Goal: Check status: Check status

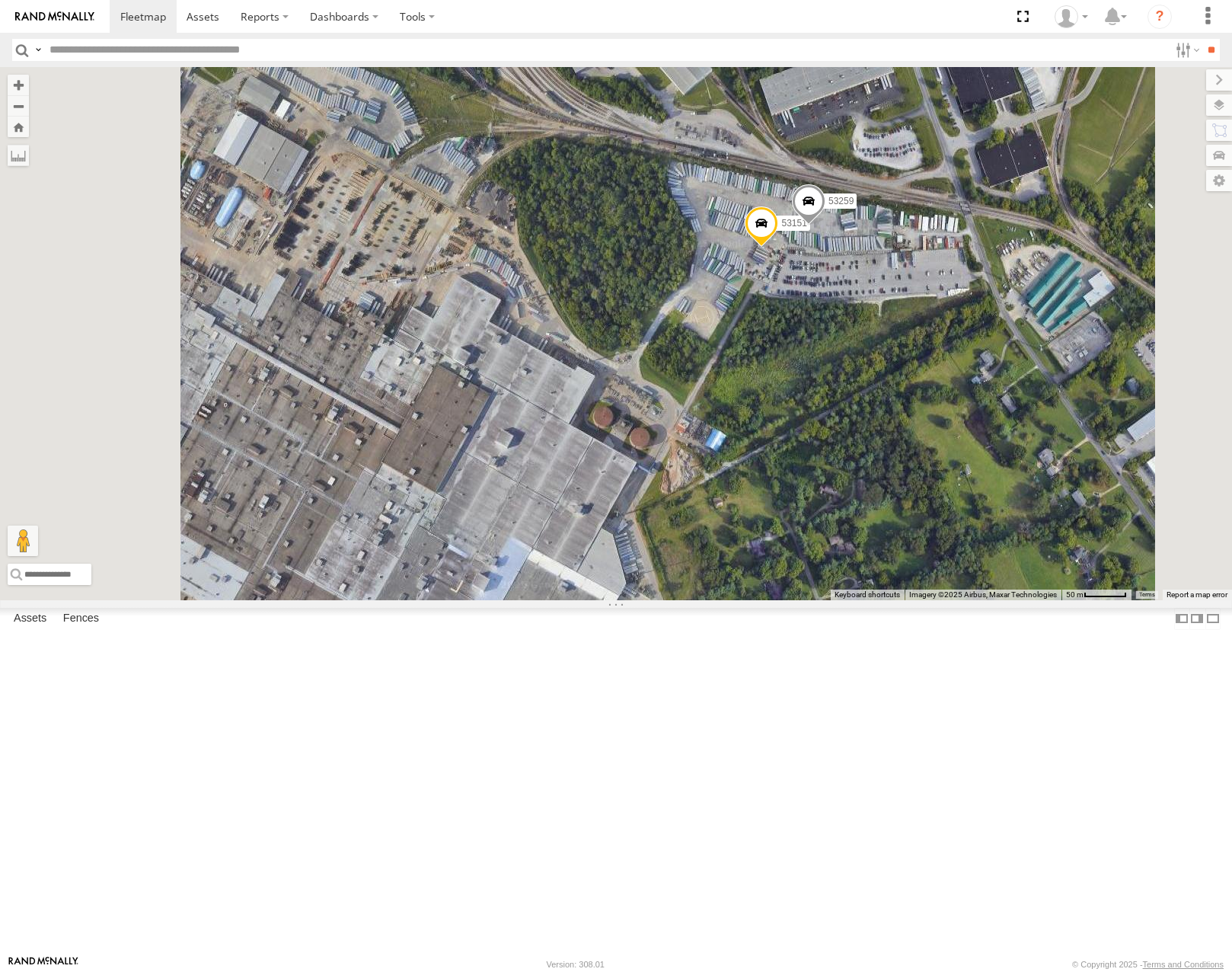
drag, startPoint x: 1104, startPoint y: 470, endPoint x: 960, endPoint y: 491, distance: 145.5
click at [960, 491] on div "53230 53229 53276 53151 53259" at bounding box center [616, 333] width 1232 height 532
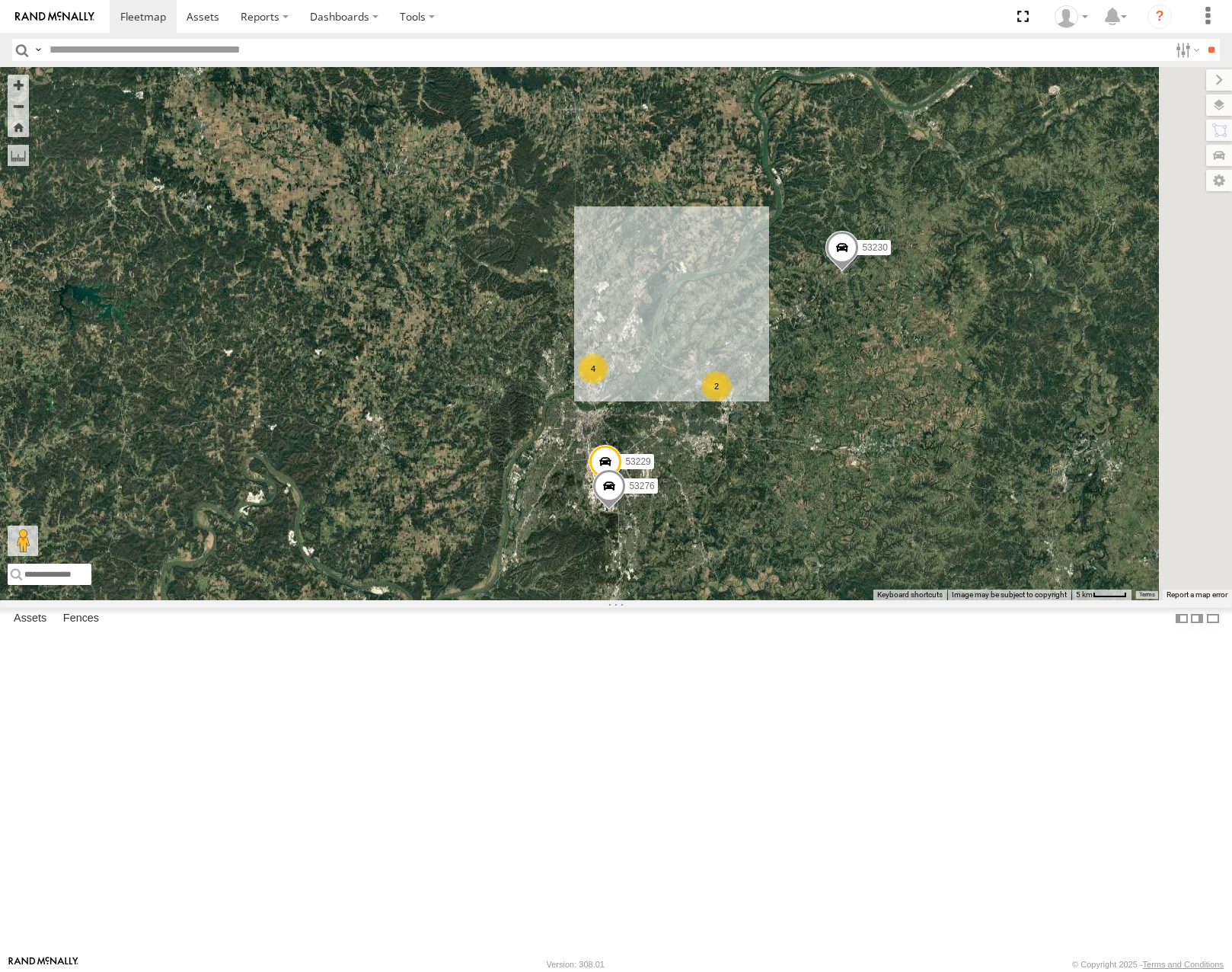
drag, startPoint x: 1008, startPoint y: 358, endPoint x: 848, endPoint y: 457, distance: 188.2
click at [852, 457] on div "53230 53229 53276 4 2" at bounding box center [616, 333] width 1232 height 532
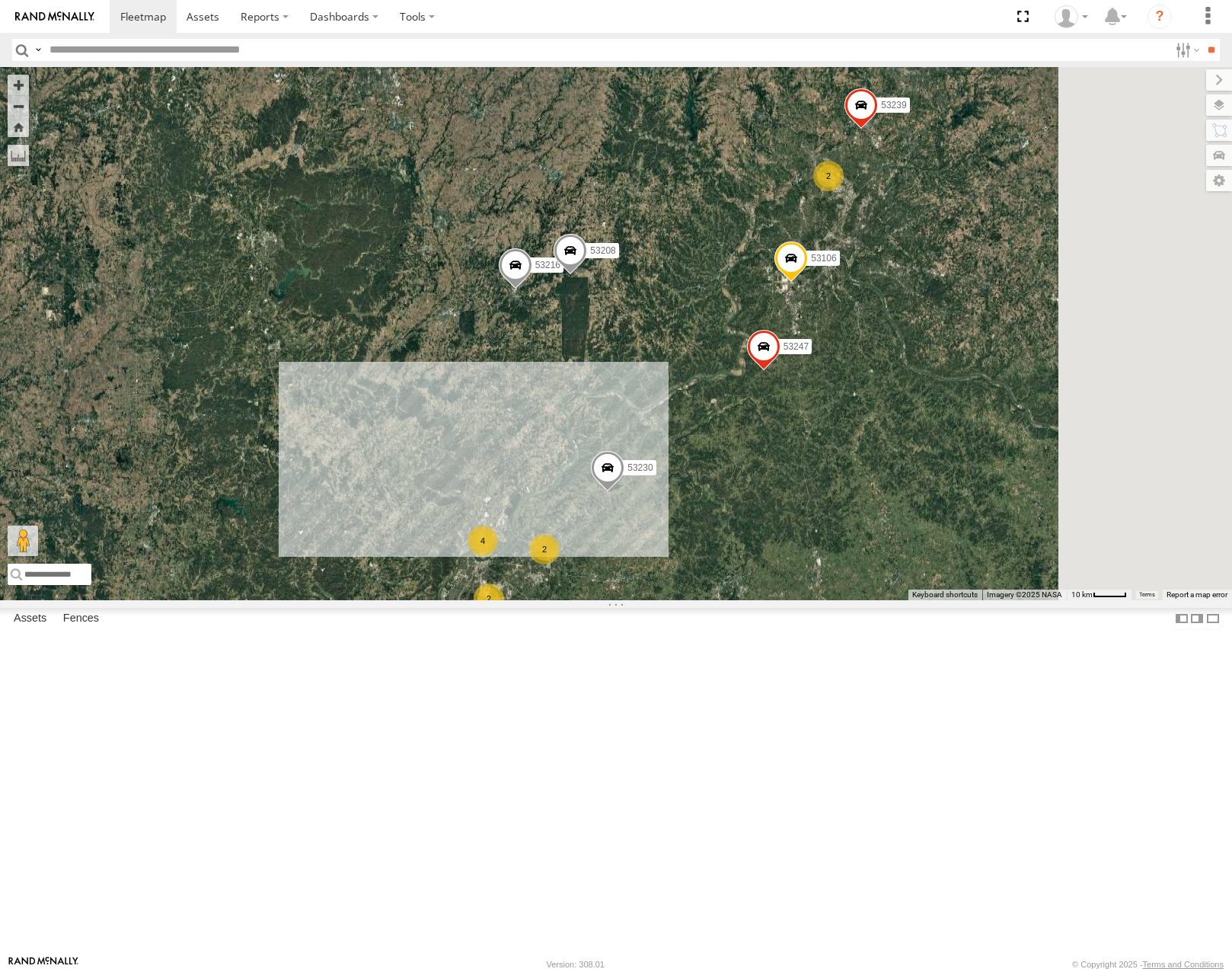
drag, startPoint x: 882, startPoint y: 497, endPoint x: 831, endPoint y: 589, distance: 105.2
click at [831, 589] on div "53230 53216 53247 53208 53106 4 2 2 2 53239" at bounding box center [616, 333] width 1232 height 532
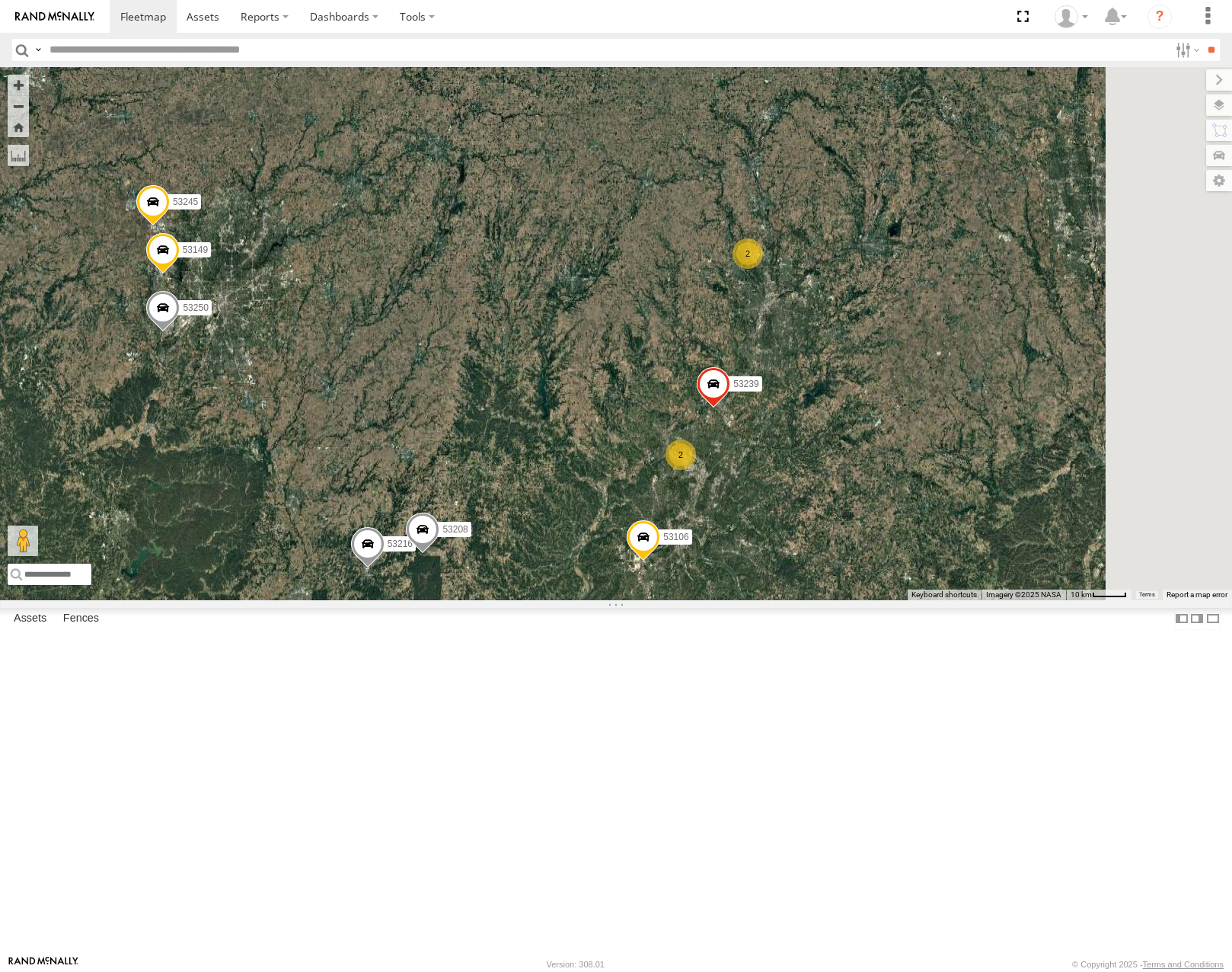
drag, startPoint x: 1010, startPoint y: 319, endPoint x: 893, endPoint y: 510, distance: 224.0
click at [895, 510] on div "53230 53216 53247 53208 53106 4 2 2 2 53239 53149 53250 53133 2 53245" at bounding box center [616, 333] width 1232 height 532
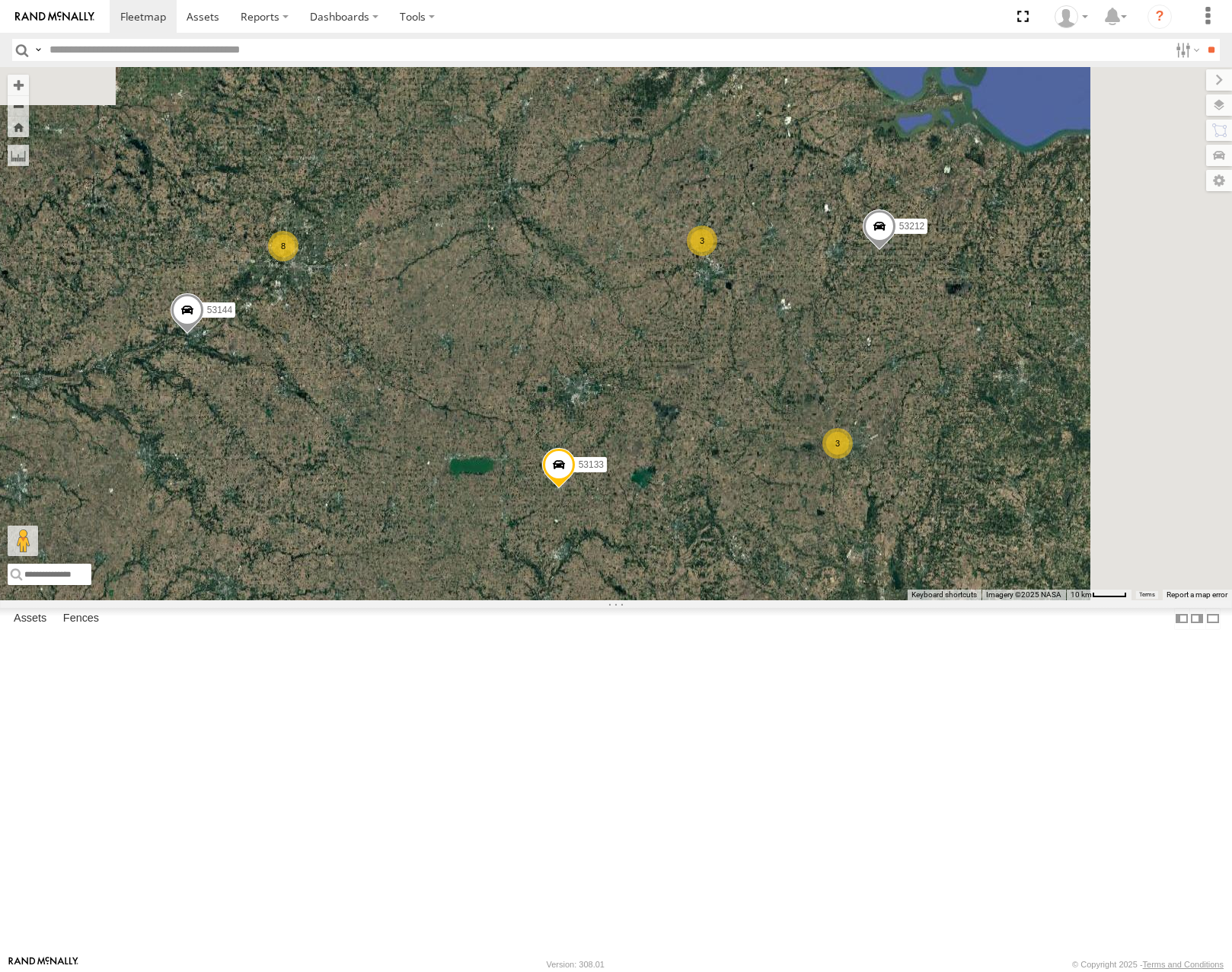
drag, startPoint x: 946, startPoint y: 412, endPoint x: 869, endPoint y: 600, distance: 203.2
click at [878, 599] on div "53230 53216 53247 53208 53106 4 2 2 2 53239 53149 53250 53133 2 53245 8 3 3 532…" at bounding box center [616, 333] width 1232 height 532
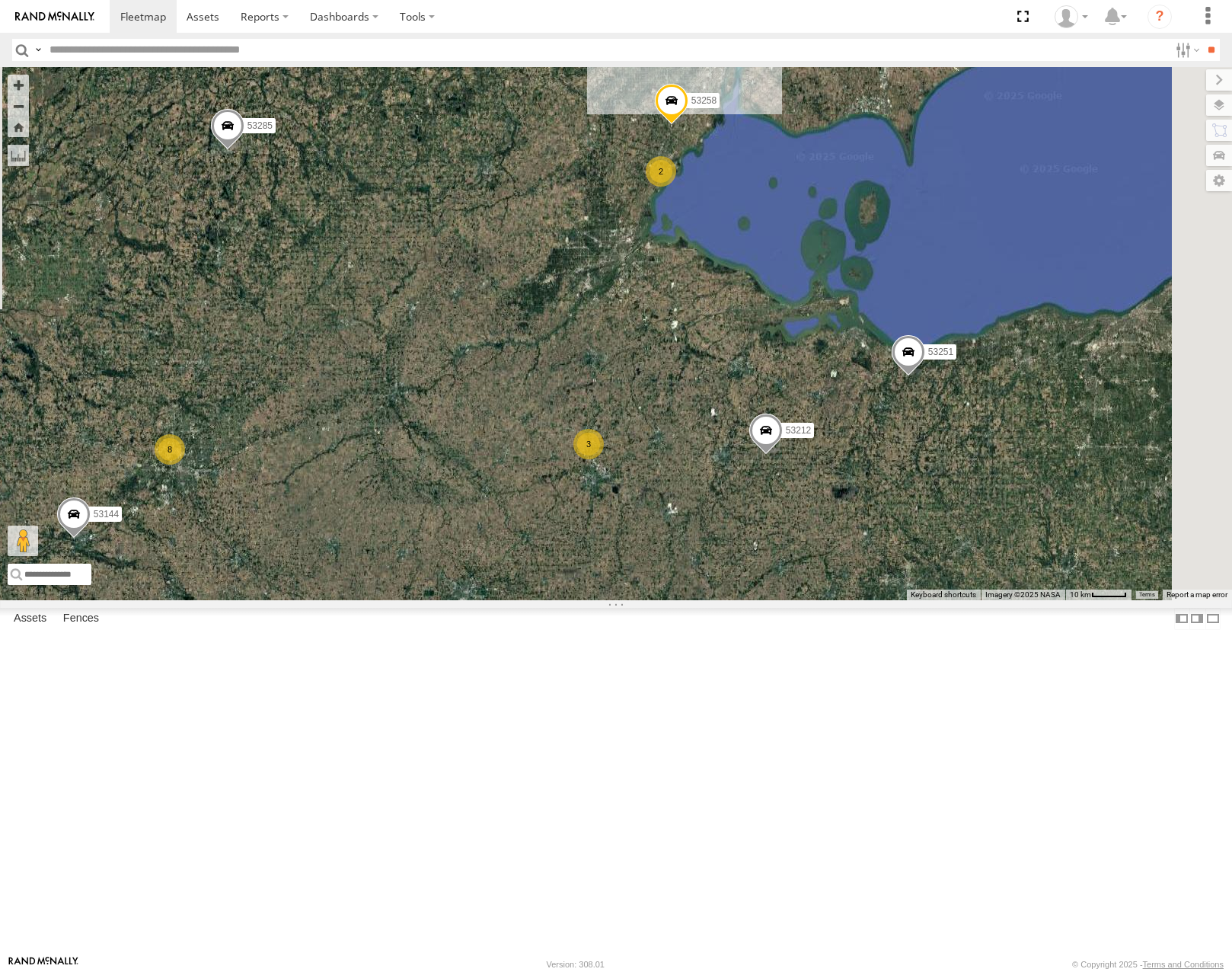
drag, startPoint x: 876, startPoint y: 496, endPoint x: 781, endPoint y: 455, distance: 103.5
click at [781, 455] on div "53230 53216 53247 53208 53106 4 2 2 2 53239 53149 53250 53133 2 53245 8 3 3 532…" at bounding box center [616, 333] width 1232 height 532
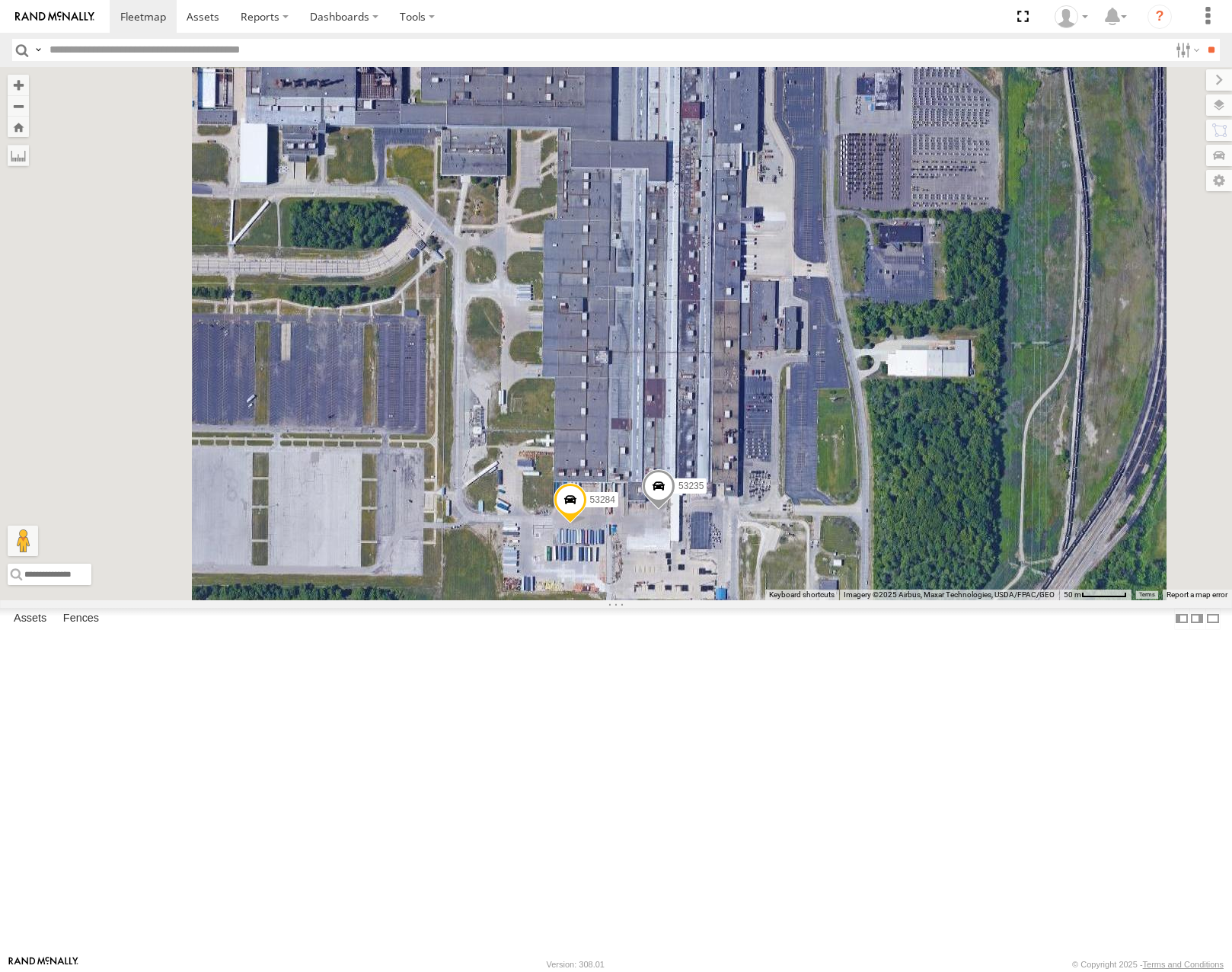
drag, startPoint x: 890, startPoint y: 564, endPoint x: 901, endPoint y: 478, distance: 86.7
click at [901, 481] on div "53230 53216 53247 53208 53106 53239 53149 53250 53133 53245 53212 53144 53272 5…" at bounding box center [616, 333] width 1232 height 532
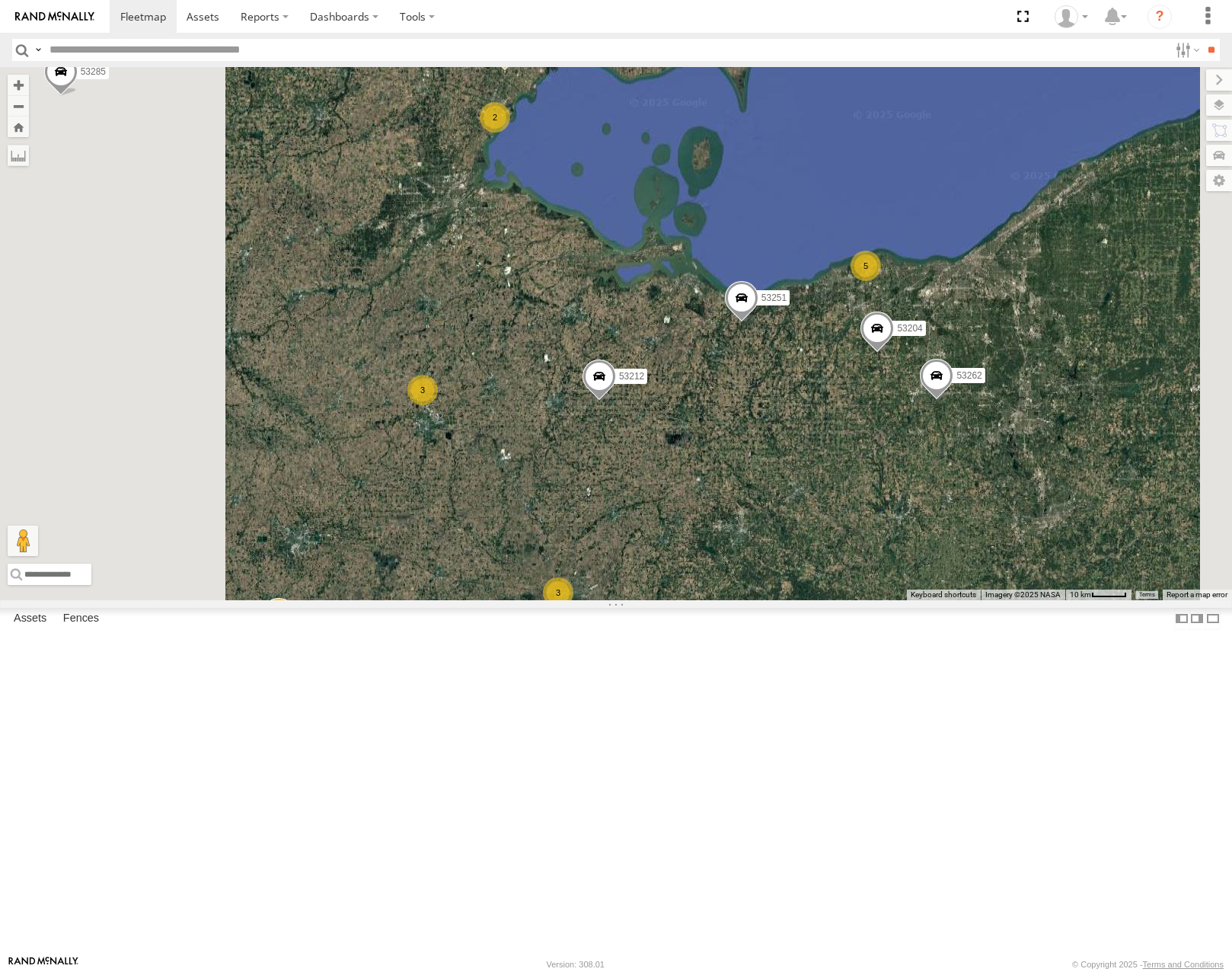
drag, startPoint x: 768, startPoint y: 714, endPoint x: 896, endPoint y: 643, distance: 146.4
click at [896, 599] on div "53230 53216 53247 53208 53106 53239 53149 53250 53133 53245 53212 53144 53272 5…" at bounding box center [616, 333] width 1232 height 532
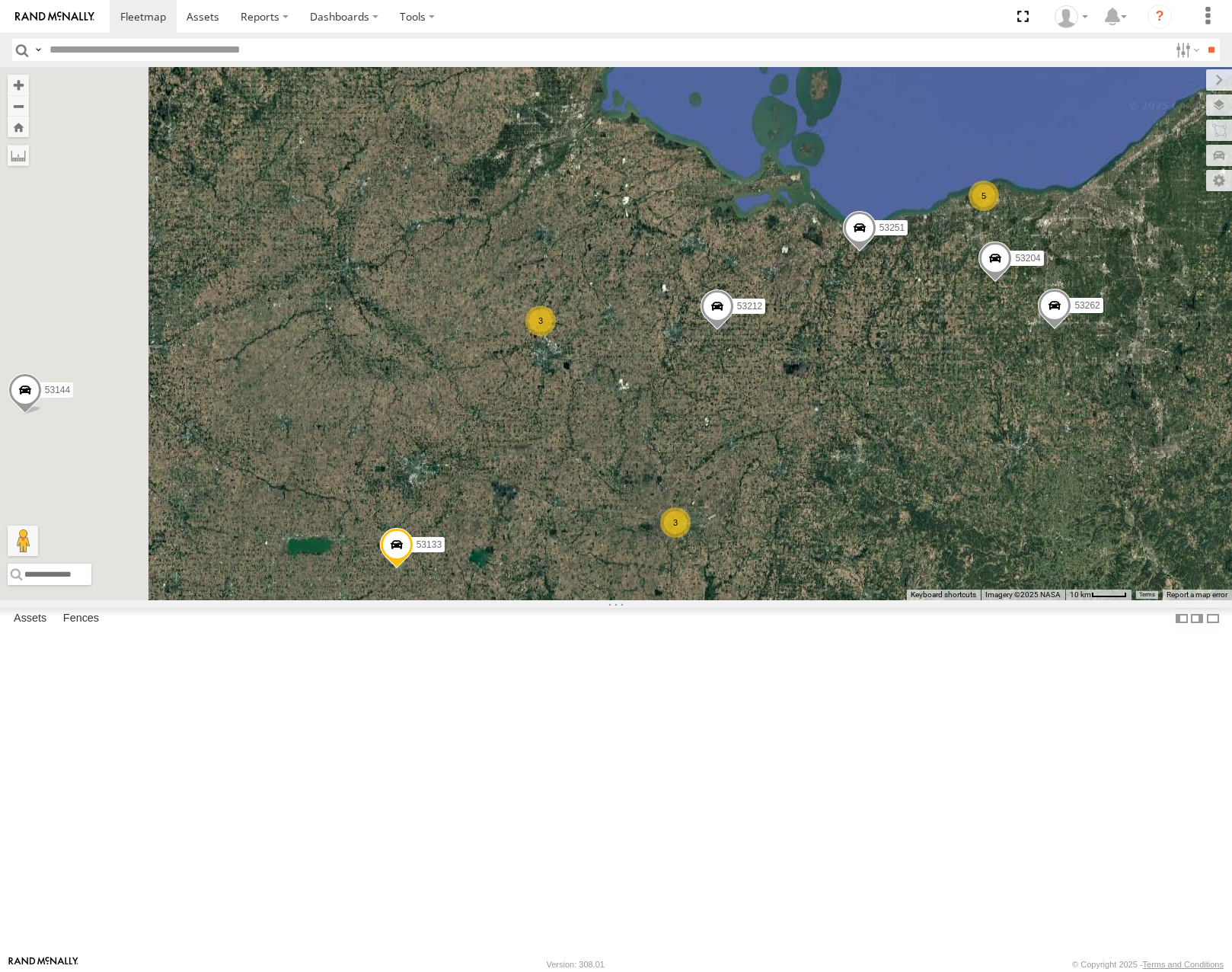
drag, startPoint x: 825, startPoint y: 623, endPoint x: 842, endPoint y: 611, distance: 20.8
click at [842, 599] on div "53230 53216 53247 53208 53106 53239 53149 53250 53133 53245 53212 53144 53272 5…" at bounding box center [616, 333] width 1232 height 532
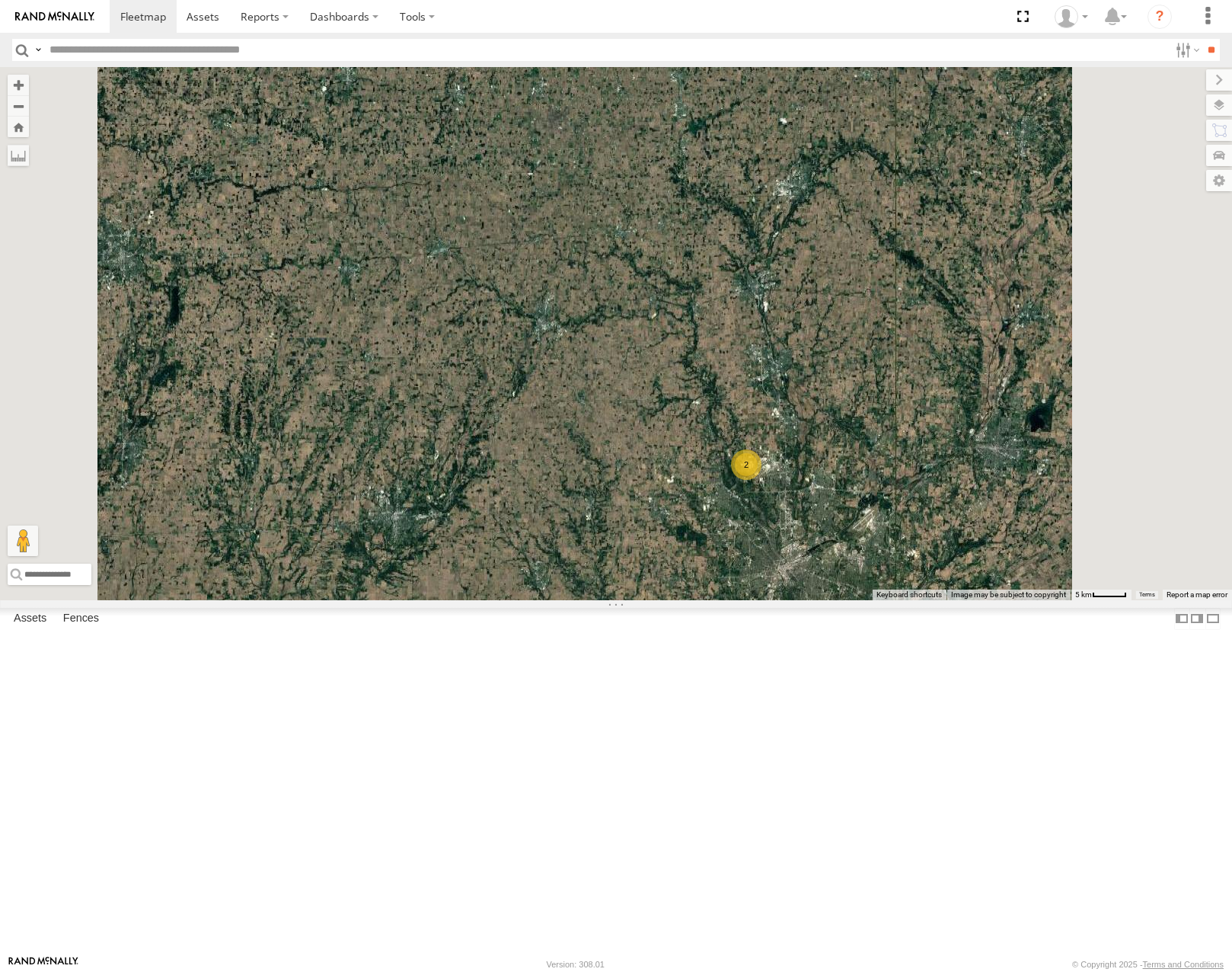
drag, startPoint x: 1102, startPoint y: 769, endPoint x: 1031, endPoint y: 638, distance: 149.0
click at [1038, 599] on div "53230 53216 53247 53208 53106 53239 53149 53250 53133 53245 53212 53144 53272 5…" at bounding box center [616, 333] width 1232 height 532
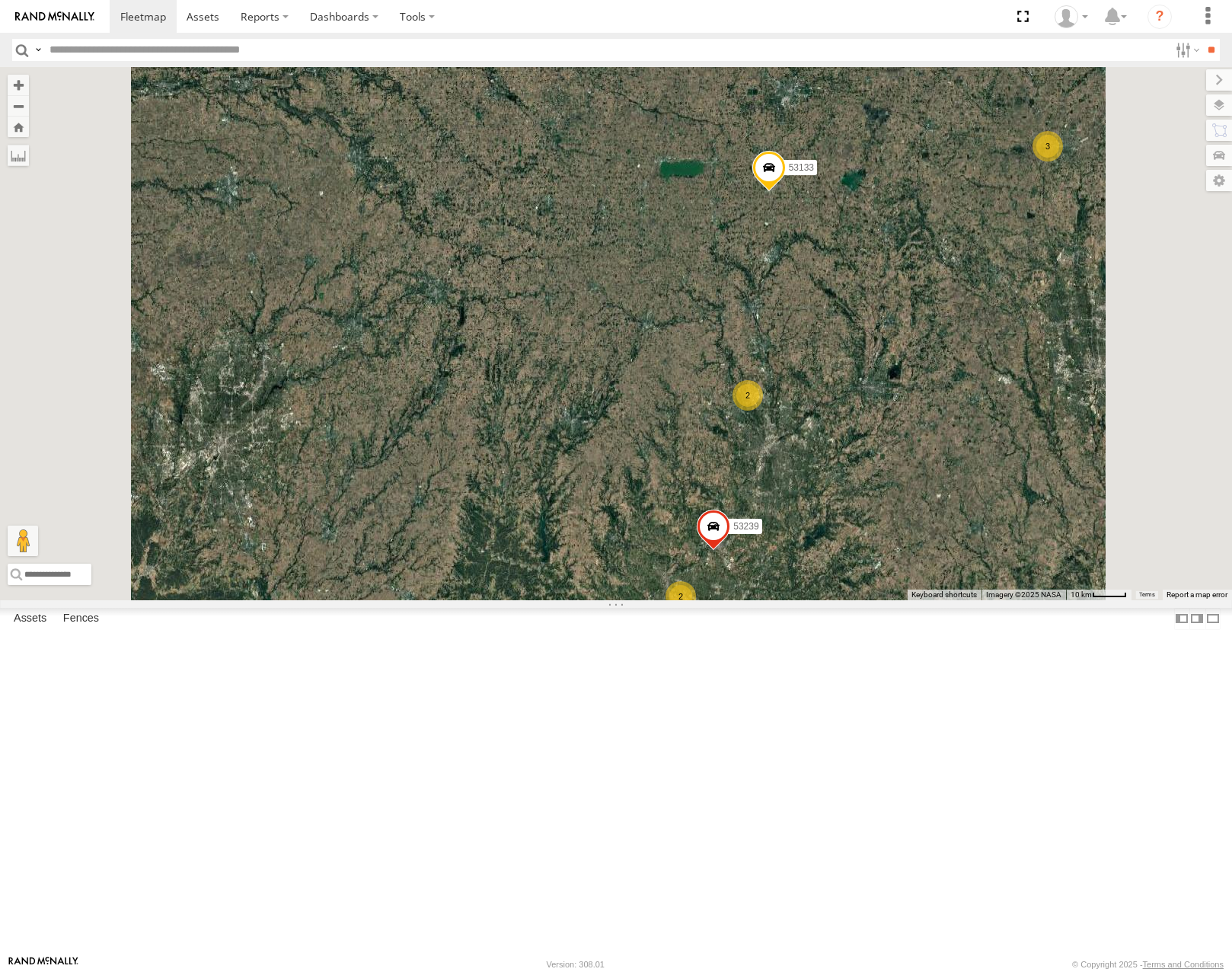
click at [786, 599] on div "7 53216 53106 3 3 2 53239 53133 53208 2 53144" at bounding box center [616, 333] width 1232 height 532
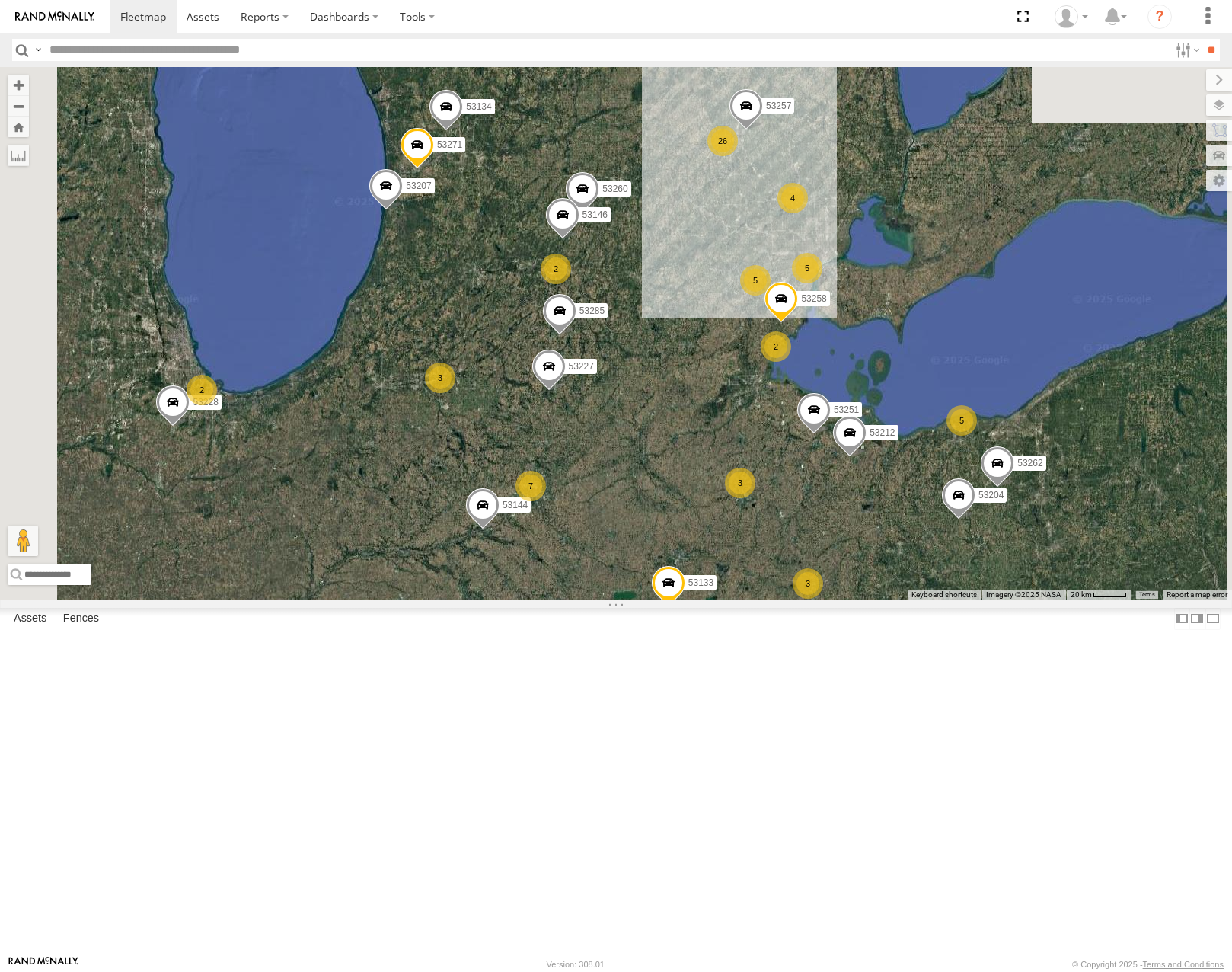
drag, startPoint x: 857, startPoint y: 370, endPoint x: 829, endPoint y: 575, distance: 206.9
click at [830, 599] on div "53216 53106 53247 53239 53133 53208 53144 26 7 53271 2 5 5 2 53230 53149 53262 …" at bounding box center [616, 333] width 1232 height 532
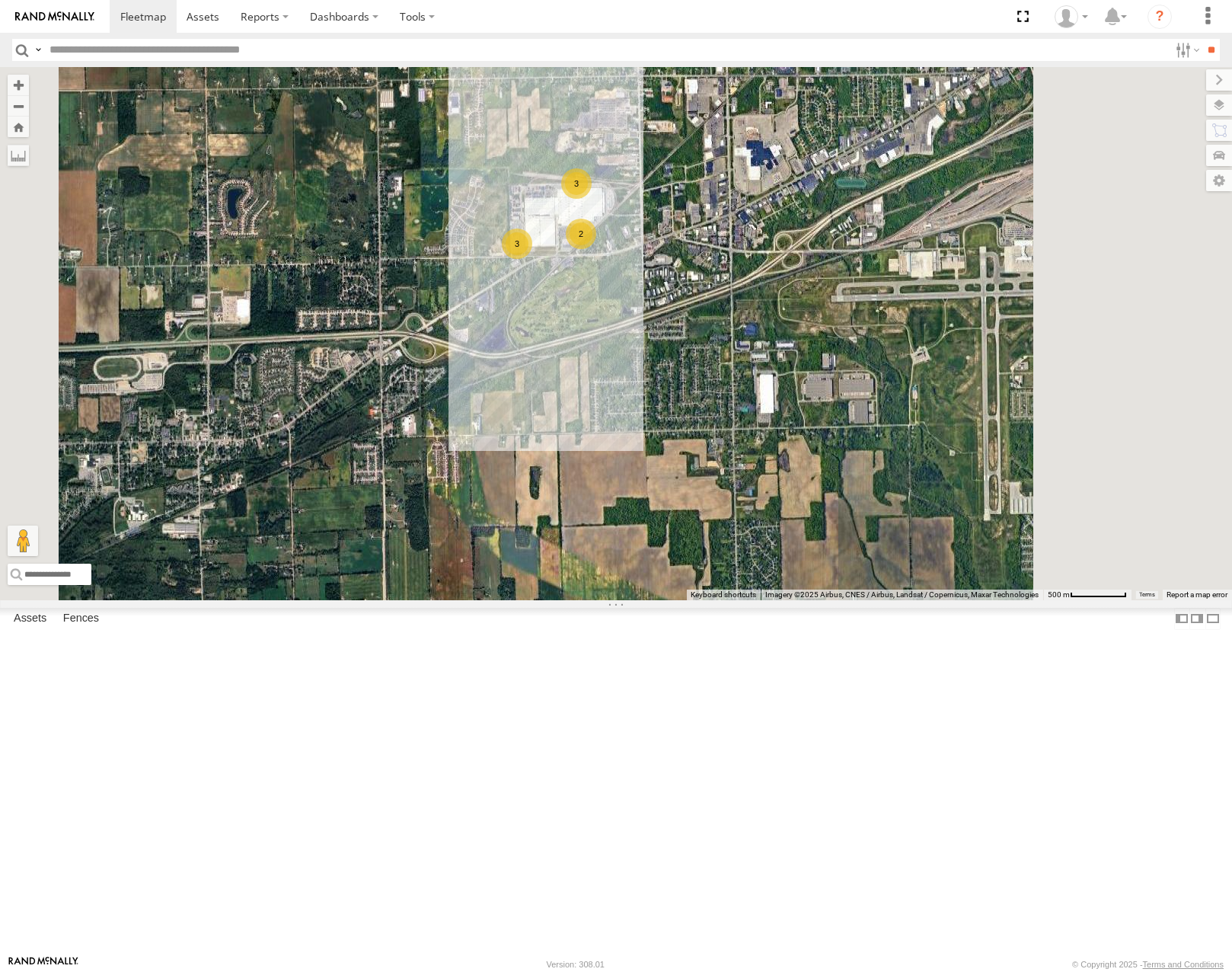
drag, startPoint x: 954, startPoint y: 416, endPoint x: 783, endPoint y: 407, distance: 171.2
click at [783, 407] on div "53216 53106 53247 53239 53133 53208 53144 53271 53230 53149 53262 53285 53251 5…" at bounding box center [616, 333] width 1232 height 532
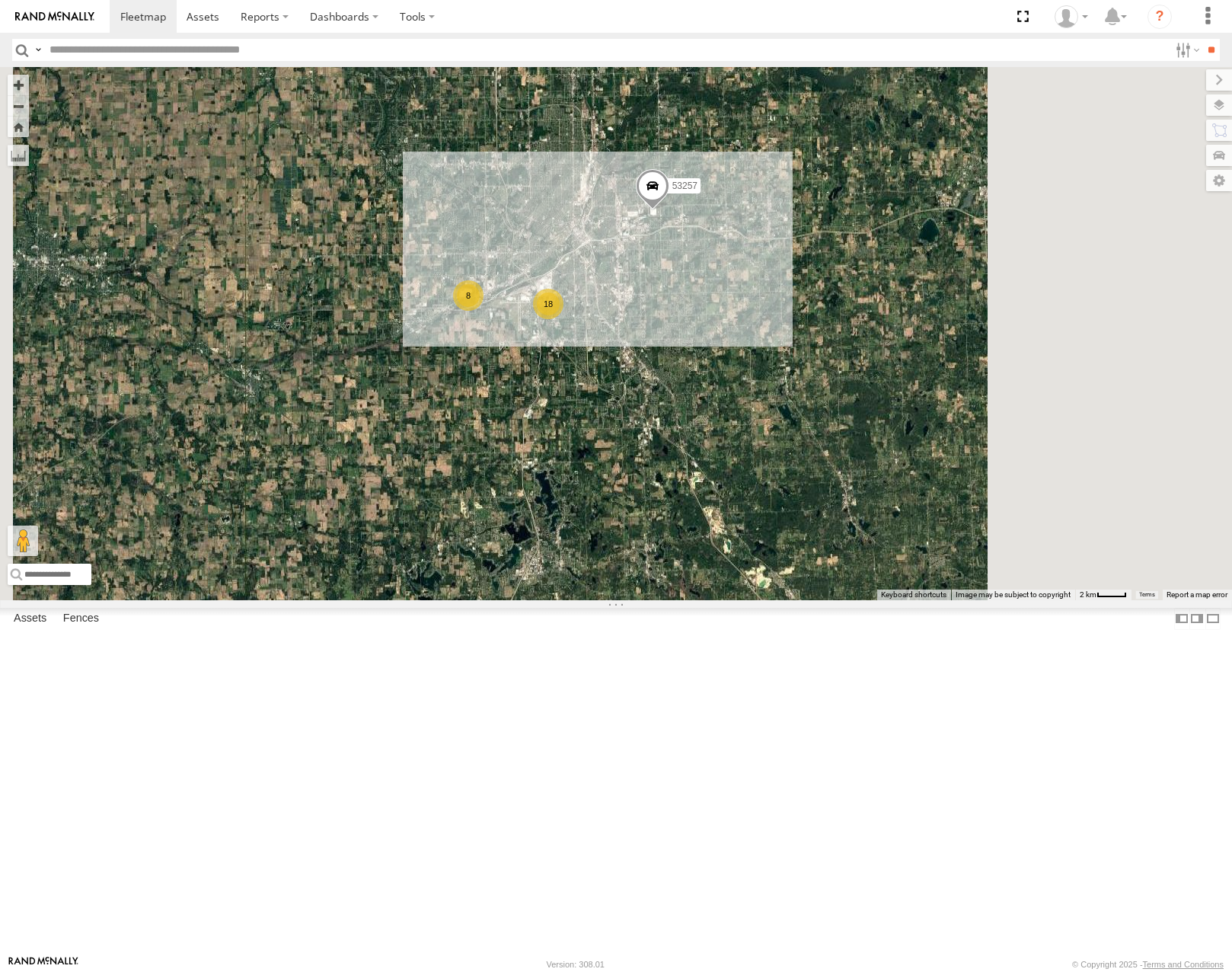
drag, startPoint x: 1042, startPoint y: 414, endPoint x: 898, endPoint y: 406, distance: 144.2
click at [900, 407] on div "53216 53106 53247 53239 53133 53208 53144 53271 53230 53149 53262 53285 53251 5…" at bounding box center [616, 333] width 1232 height 532
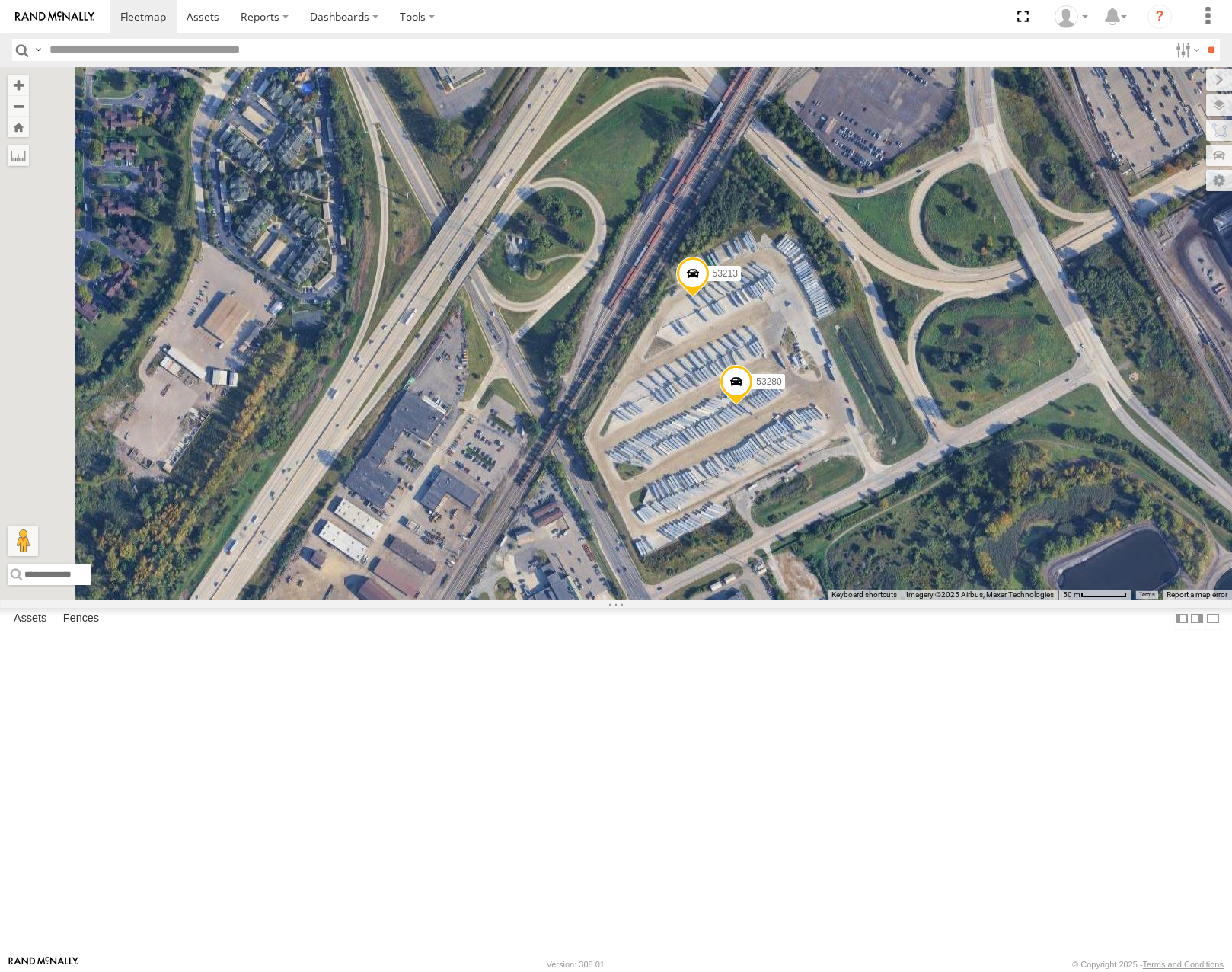
drag, startPoint x: 986, startPoint y: 466, endPoint x: 993, endPoint y: 491, distance: 26.0
click at [993, 491] on div "53216 53106 53247 53239 53133 53208 53144 53271 53230 53149 53262 53285 53251 5…" at bounding box center [616, 333] width 1232 height 532
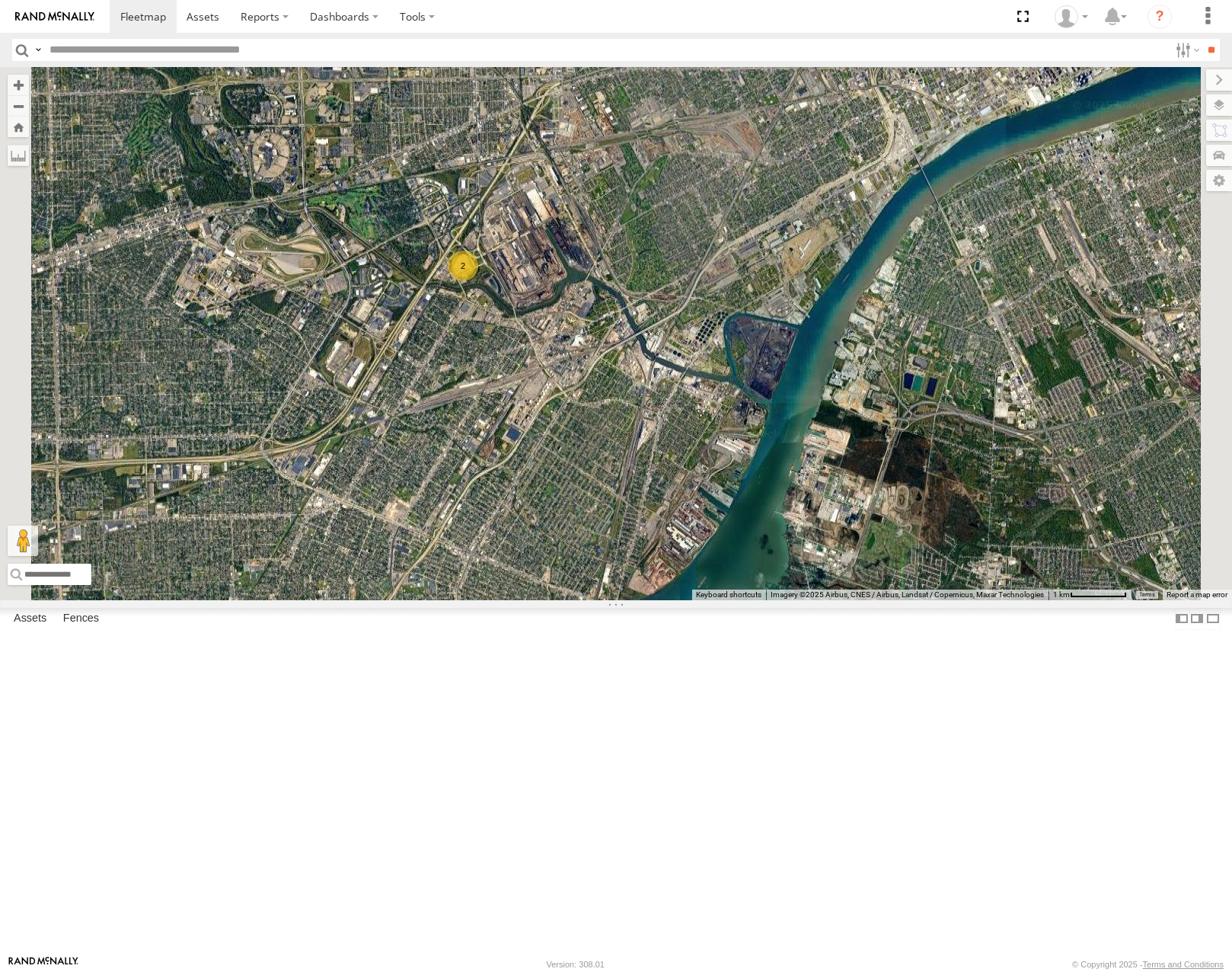
click at [89, 49] on input "text" at bounding box center [606, 49] width 1126 height 22
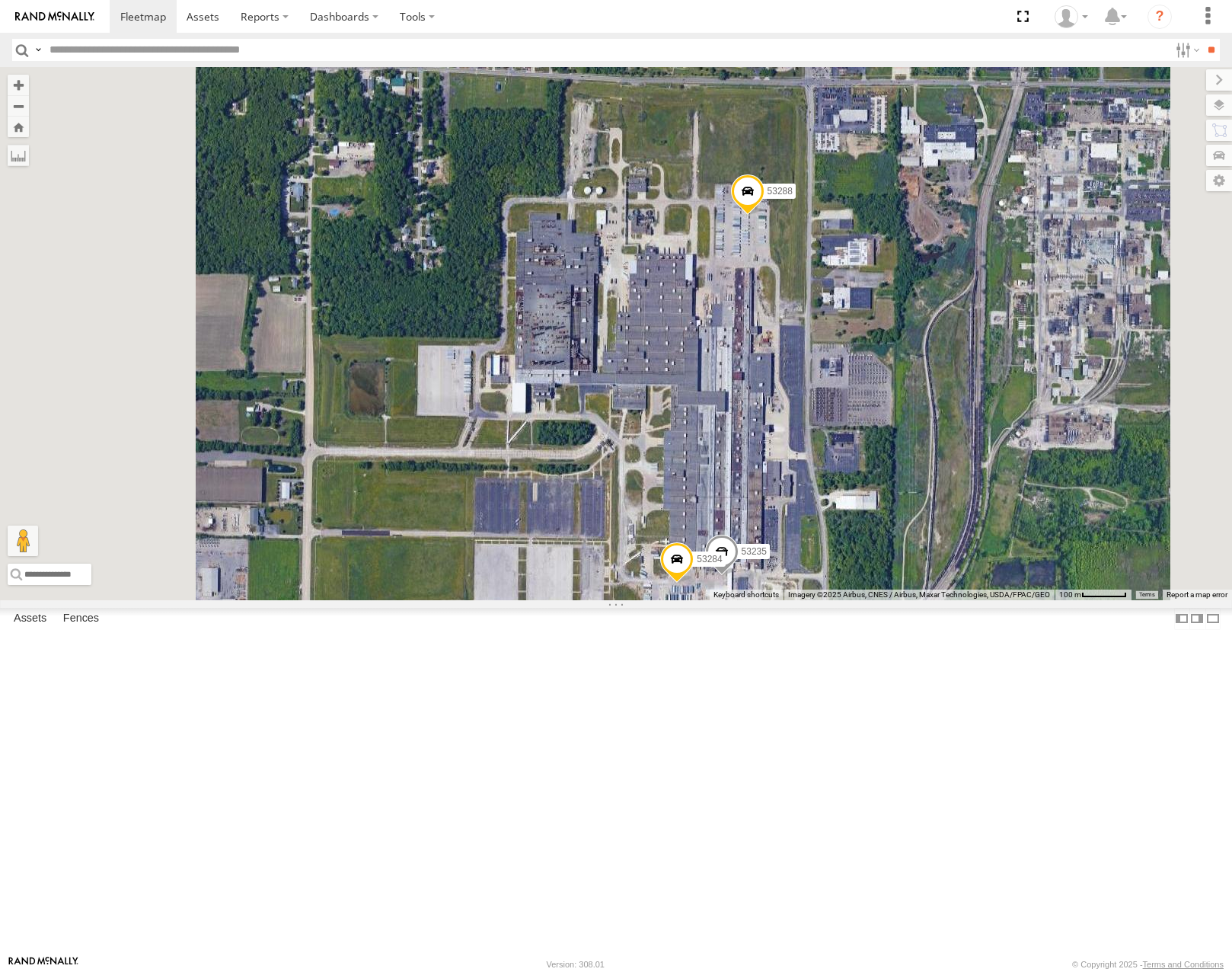
drag, startPoint x: 986, startPoint y: 616, endPoint x: 1000, endPoint y: 500, distance: 116.8
click at [1000, 503] on div "53271 53262 53285 53251 53204 53258 53239 53212 53257 53133 53260 53134 53146 5…" at bounding box center [616, 333] width 1232 height 532
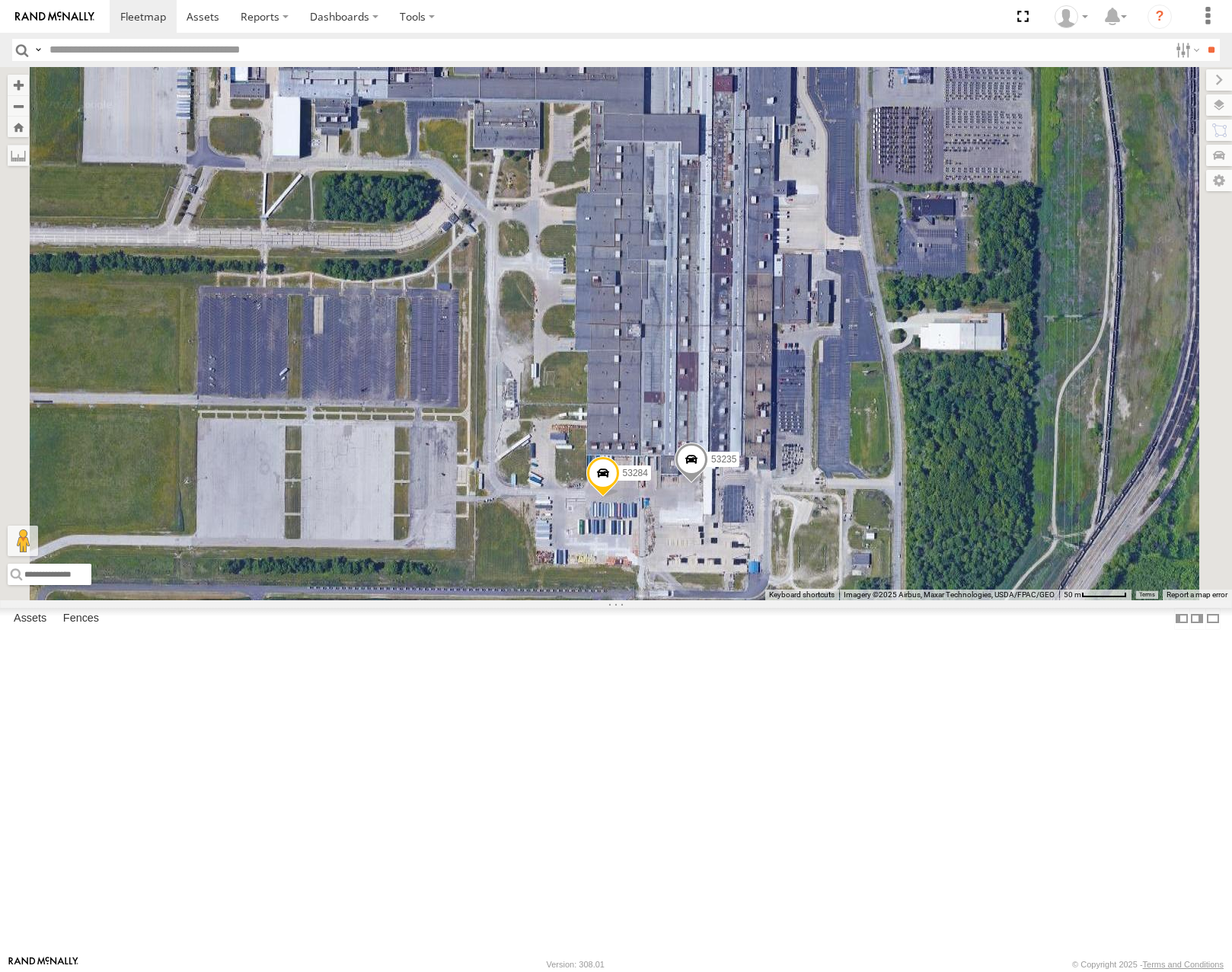
drag, startPoint x: 964, startPoint y: 646, endPoint x: 1011, endPoint y: 400, distance: 250.4
click at [1010, 407] on div "53271 53262 53285 53251 53204 53258 53239 53212 53257 53133 53260 53134 53146 5…" at bounding box center [616, 333] width 1232 height 532
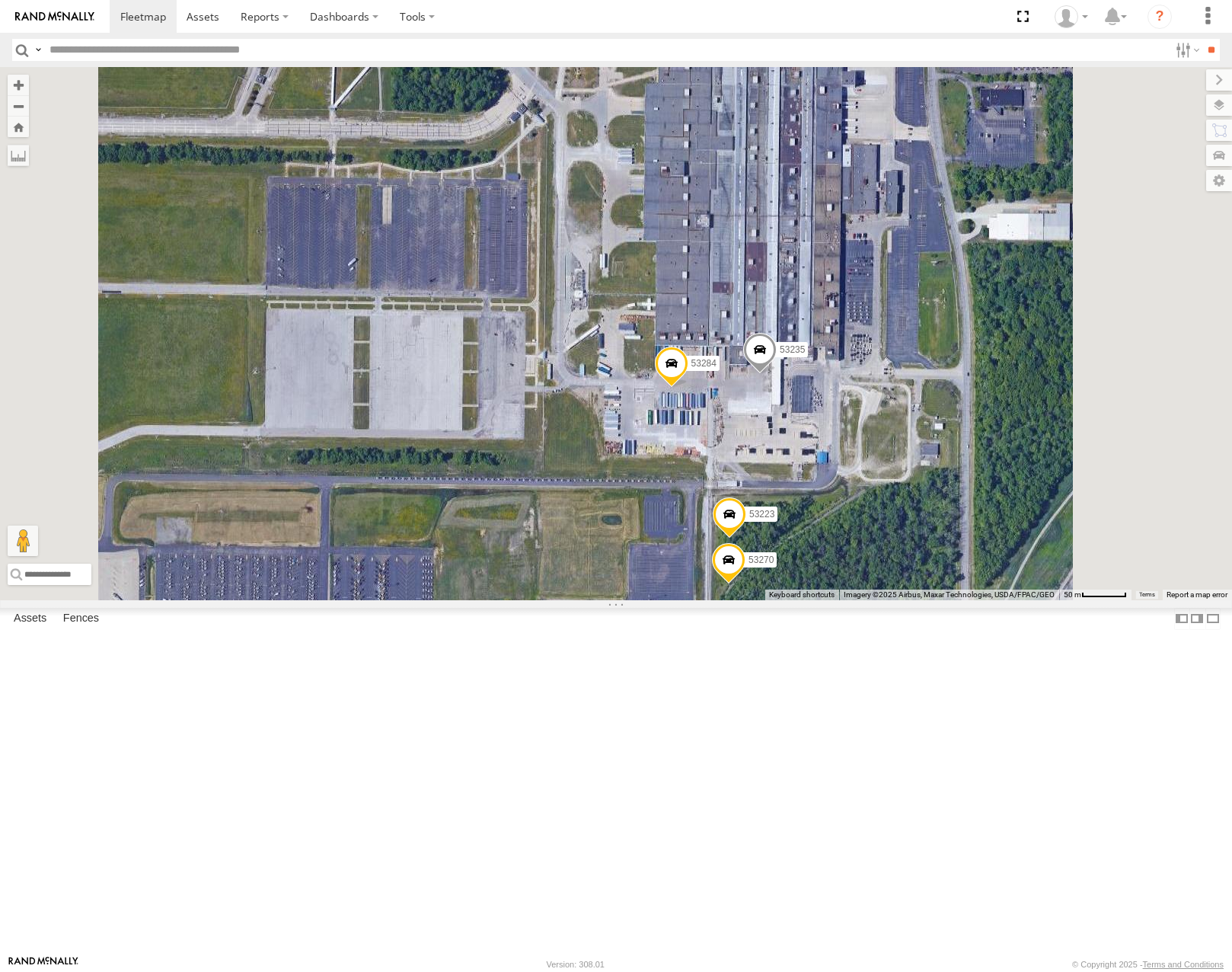
drag, startPoint x: 1070, startPoint y: 451, endPoint x: 1060, endPoint y: 668, distance: 217.2
click at [1060, 599] on div "53271 53262 53285 53251 53204 53258 53239 53212 53257 53133 53260 53134 53146 5…" at bounding box center [616, 333] width 1232 height 532
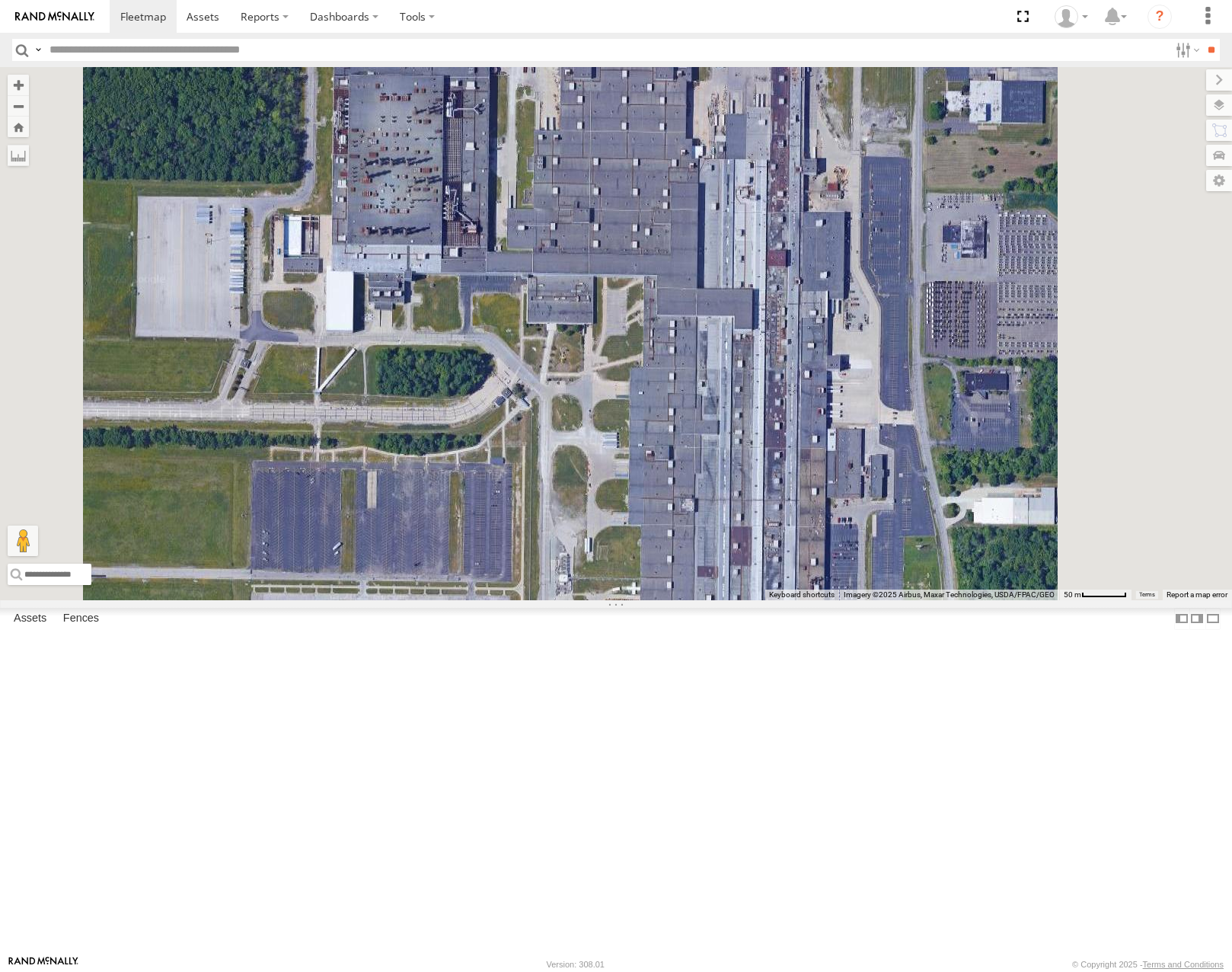
drag, startPoint x: 1043, startPoint y: 424, endPoint x: 1035, endPoint y: 586, distance: 162.2
click at [1035, 588] on div "53271 53262 53285 53251 53204 53258 53239 53212 53257 53133 53260 53134 53146 5…" at bounding box center [616, 333] width 1232 height 532
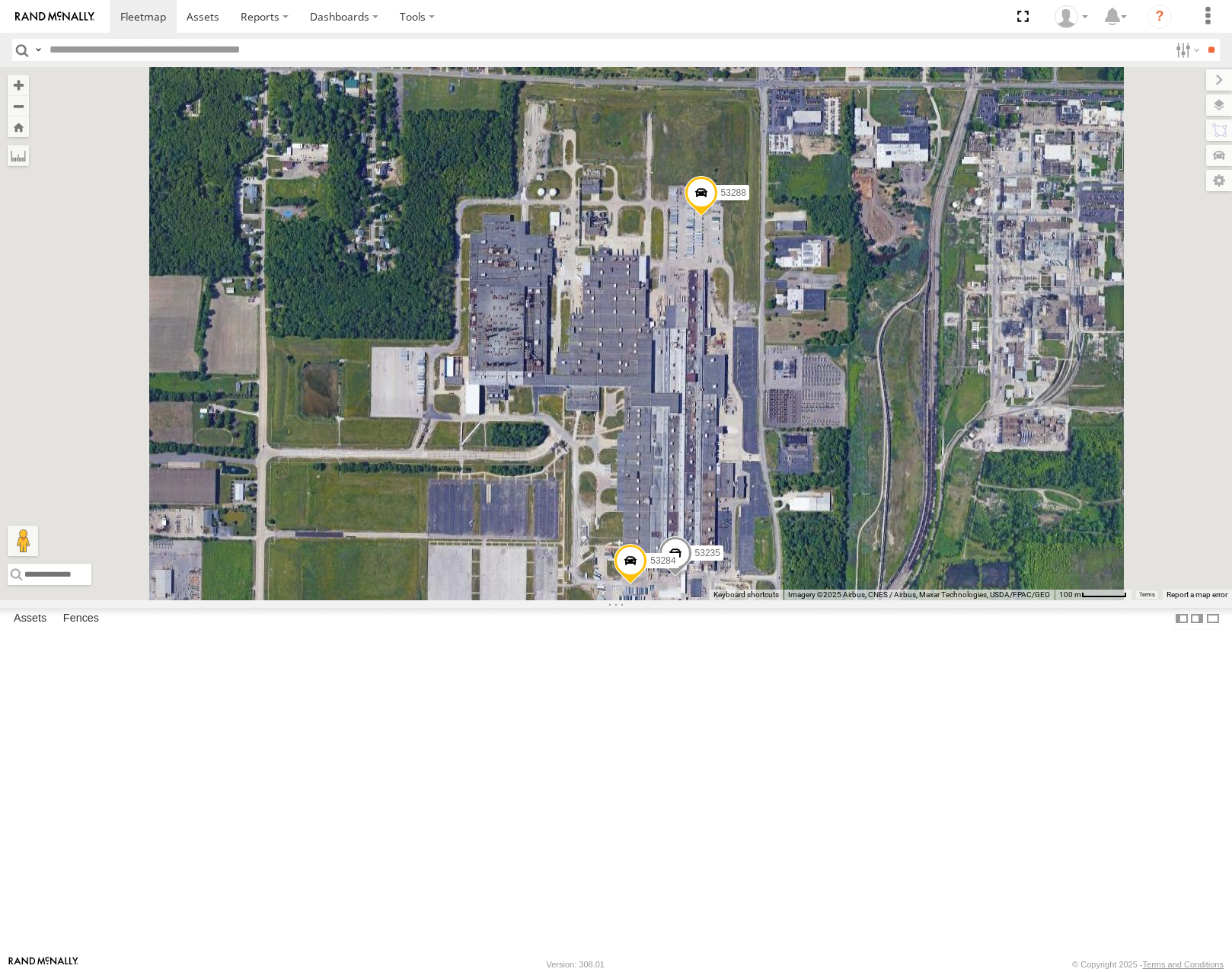
drag, startPoint x: 965, startPoint y: 711, endPoint x: 987, endPoint y: 623, distance: 90.7
click at [987, 599] on div "53271 53262 53285 53251 53204 53258 53239 53212 53257 53133 53260 53134 53146 5…" at bounding box center [616, 333] width 1232 height 532
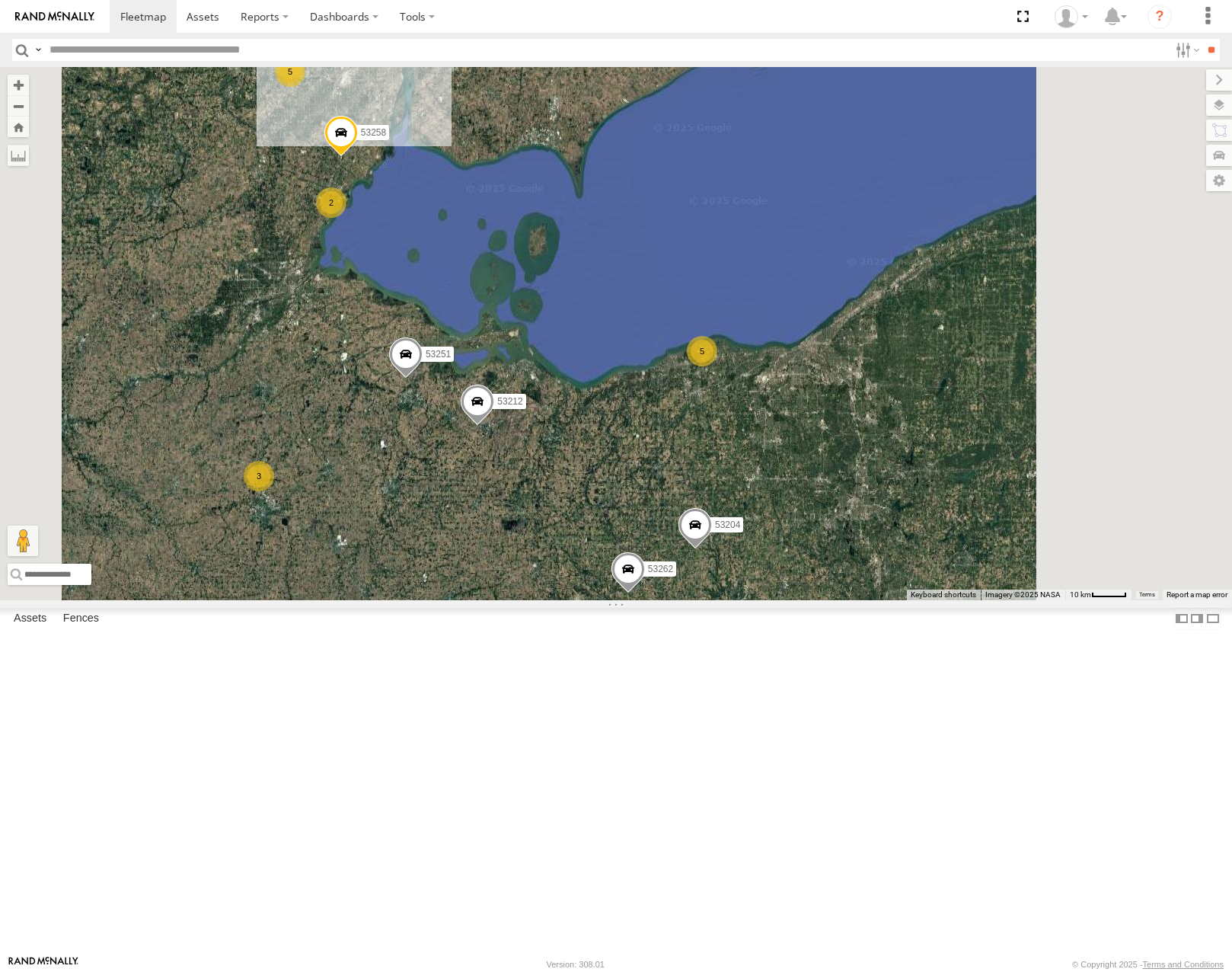
drag, startPoint x: 960, startPoint y: 775, endPoint x: 940, endPoint y: 600, distance: 176.1
click at [943, 599] on div "53271 53262 53285 53251 53204 53258 53239 53212 53257 53133 53260 53134 53146 5…" at bounding box center [616, 333] width 1232 height 532
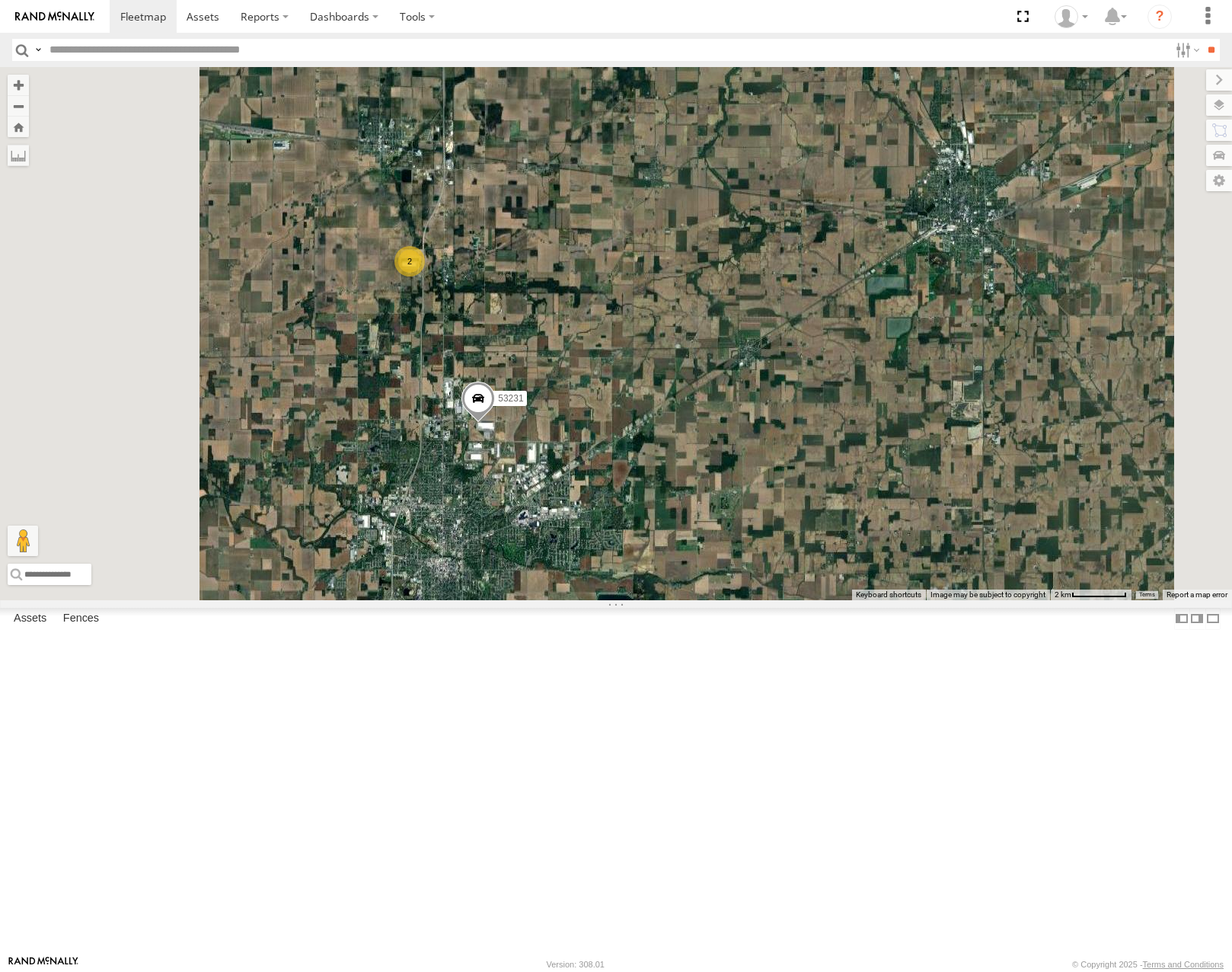
drag, startPoint x: 572, startPoint y: 442, endPoint x: 722, endPoint y: 492, distance: 158.1
click at [722, 492] on div "53271 53262 53285 53251 53204 53258 53239 53212 53257 53133 53260 53134 53146 5…" at bounding box center [616, 333] width 1232 height 532
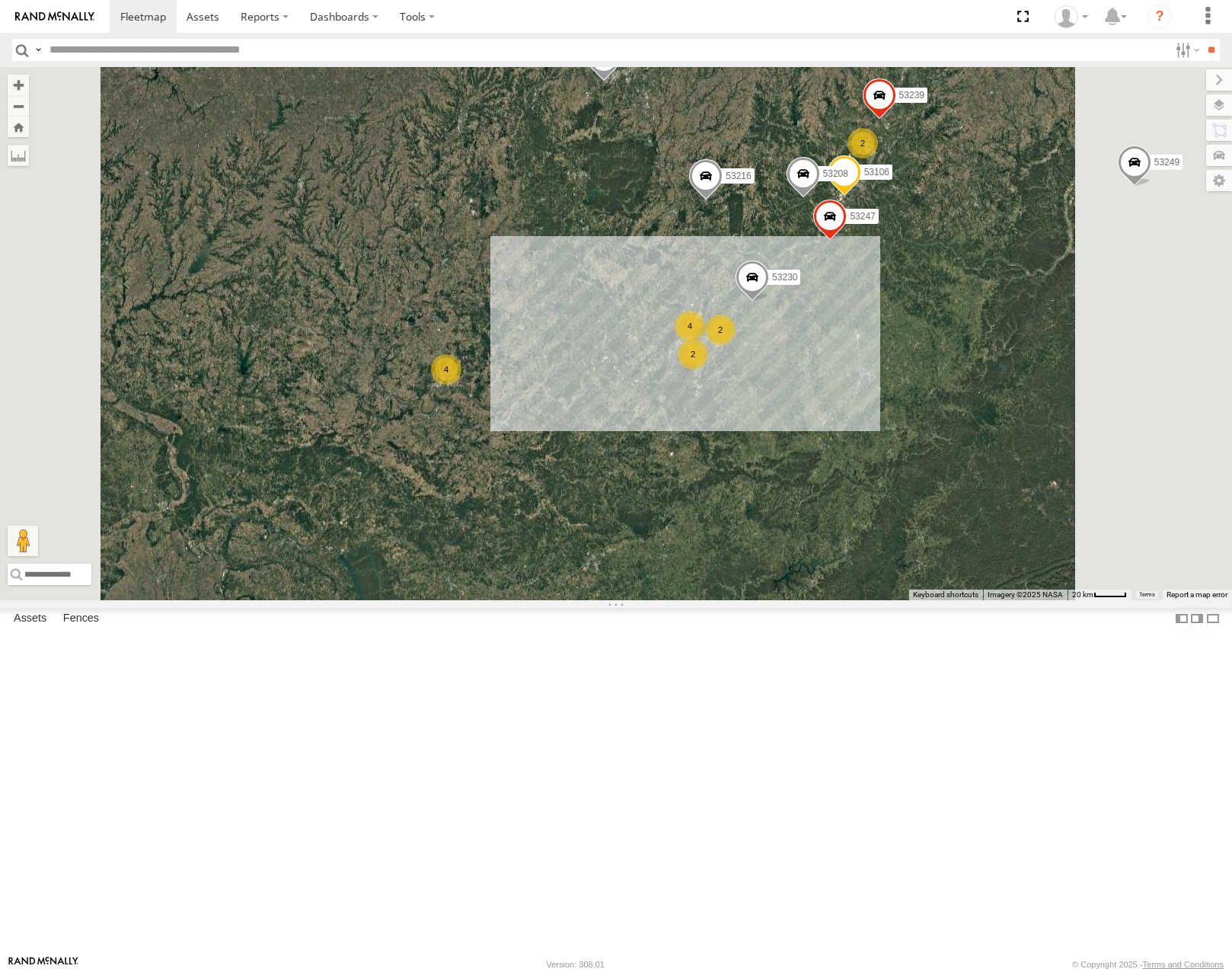
drag, startPoint x: 1082, startPoint y: 481, endPoint x: 1023, endPoint y: 647, distance: 176.2
click at [1023, 599] on div "53285 53133 53260 53227 53144 53216 53249 53230 53207 53264 53106 53247 53239 5…" at bounding box center [616, 333] width 1232 height 532
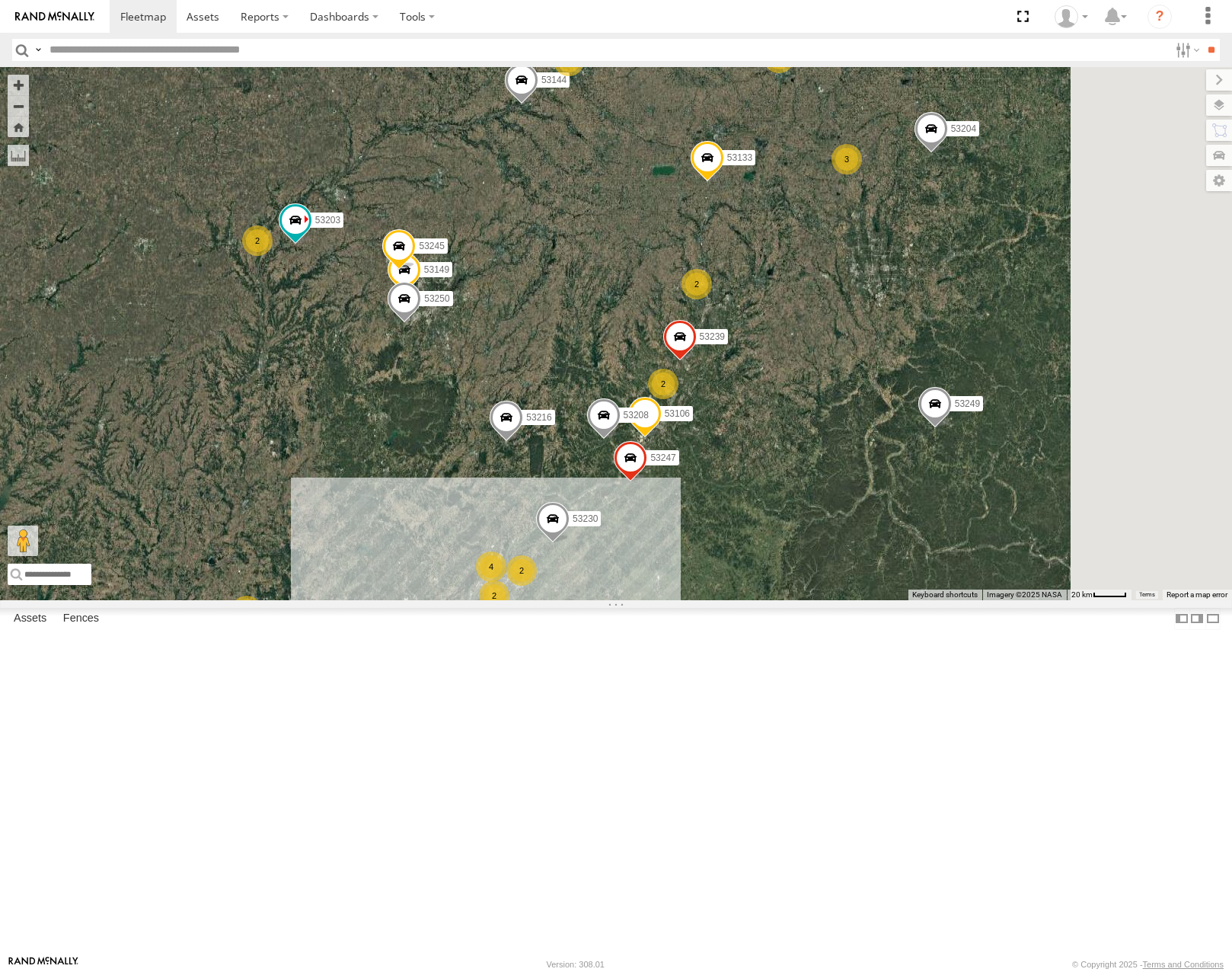
drag, startPoint x: 1092, startPoint y: 421, endPoint x: 966, endPoint y: 419, distance: 126.0
click at [968, 423] on div "53285 53133 53260 53227 53144 53216 53249 53230 53207 53264 53106 53247 53239 5…" at bounding box center [616, 333] width 1232 height 532
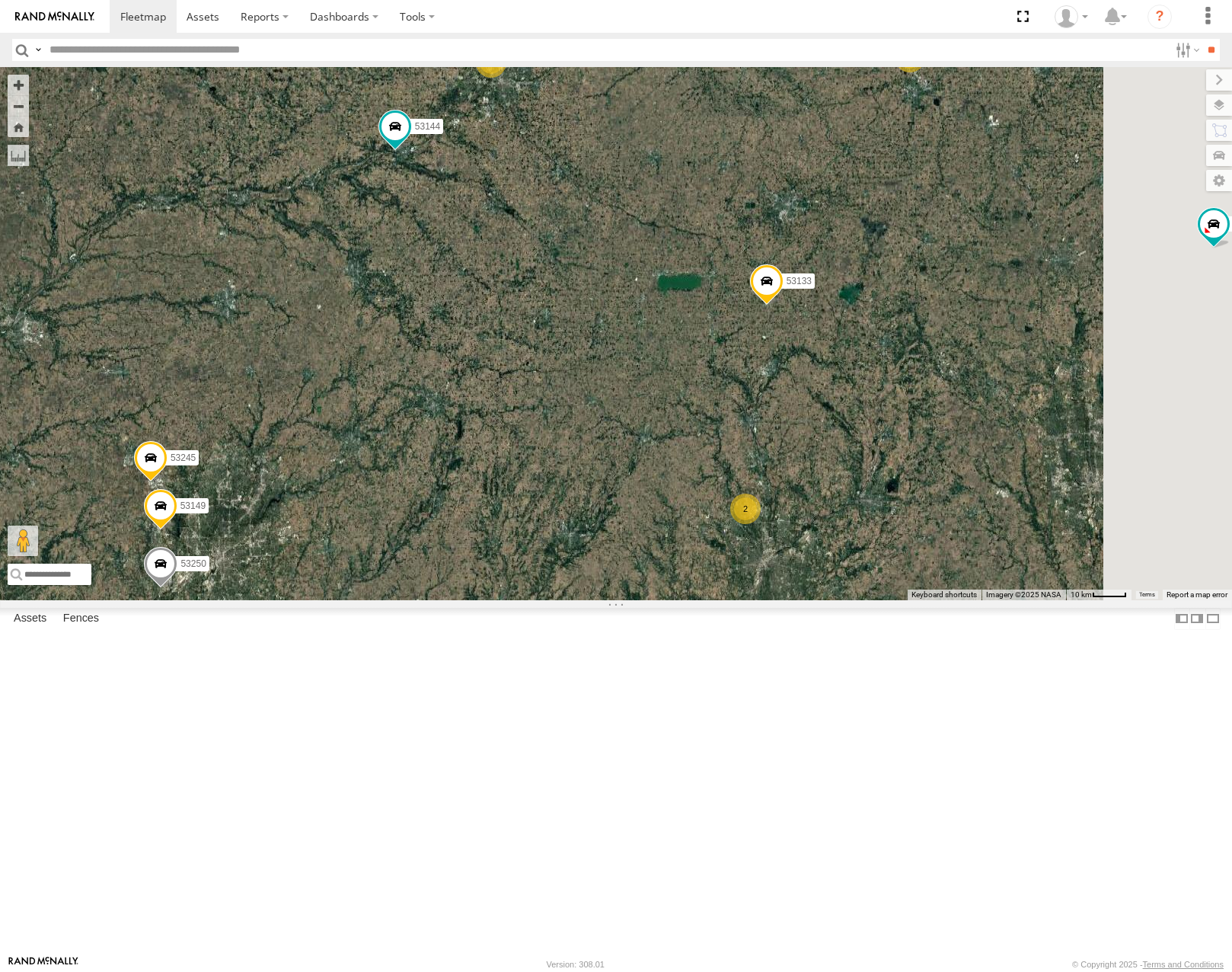
drag, startPoint x: 776, startPoint y: 274, endPoint x: 463, endPoint y: 392, distance: 334.5
click at [463, 392] on div "53216 53106 53230 53149 53262 53247 53285 53251 53204 53258 53250 53203 53239 5…" at bounding box center [616, 333] width 1232 height 532
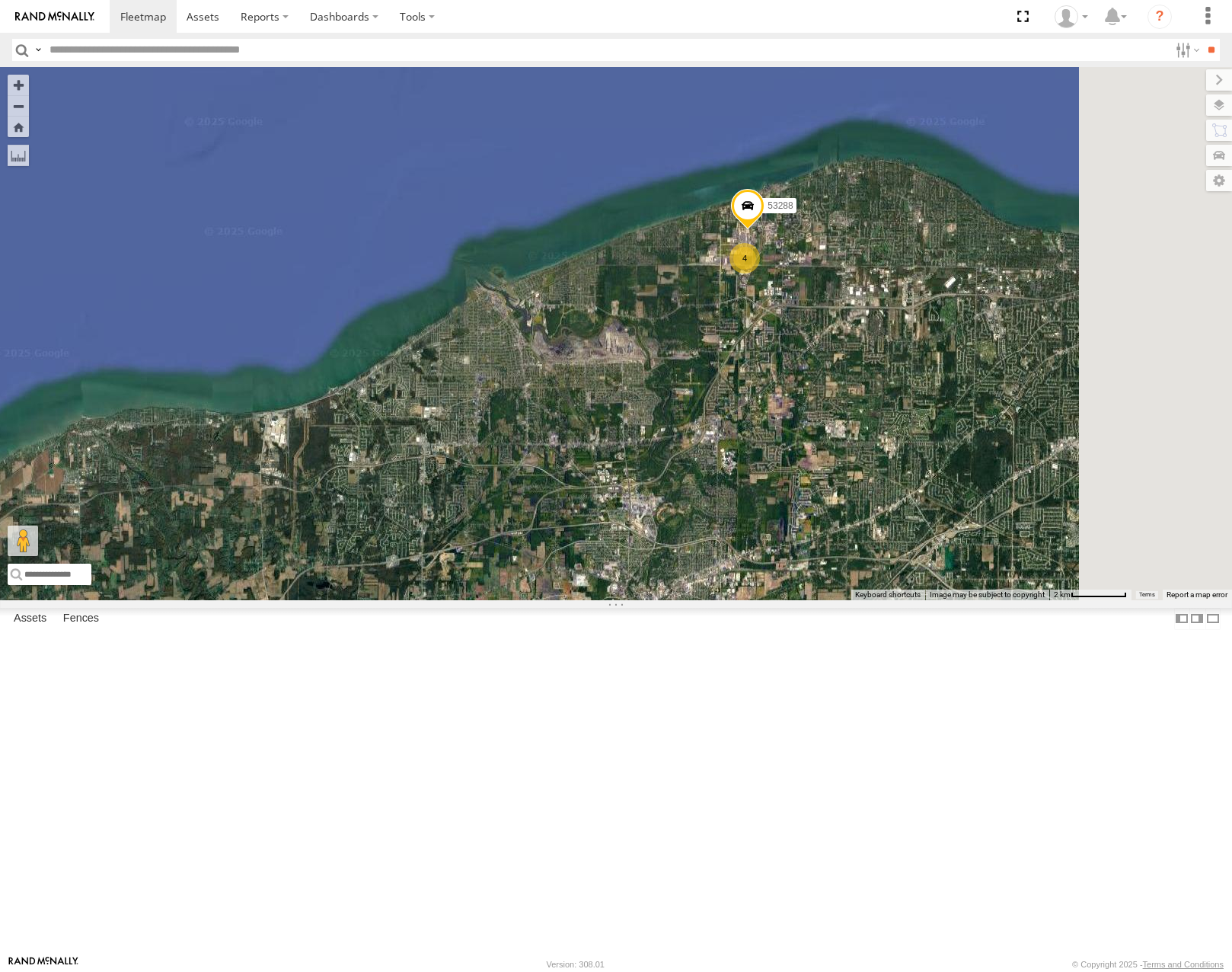
drag, startPoint x: 1063, startPoint y: 366, endPoint x: 981, endPoint y: 445, distance: 113.9
click at [857, 508] on div "53216 53106 53230 53149 53262 53247 53285 53251 53204 53258 53250 53203 53239 5…" at bounding box center [616, 333] width 1232 height 532
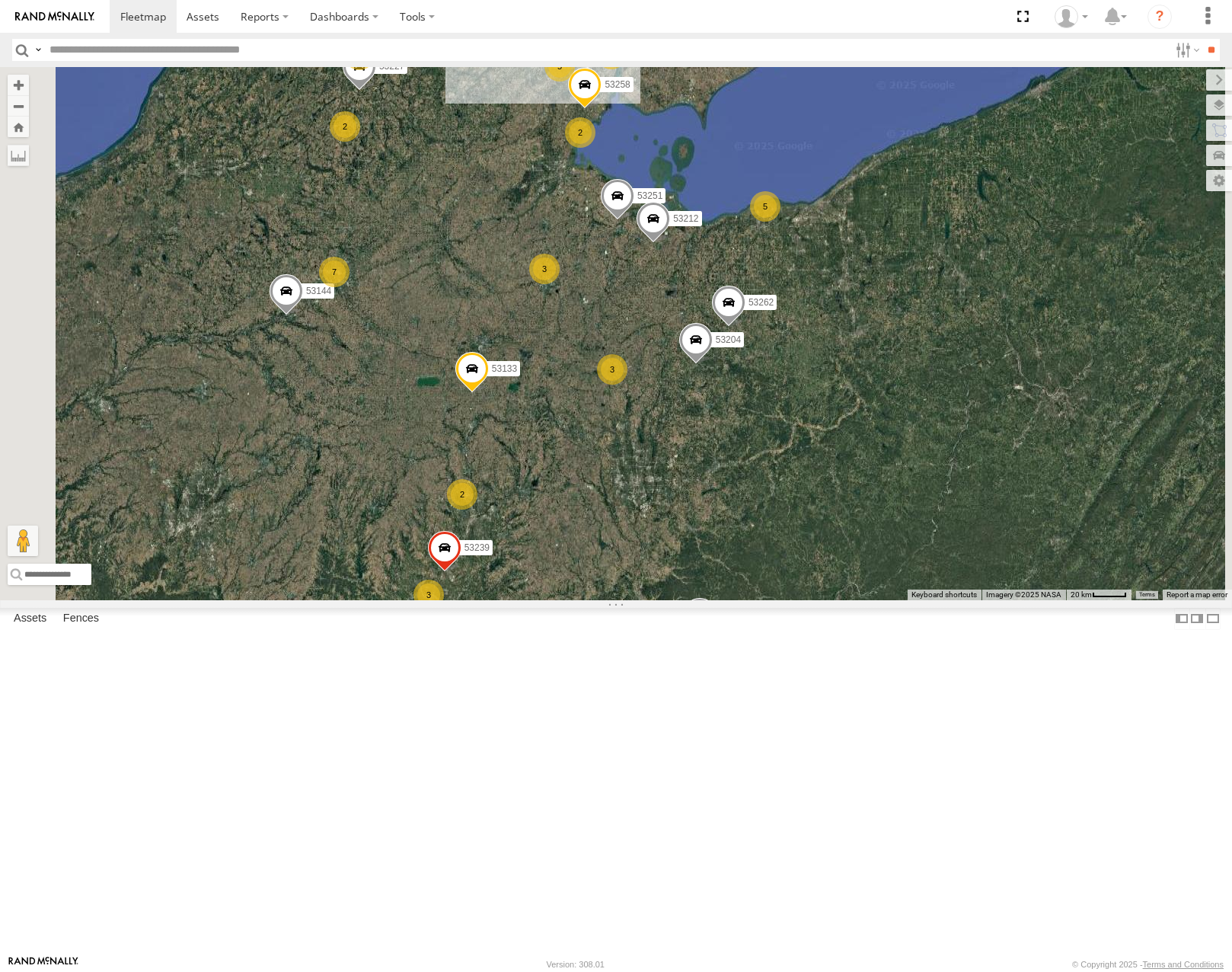
drag, startPoint x: 711, startPoint y: 606, endPoint x: 838, endPoint y: 535, distance: 145.5
click at [627, 385] on div "3" at bounding box center [612, 369] width 30 height 30
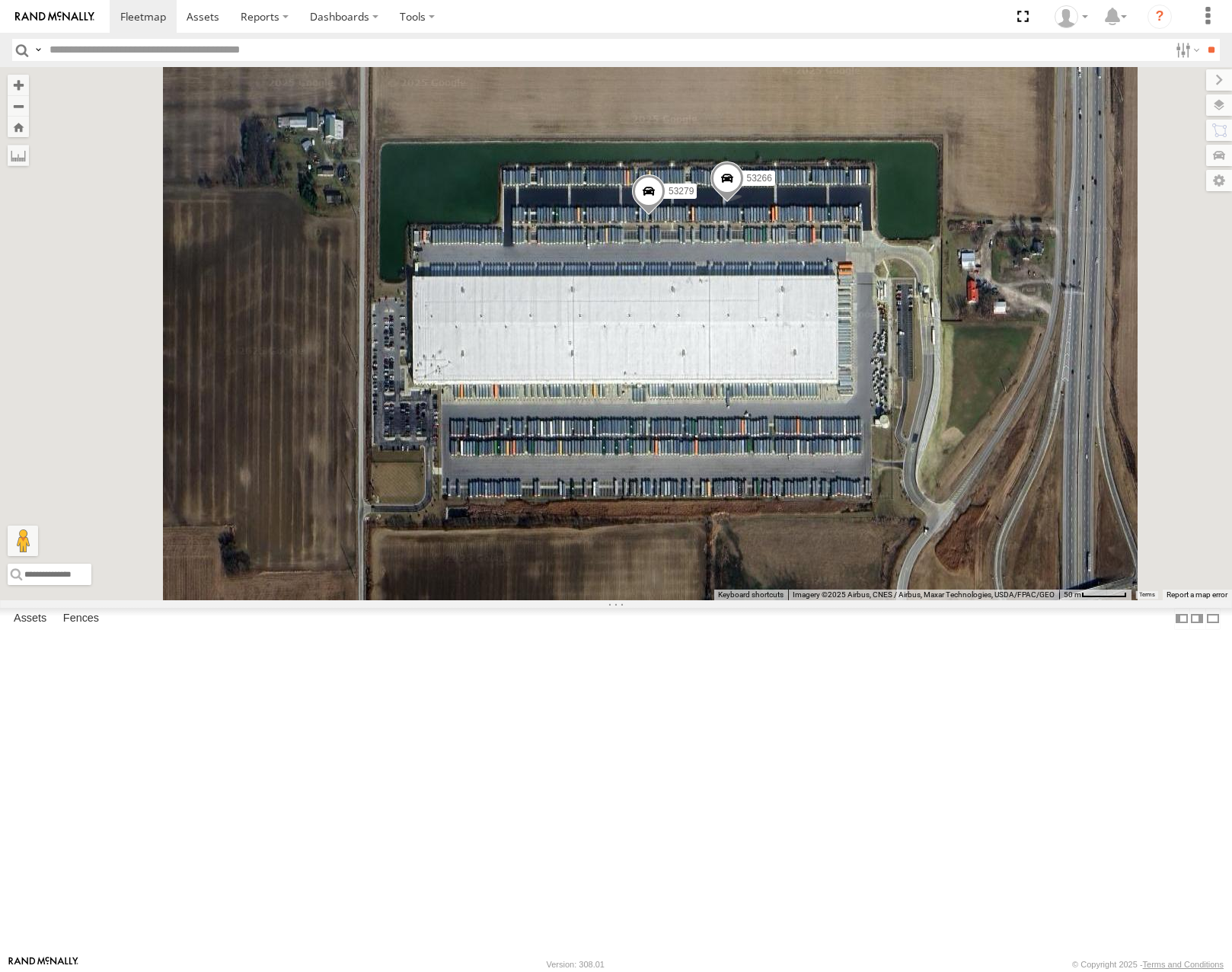
drag, startPoint x: 812, startPoint y: 429, endPoint x: 811, endPoint y: 622, distance: 193.0
click at [811, 599] on div "53216 53106 53262 53247 53251 53204 53258 53239 53212 53257 53133 53260 53249 5…" at bounding box center [616, 333] width 1232 height 532
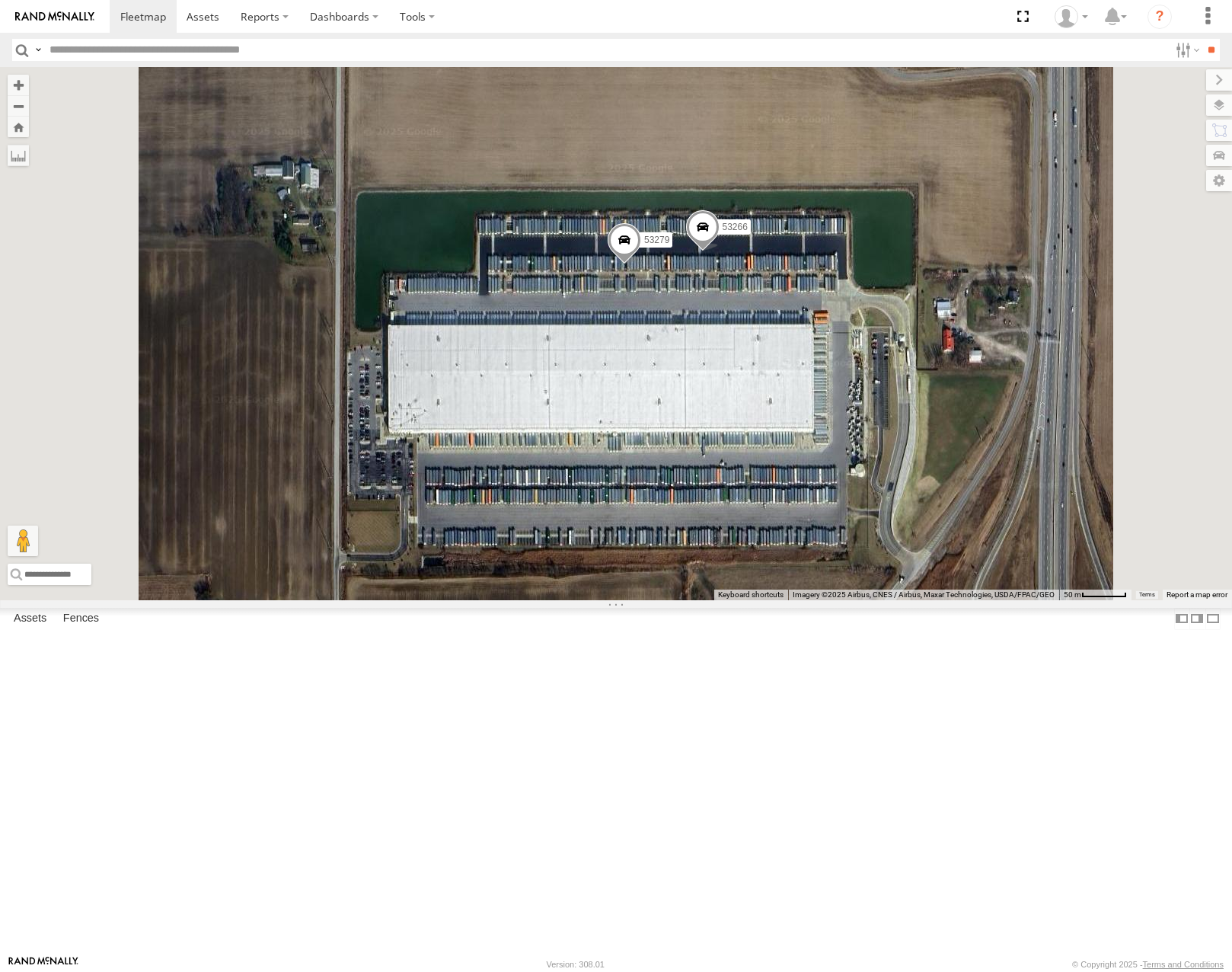
drag, startPoint x: 893, startPoint y: 526, endPoint x: 863, endPoint y: 575, distance: 57.5
click at [863, 575] on div "53216 53106 53262 53247 53251 53204 53258 53239 53212 53257 53133 53260 53249 5…" at bounding box center [616, 333] width 1232 height 532
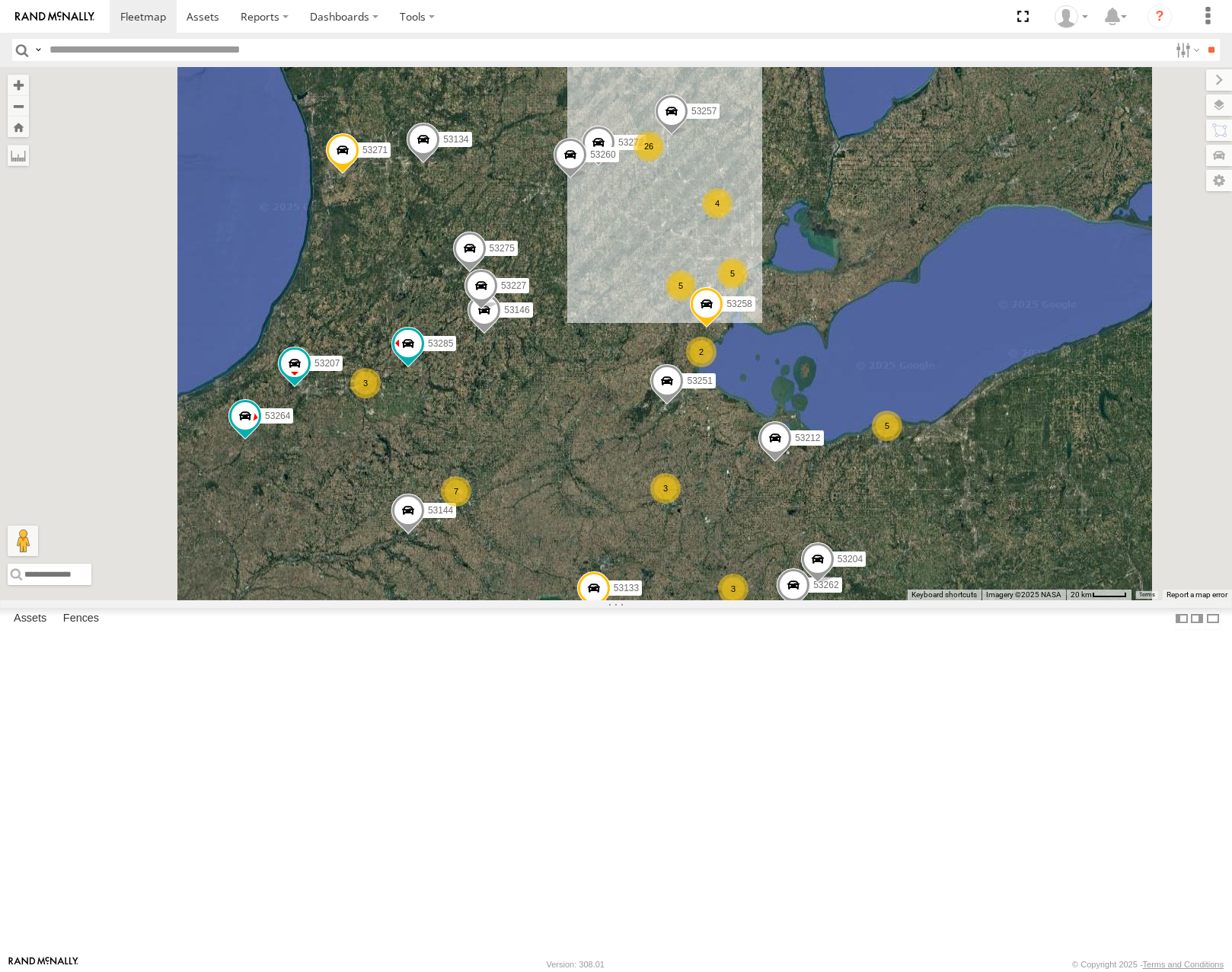
drag, startPoint x: 819, startPoint y: 447, endPoint x: 844, endPoint y: 628, distance: 182.7
click at [844, 599] on div "26 7 53271 2 5 53216 53106 5 53272 53230 53149 53262 3 53247 53275 3 53285 5 53…" at bounding box center [616, 333] width 1232 height 532
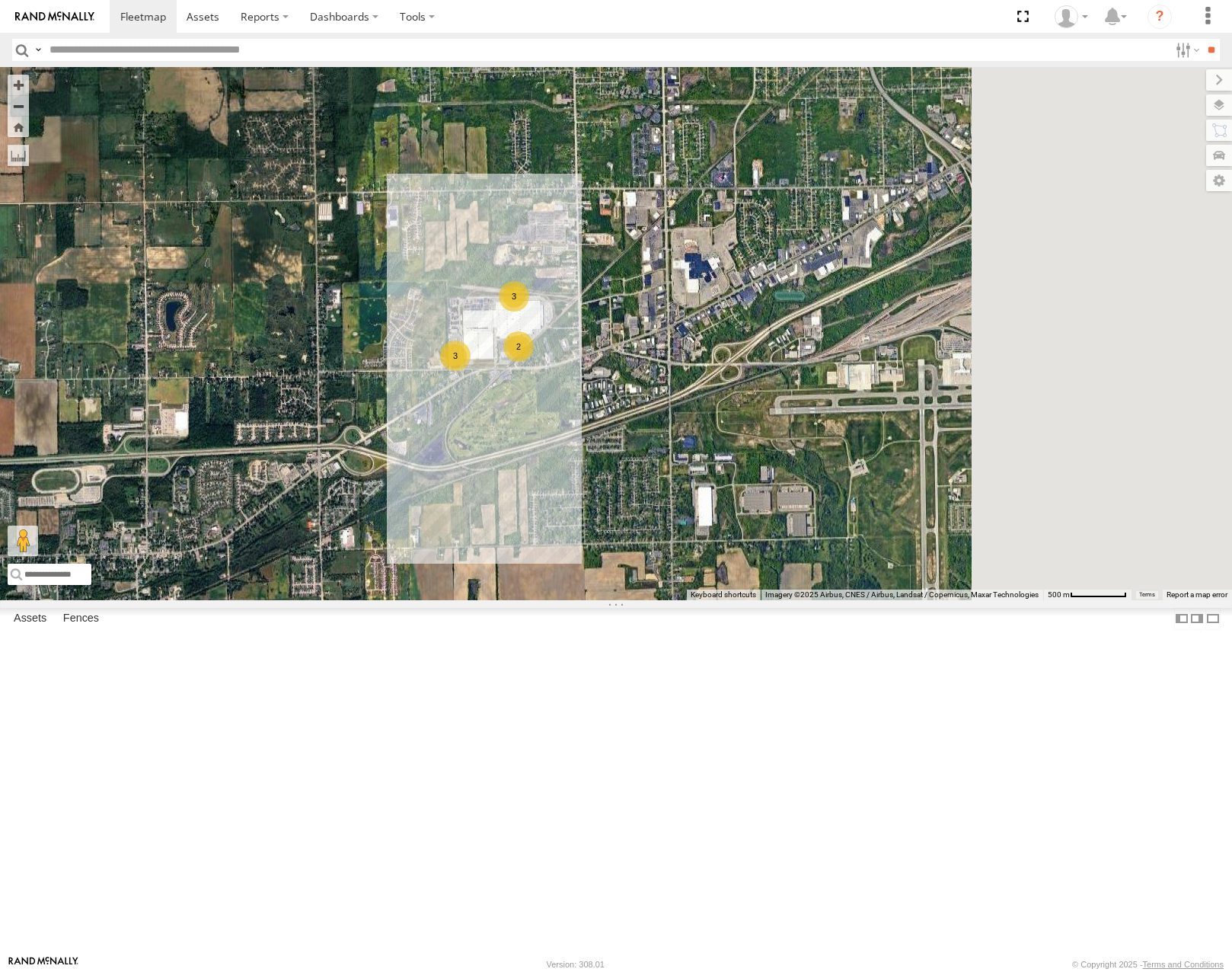
drag, startPoint x: 1048, startPoint y: 617, endPoint x: 758, endPoint y: 572, distance: 293.5
click at [730, 579] on div "53271 53216 53106 53272 53230 53149 53262 53247 53275 53285 53251 53204 53258 5…" at bounding box center [616, 333] width 1232 height 532
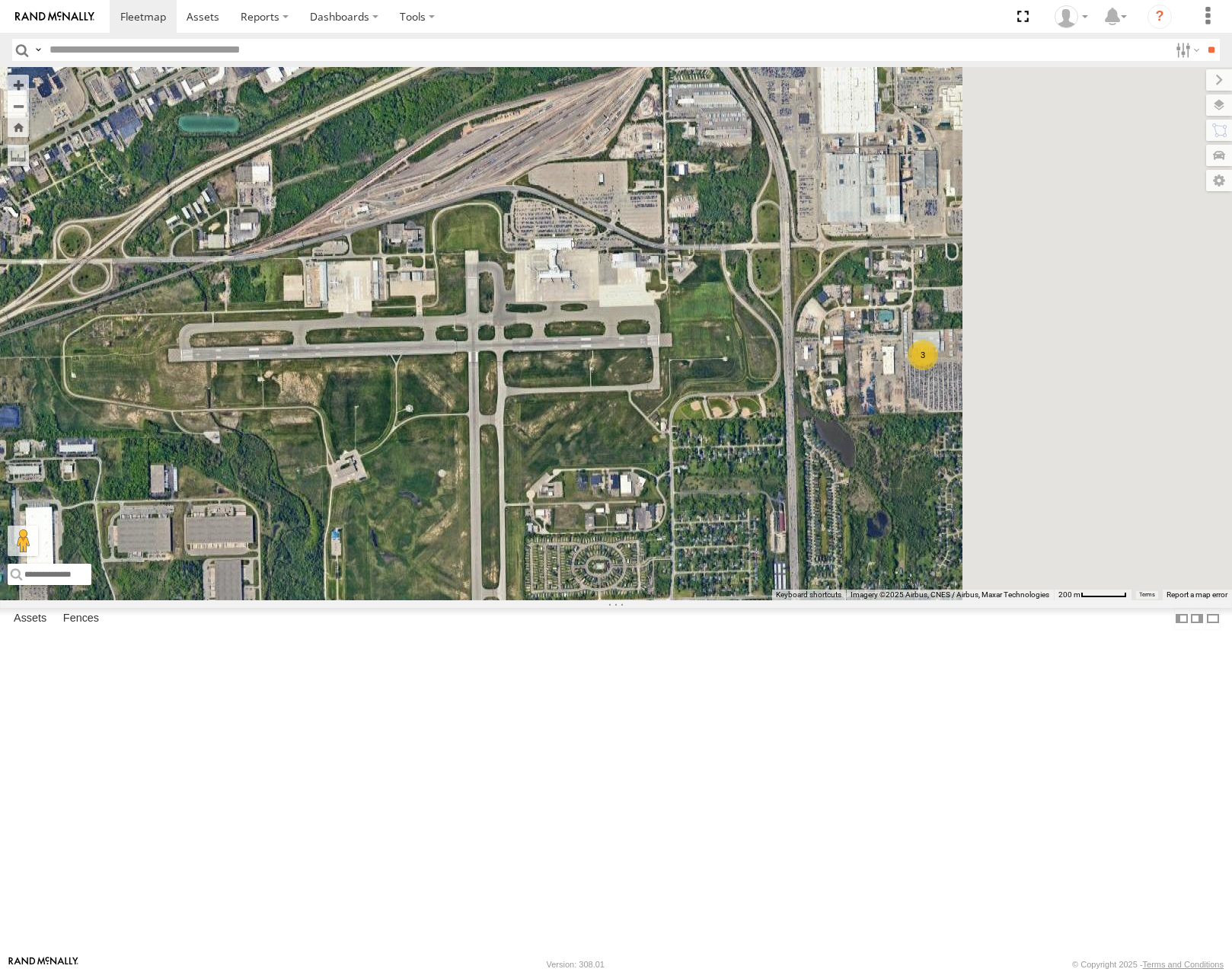
drag, startPoint x: 903, startPoint y: 548, endPoint x: 765, endPoint y: 540, distance: 138.2
click at [758, 540] on div "53271 53216 53106 53272 53230 53149 53262 53247 53275 53285 53251 53204 53258 5…" at bounding box center [616, 333] width 1232 height 532
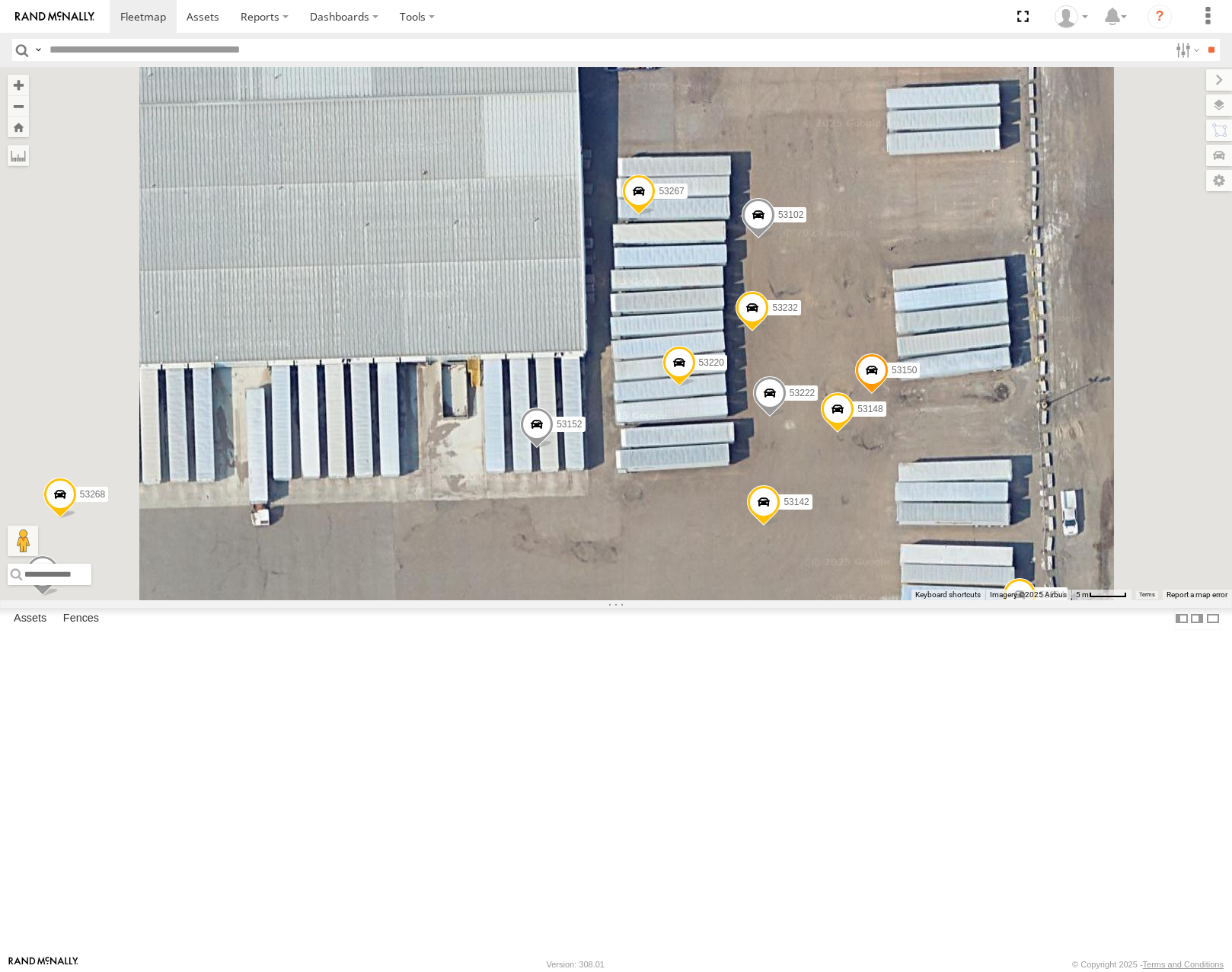
drag, startPoint x: 977, startPoint y: 366, endPoint x: 1000, endPoint y: 327, distance: 45.3
click at [1000, 329] on div "53267 53222 53210 53102 53152 53142 53224 53220 53141 53232 53234 53145 53268 5…" at bounding box center [616, 333] width 1232 height 532
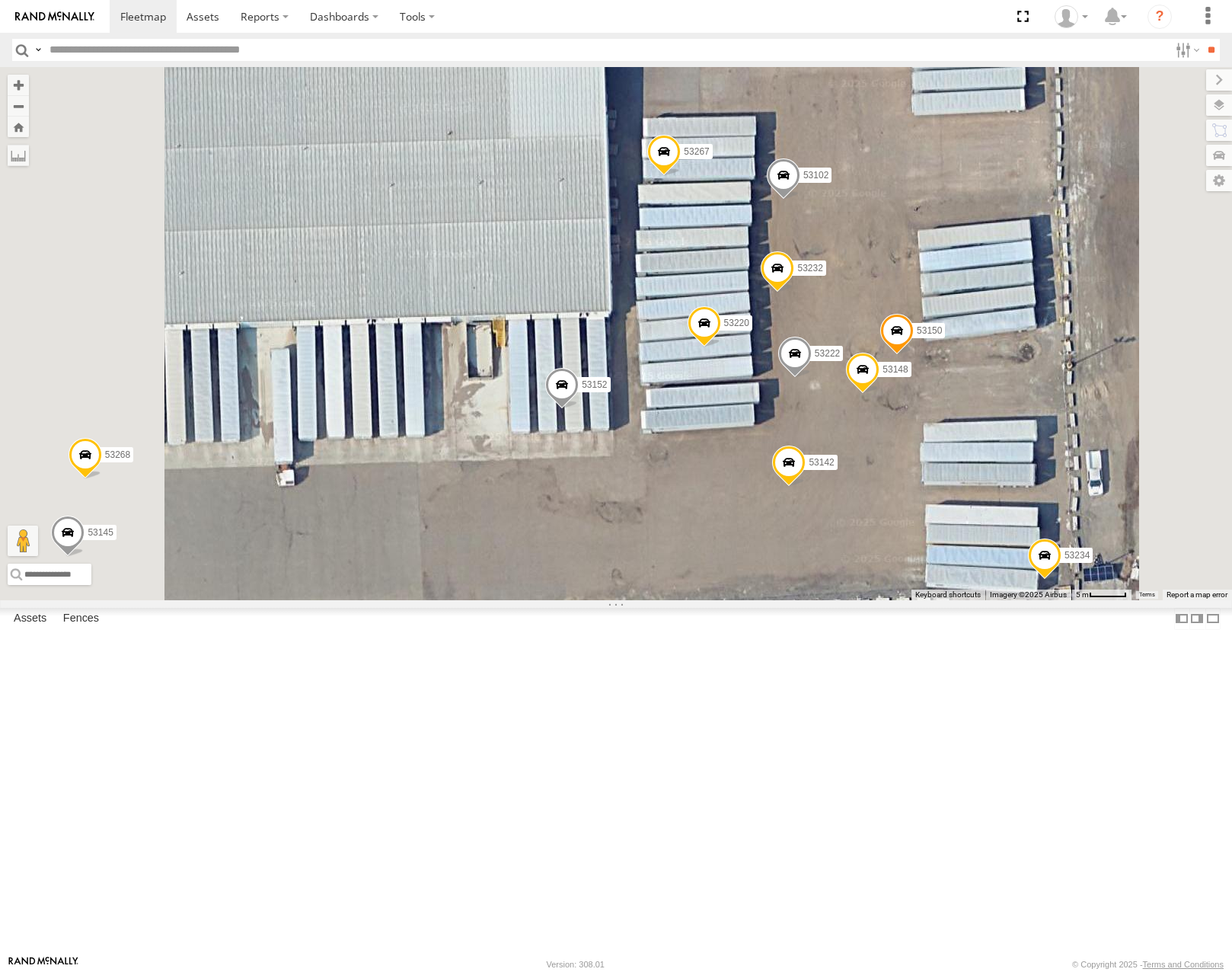
click at [579, 409] on span at bounding box center [562, 388] width 33 height 41
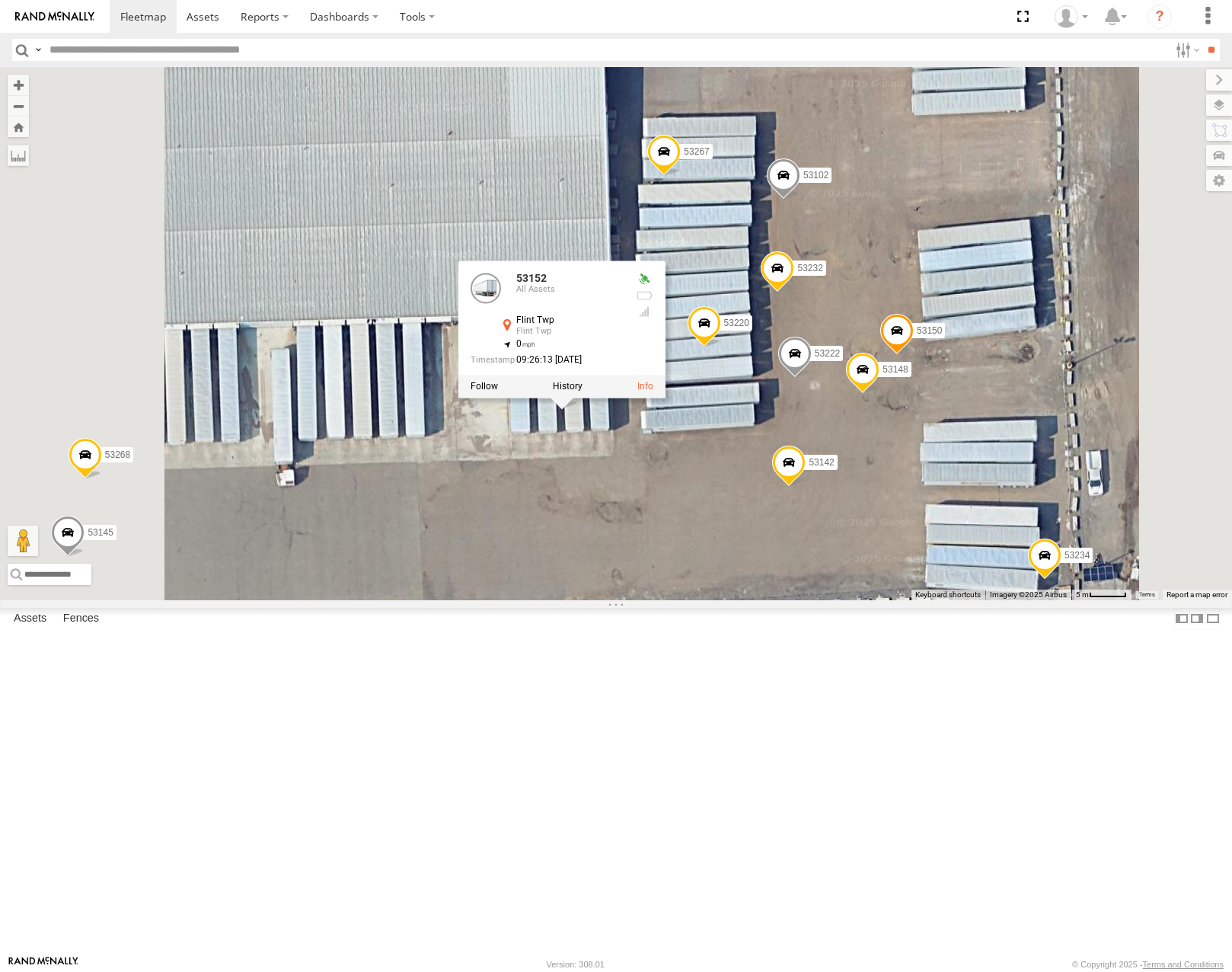
click at [582, 391] on label at bounding box center [568, 386] width 29 height 11
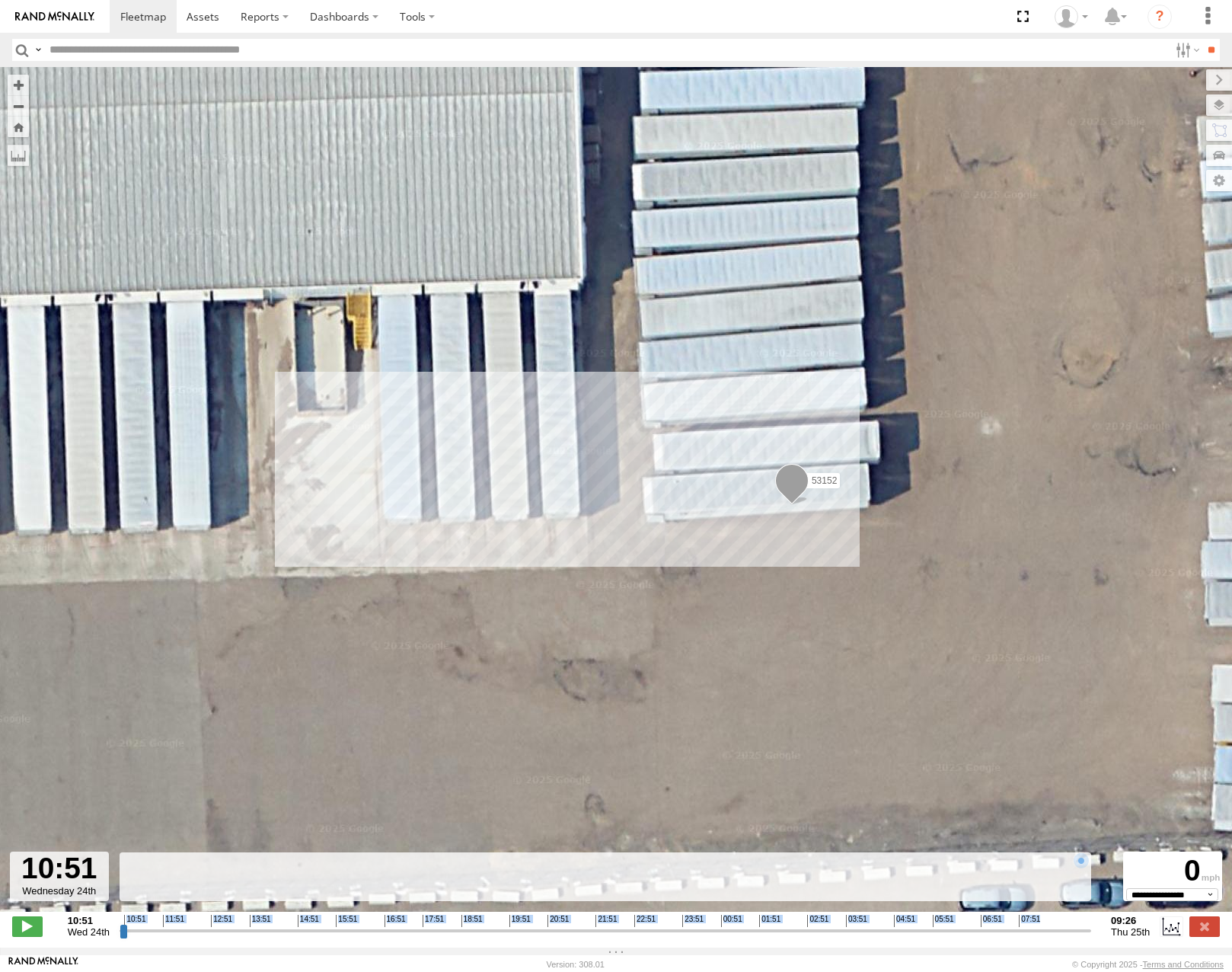
drag, startPoint x: 119, startPoint y: 937, endPoint x: 133, endPoint y: 942, distance: 14.9
click at [133, 937] on div "10:51 Wed 24th Created with Highcharts 6.0.7 [DOMAIN_NAME] 10:51 11:51 12:51 13…" at bounding box center [616, 926] width 1208 height 23
drag, startPoint x: 133, startPoint y: 942, endPoint x: 1018, endPoint y: 722, distance: 911.9
type input "**********"
click at [1092, 937] on input "range" at bounding box center [606, 930] width 972 height 15
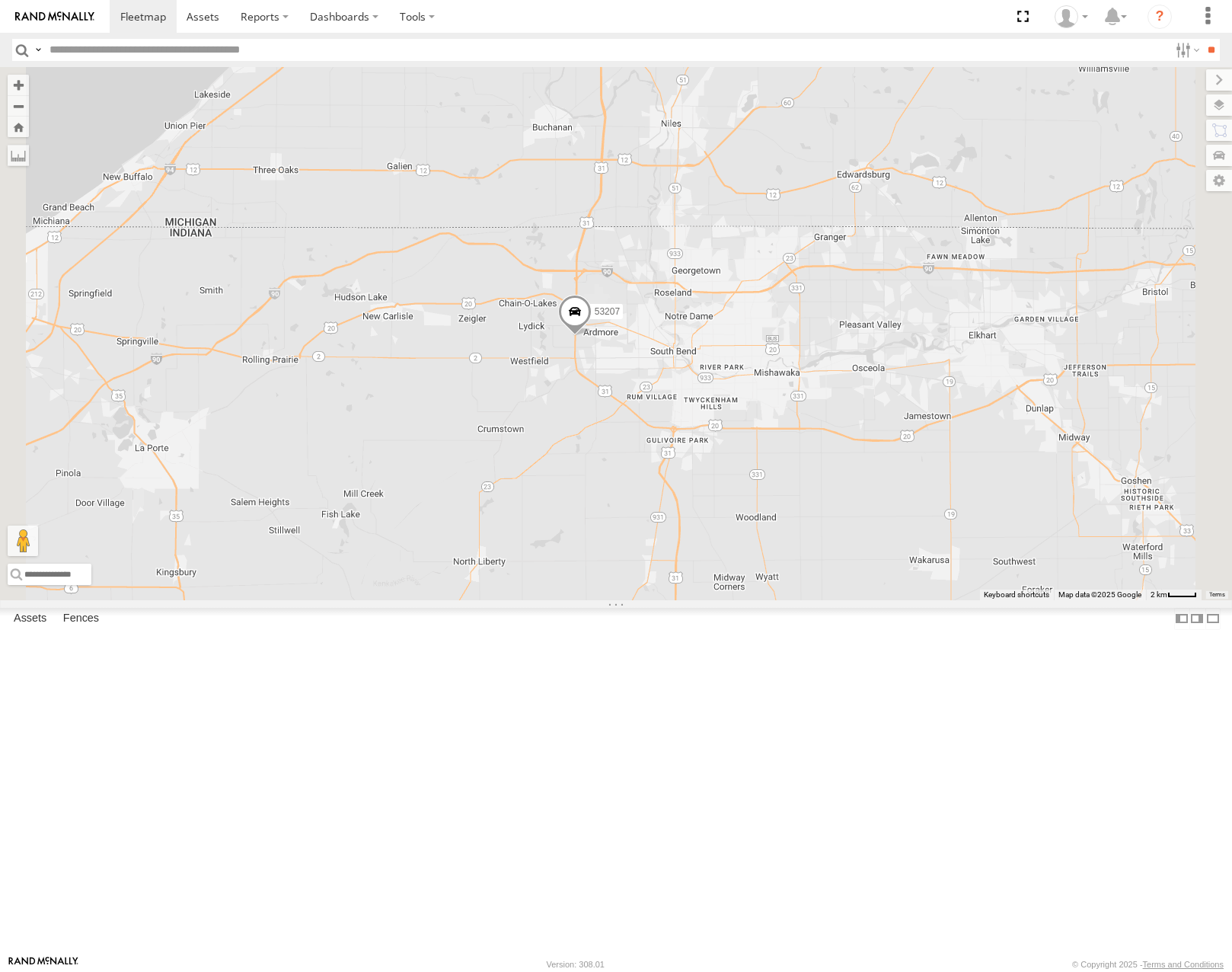
drag, startPoint x: 960, startPoint y: 526, endPoint x: 901, endPoint y: 509, distance: 61.4
click at [902, 510] on div "53221 53216 53212 53133 53249 53264 53271 53106 53275 53251 53207 53134 53144 5…" at bounding box center [616, 333] width 1232 height 532
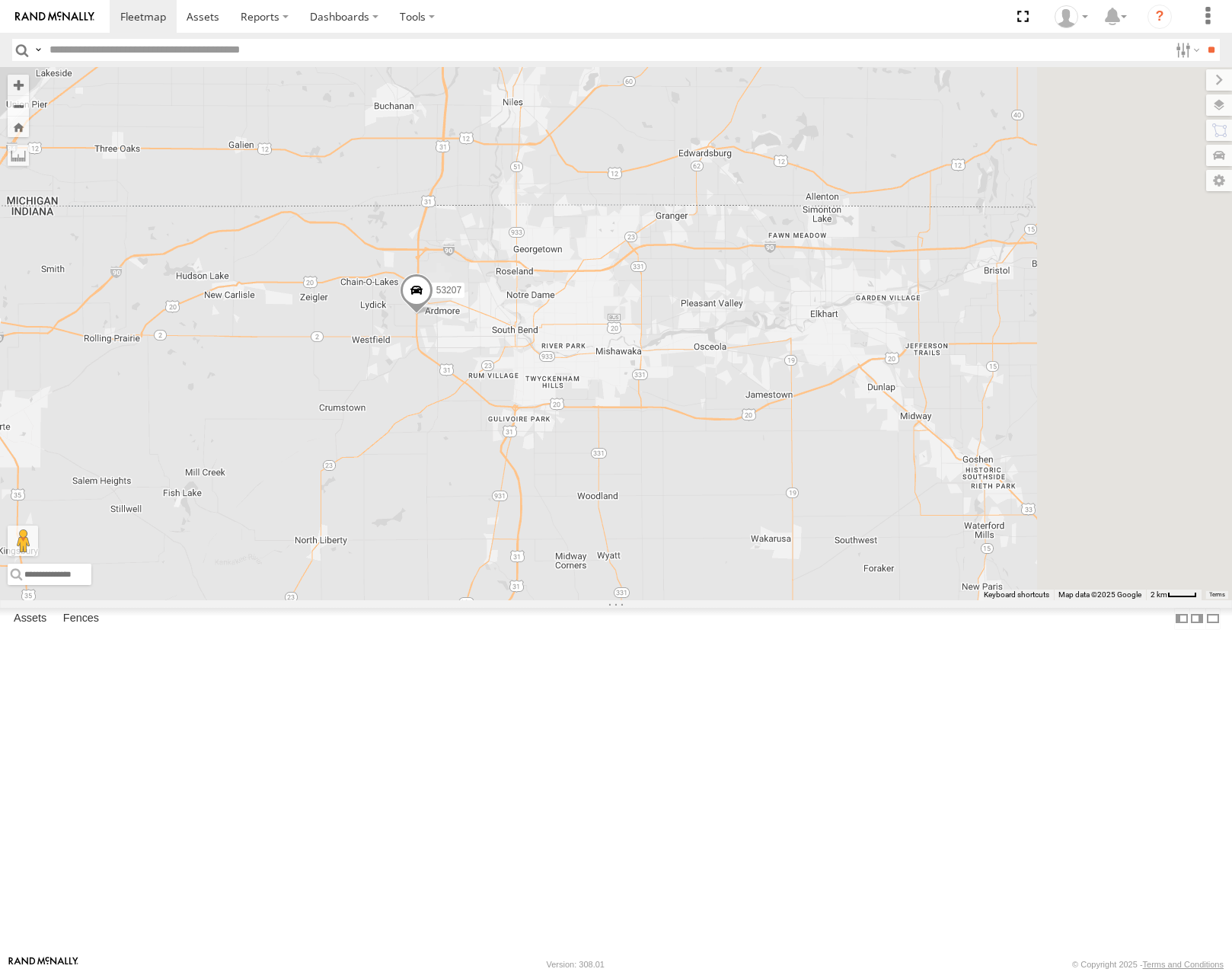
drag, startPoint x: 925, startPoint y: 505, endPoint x: 842, endPoint y: 501, distance: 83.1
click at [840, 503] on div "53221 53216 53212 53133 53249 53264 53271 53106 53275 53251 53207 53134 53144 5…" at bounding box center [616, 333] width 1232 height 532
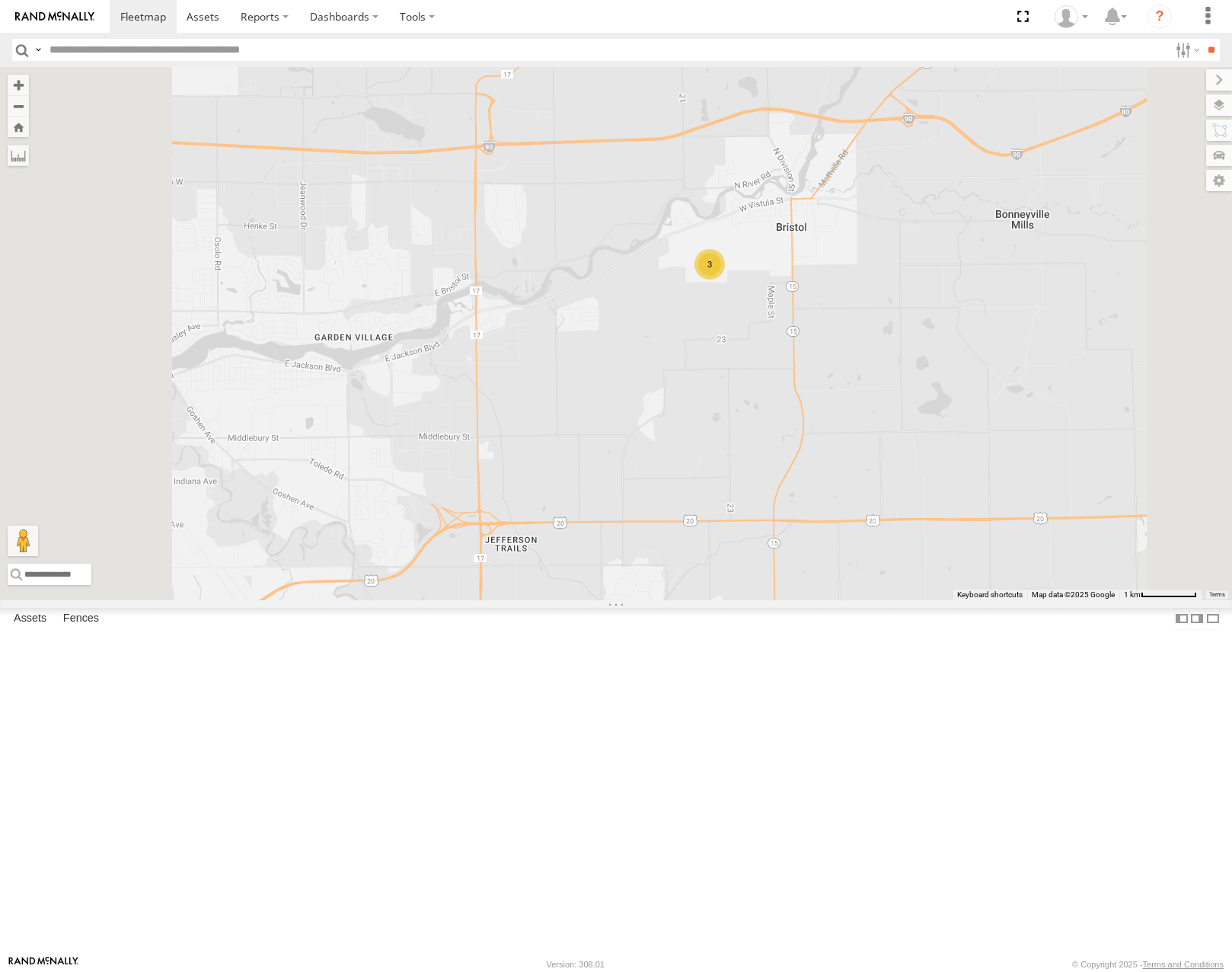
drag, startPoint x: 913, startPoint y: 382, endPoint x: 880, endPoint y: 380, distance: 33.1
click at [890, 383] on div "3" at bounding box center [616, 333] width 1232 height 532
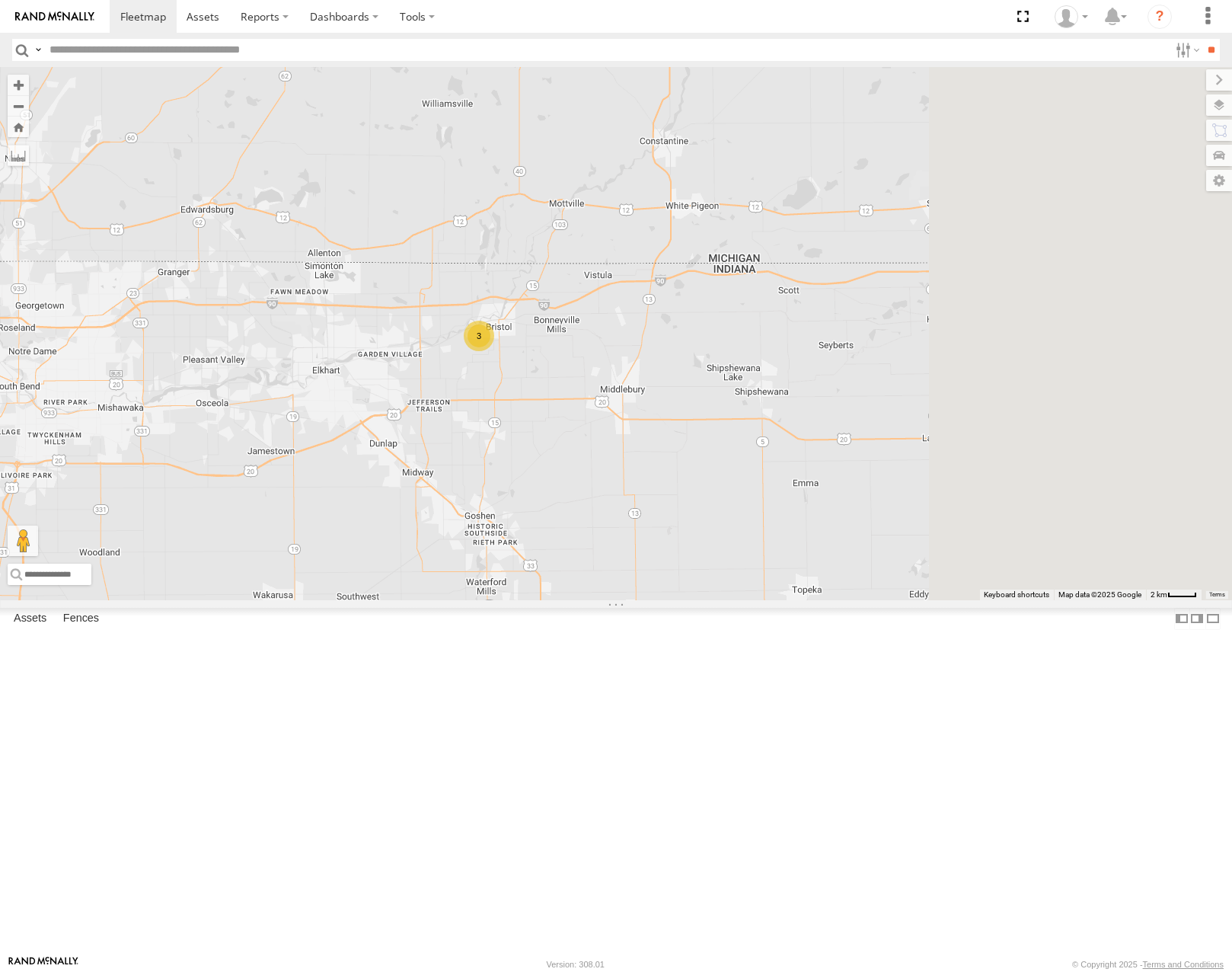
drag, startPoint x: 1021, startPoint y: 317, endPoint x: 841, endPoint y: 435, distance: 215.2
click at [844, 435] on div "3 53283" at bounding box center [616, 333] width 1232 height 532
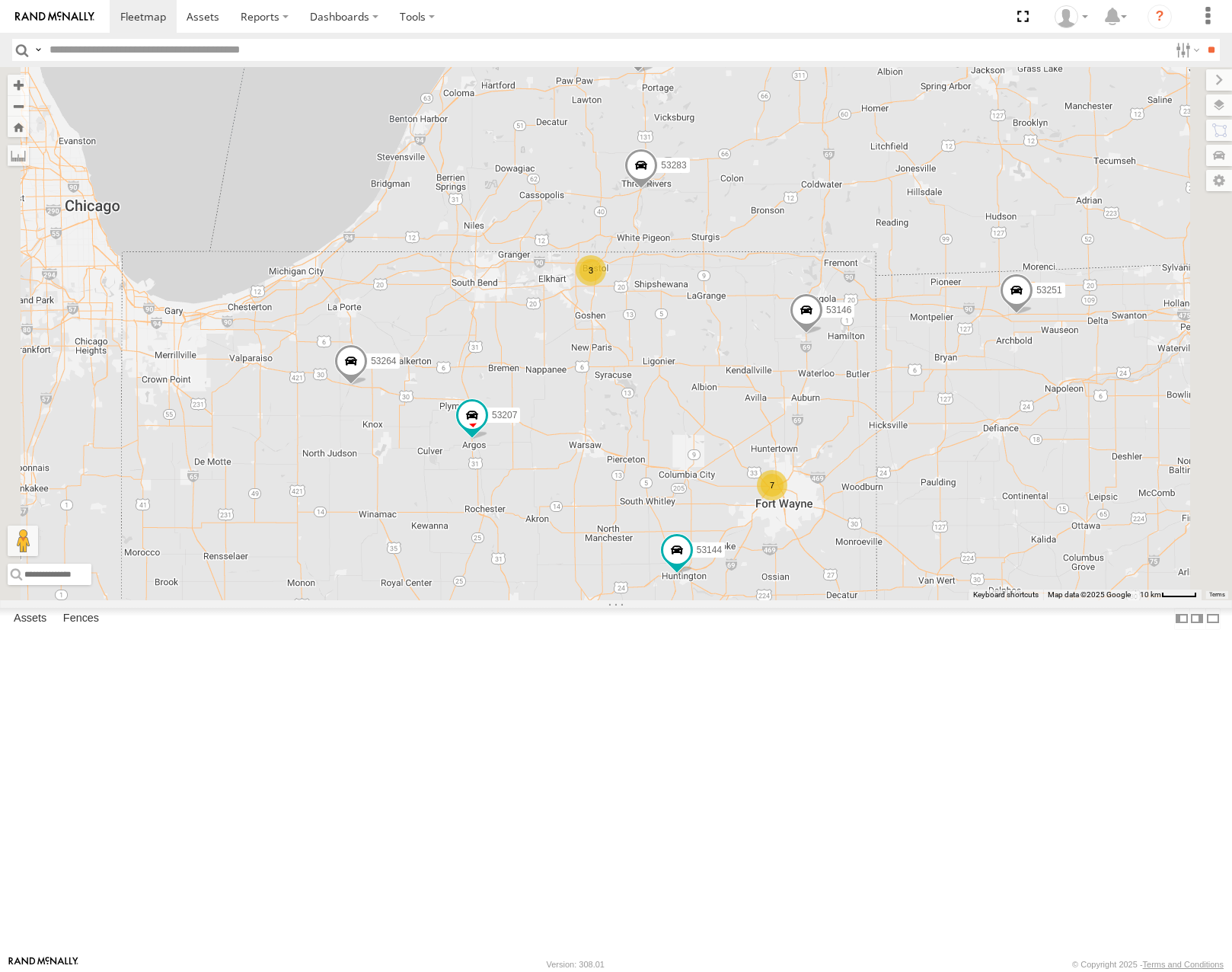
drag, startPoint x: 906, startPoint y: 232, endPoint x: 851, endPoint y: 518, distance: 291.2
click at [854, 518] on div "53283 7 53275 3 53251 53207 53264 53146 53227 53144" at bounding box center [616, 333] width 1232 height 532
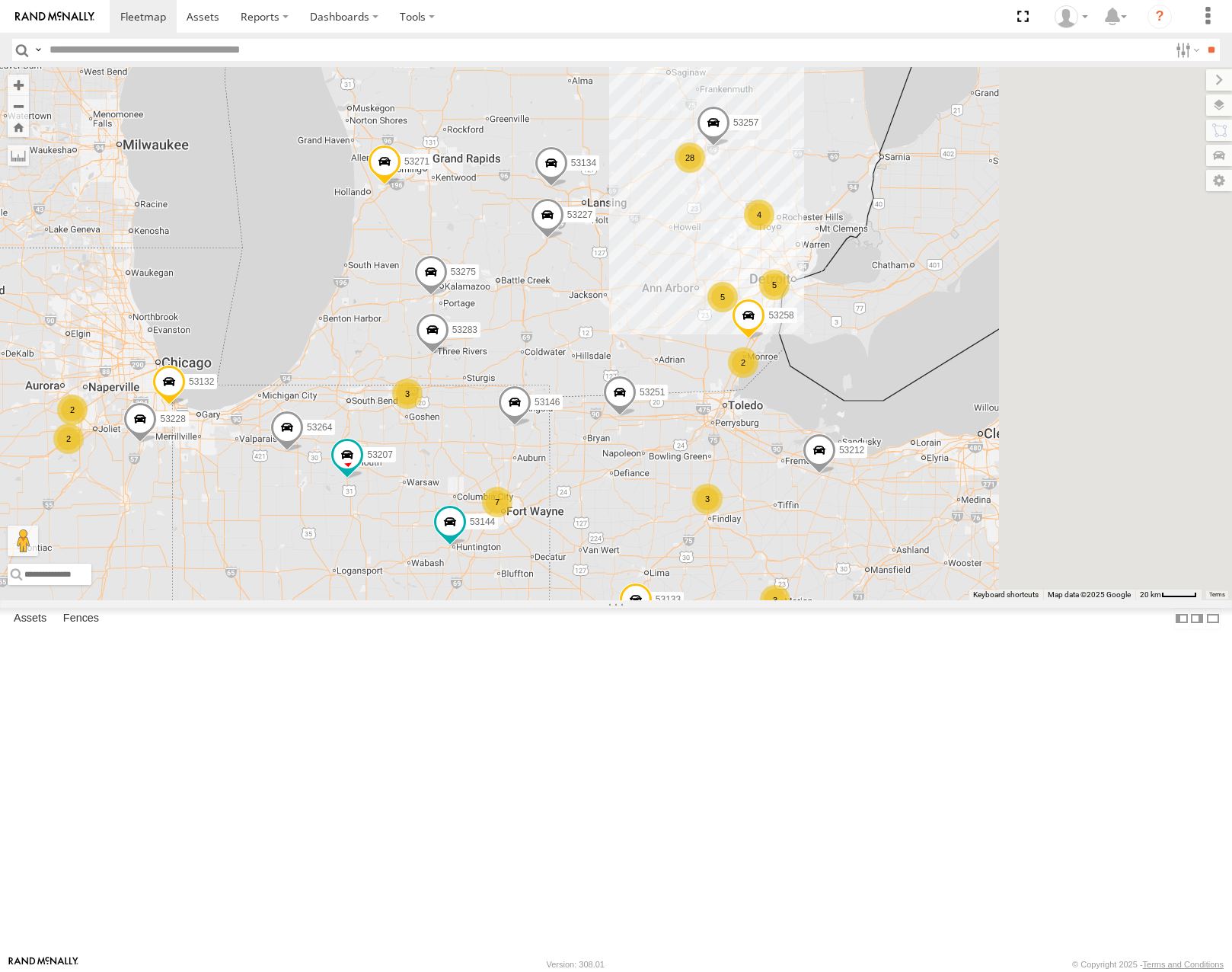
drag, startPoint x: 1012, startPoint y: 504, endPoint x: 623, endPoint y: 422, distance: 397.5
click at [603, 431] on div "53283 53275 53251 53207 53133 53264 53146 53227 53144 53271 53134 28 7 2 5 2 53…" at bounding box center [616, 333] width 1232 height 532
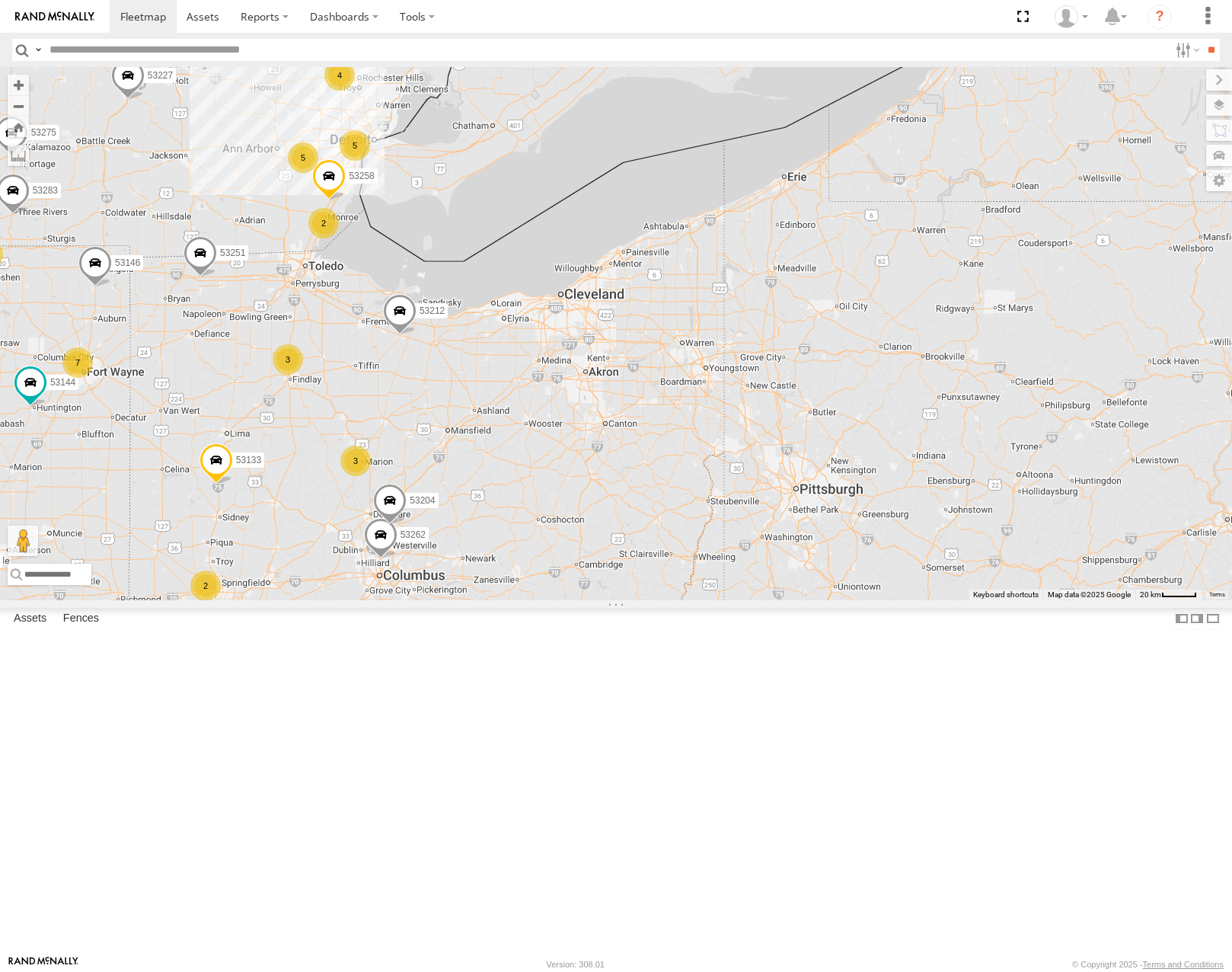
drag, startPoint x: 994, startPoint y: 505, endPoint x: 1004, endPoint y: 494, distance: 14.9
click at [1018, 505] on div "53283 53275 53251 53207 53133 53264 53146 53227 53144 53271 53134 28 7 2 5 2 53…" at bounding box center [616, 333] width 1232 height 532
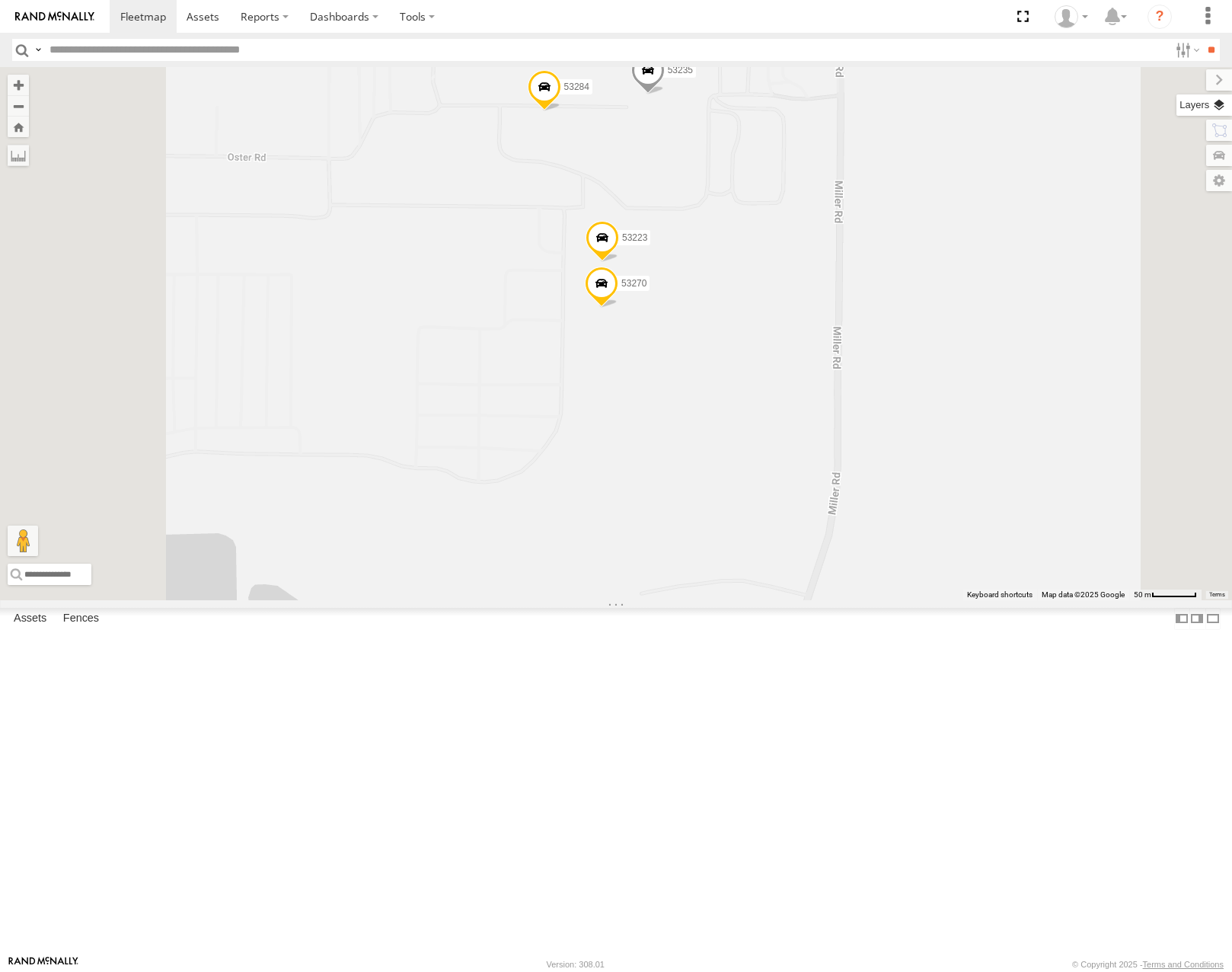
click at [1222, 107] on label at bounding box center [1204, 105] width 56 height 22
click at [0, 0] on span "Basemaps" at bounding box center [0, 0] width 0 height 0
click at [0, 0] on span "Satellite" at bounding box center [0, 0] width 0 height 0
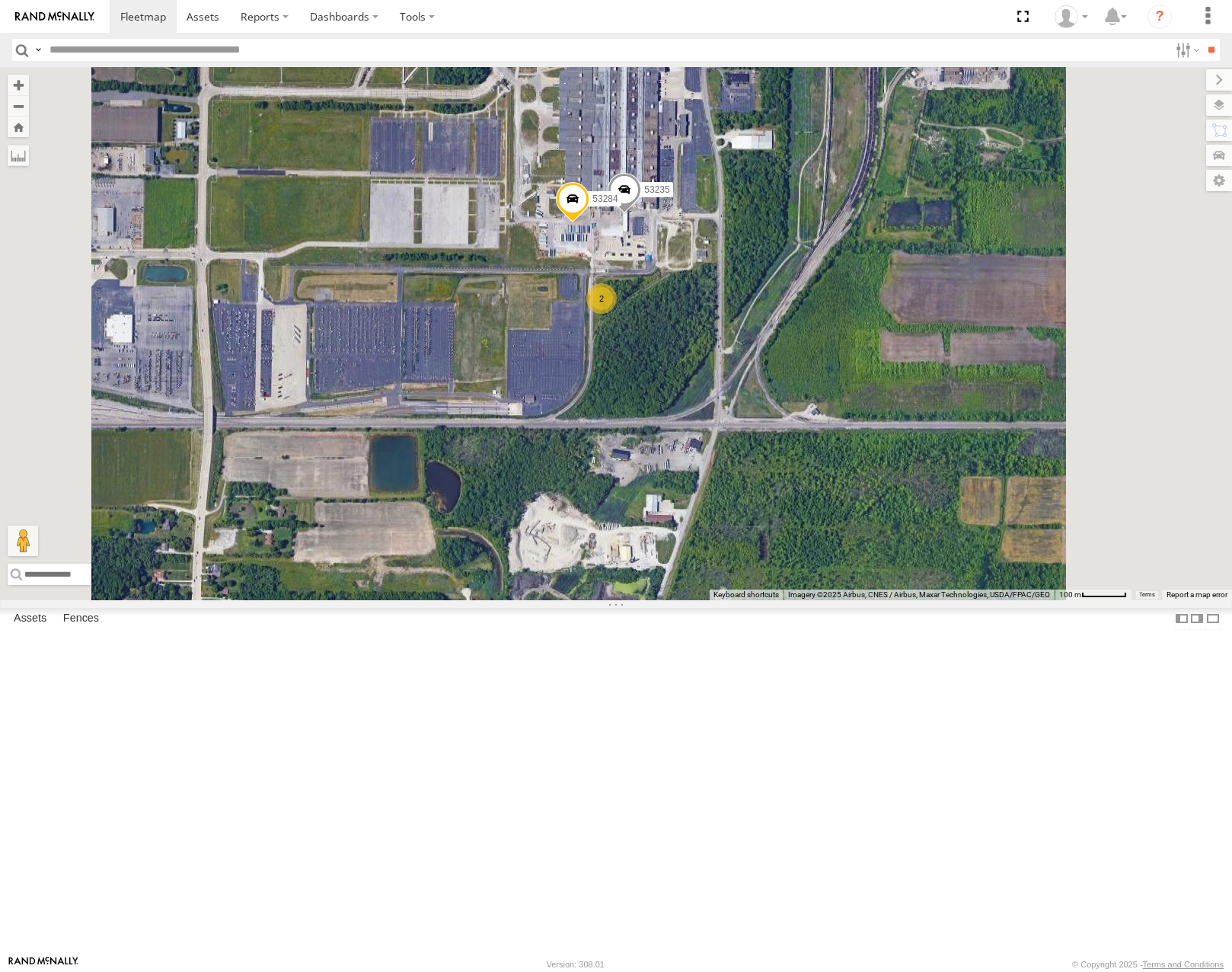
drag, startPoint x: 940, startPoint y: 426, endPoint x: 886, endPoint y: 526, distance: 113.6
click at [886, 526] on div "53283 53275 53251 53207 53133 53264 53146 53227 53144 53271 53134 53149 53262 5…" at bounding box center [616, 333] width 1232 height 532
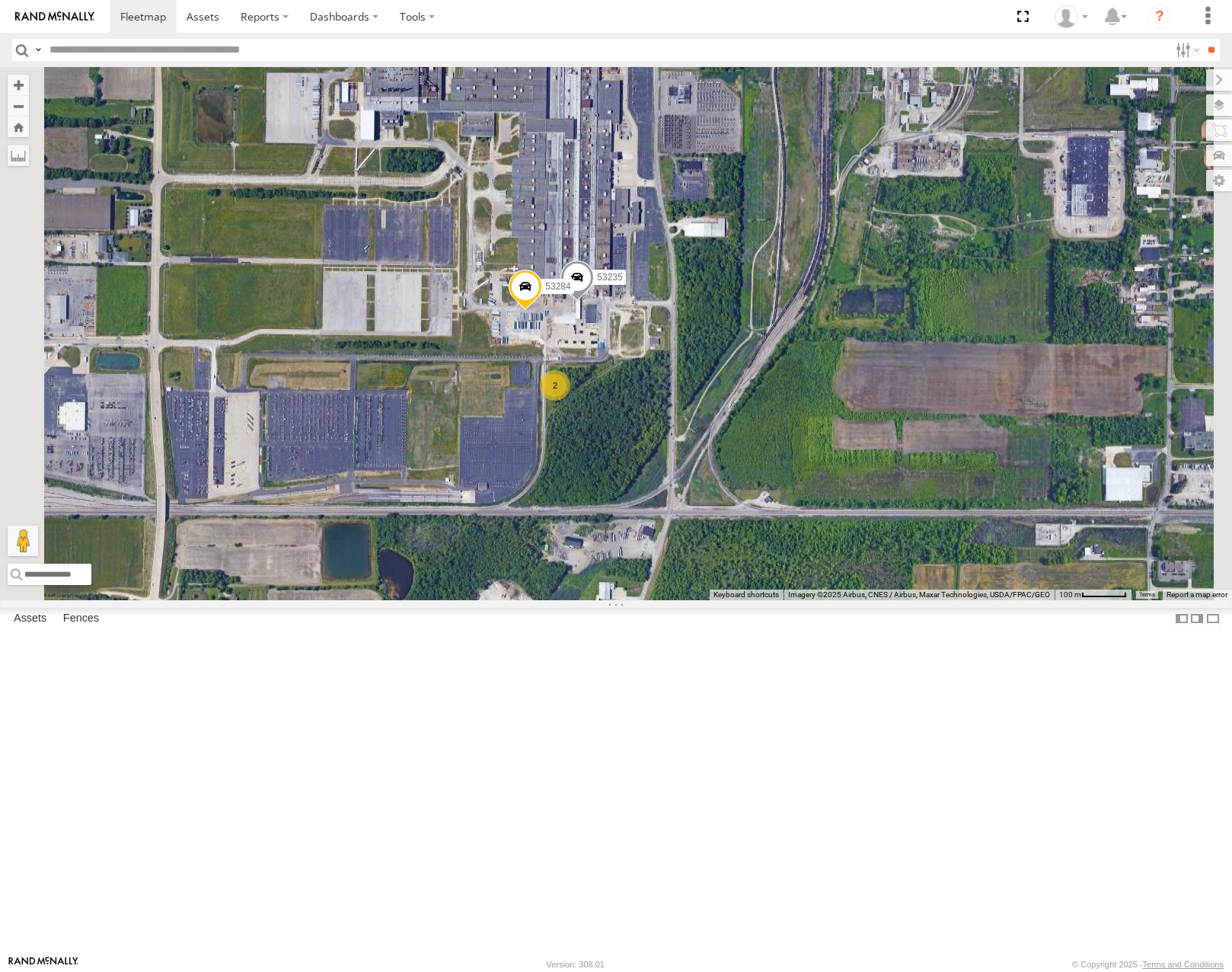
click at [0, 0] on span "Roadmap" at bounding box center [0, 0] width 0 height 0
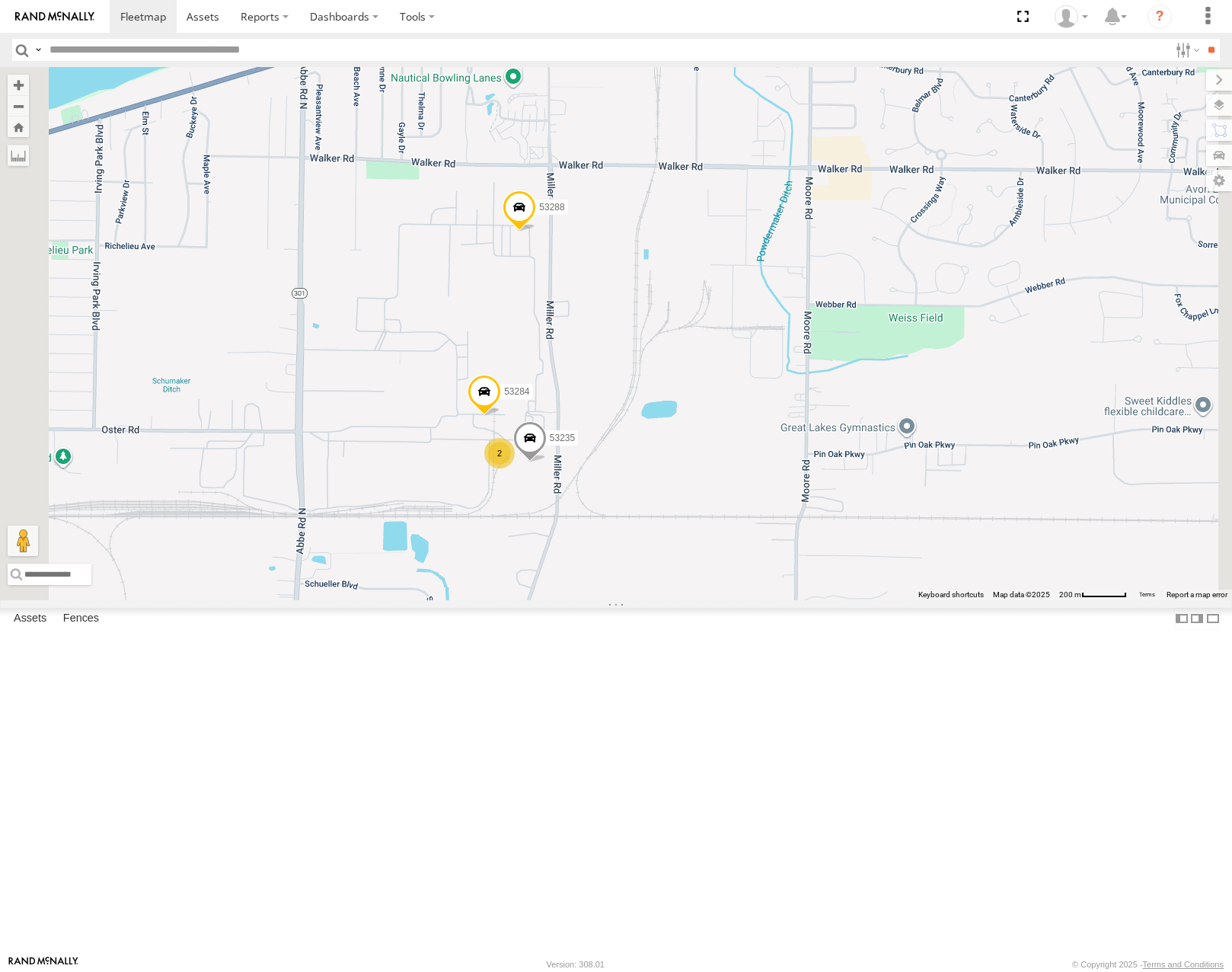
click at [0, 0] on span "Satellite" at bounding box center [0, 0] width 0 height 0
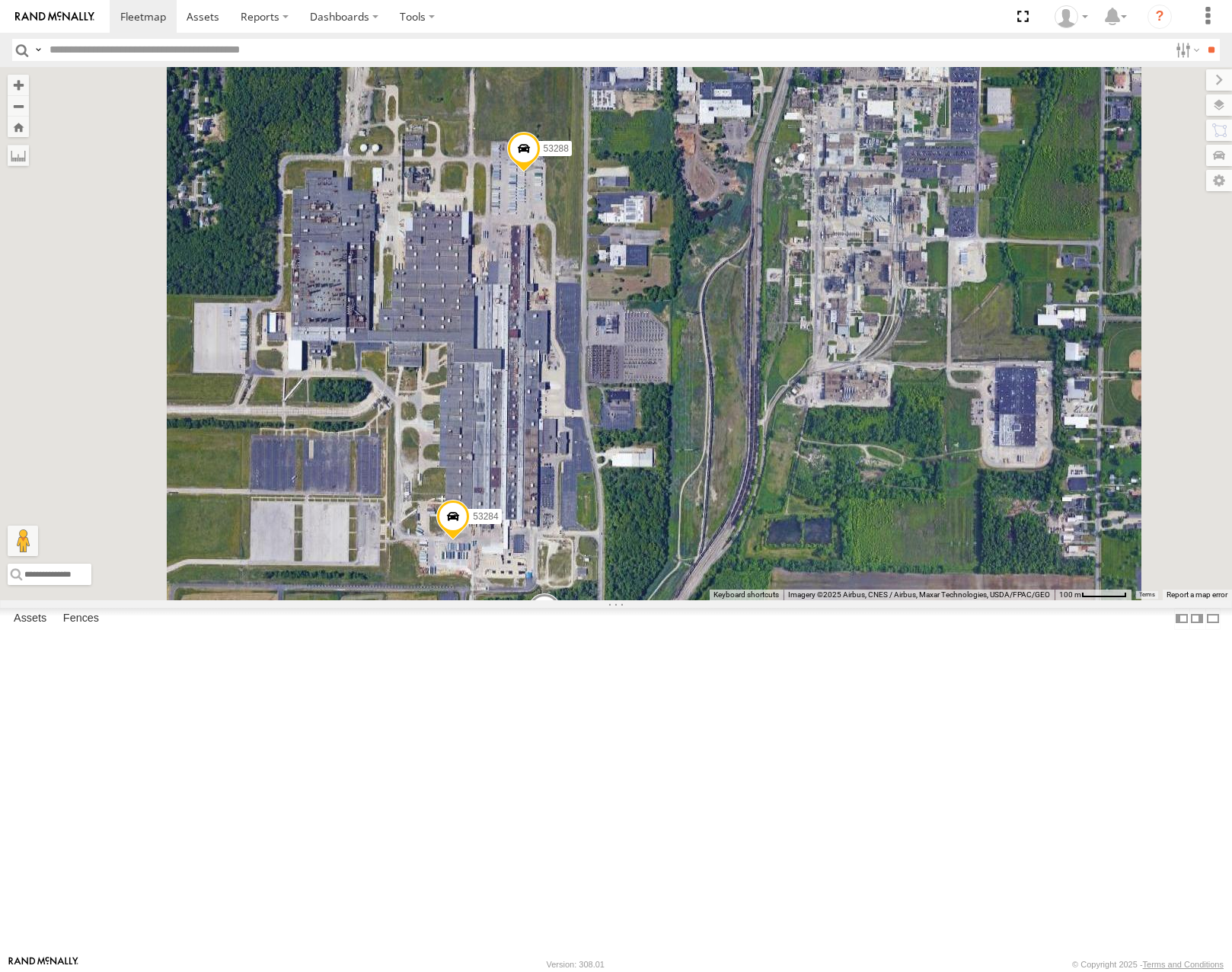
drag, startPoint x: 761, startPoint y: 552, endPoint x: 789, endPoint y: 422, distance: 133.0
click at [789, 424] on div "53283 53275 53251 53207 53133 53264 53146 53227 53144 53271 53134 53149 53262 5…" at bounding box center [616, 333] width 1232 height 532
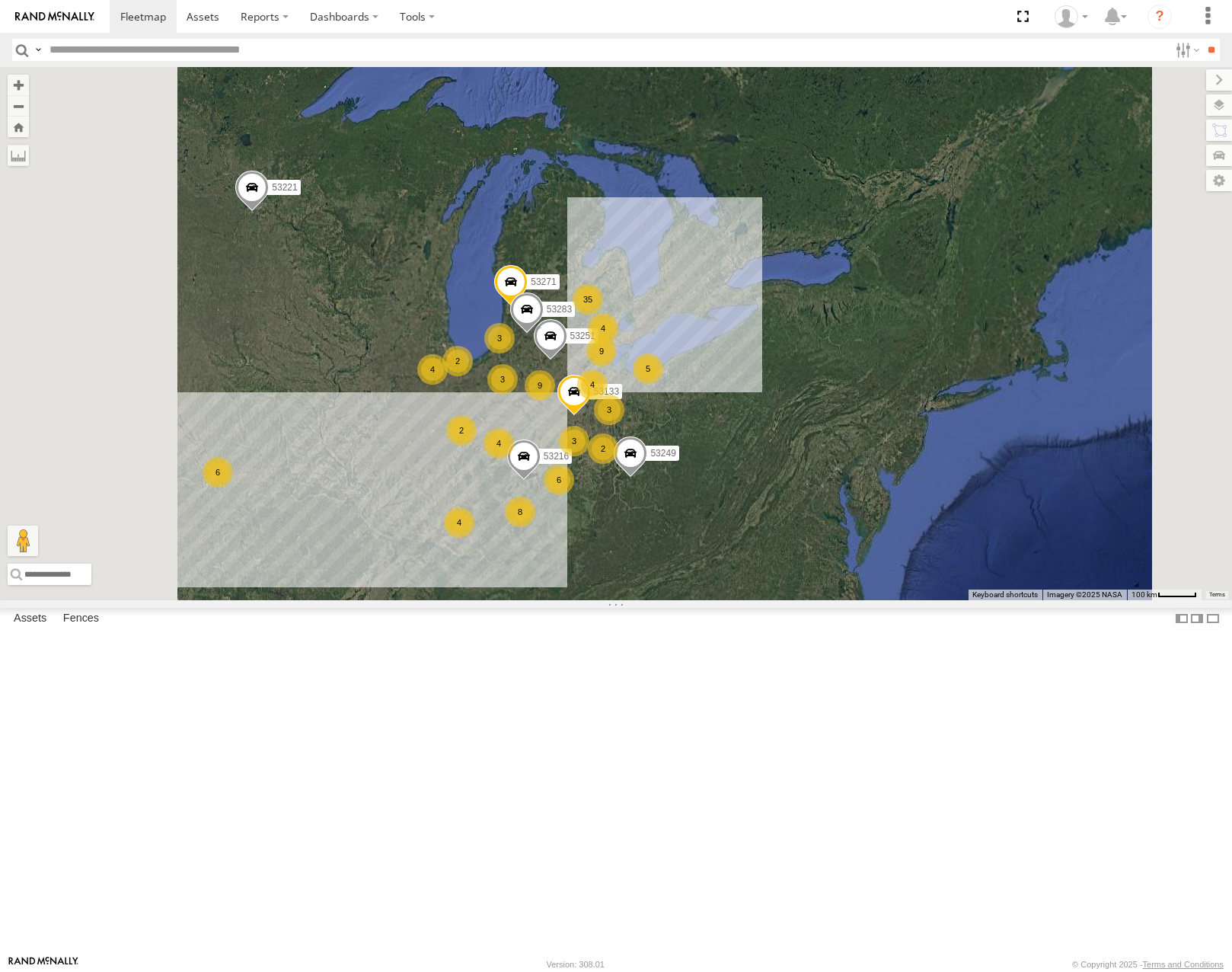
click at [447, 385] on div "4" at bounding box center [432, 369] width 30 height 30
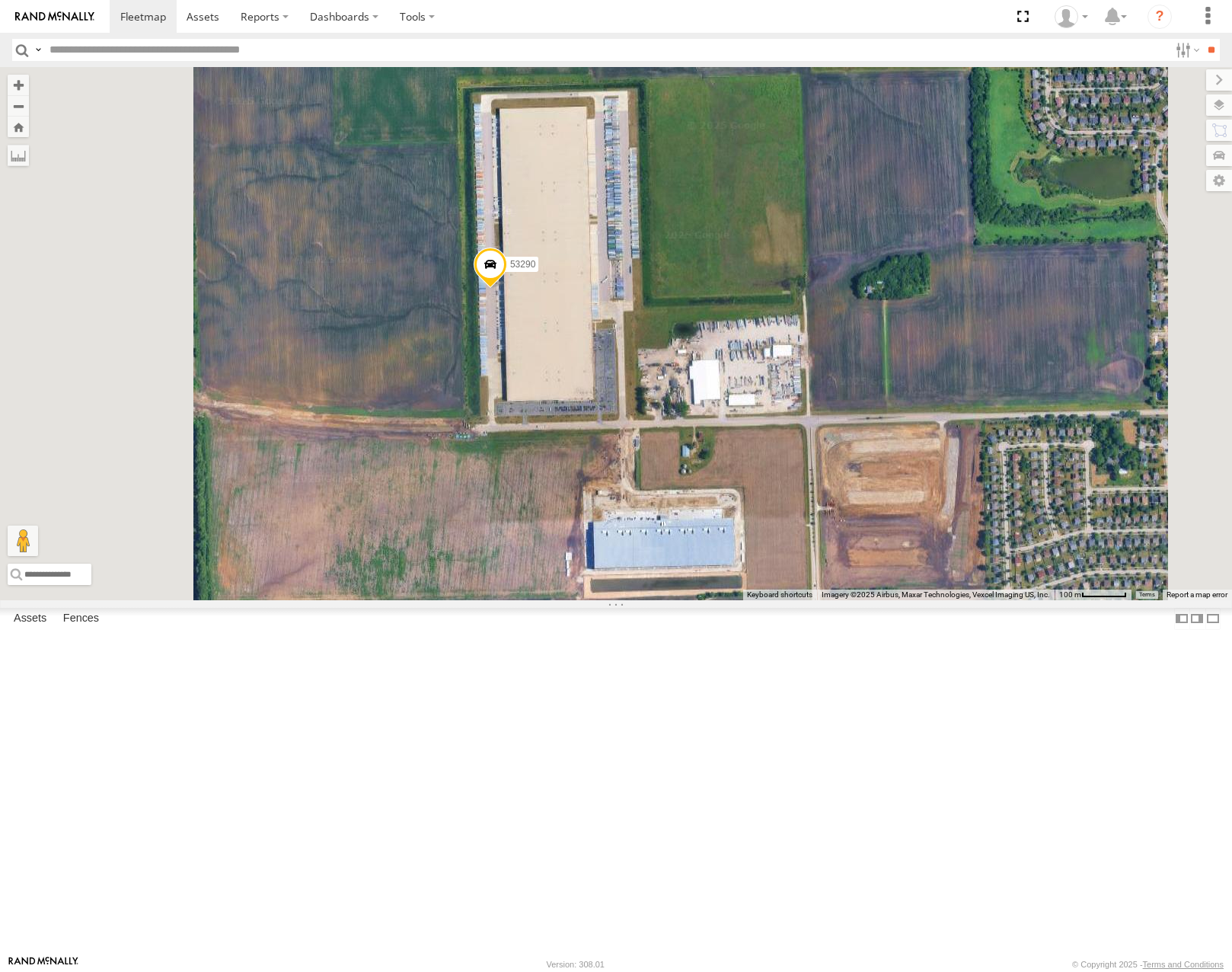
drag, startPoint x: 785, startPoint y: 430, endPoint x: 789, endPoint y: 441, distance: 11.7
click at [789, 441] on div "53271 53216 53251 53221 53133 53249 53283 53275 53207 53212 53264 53144 53149 5…" at bounding box center [616, 333] width 1232 height 532
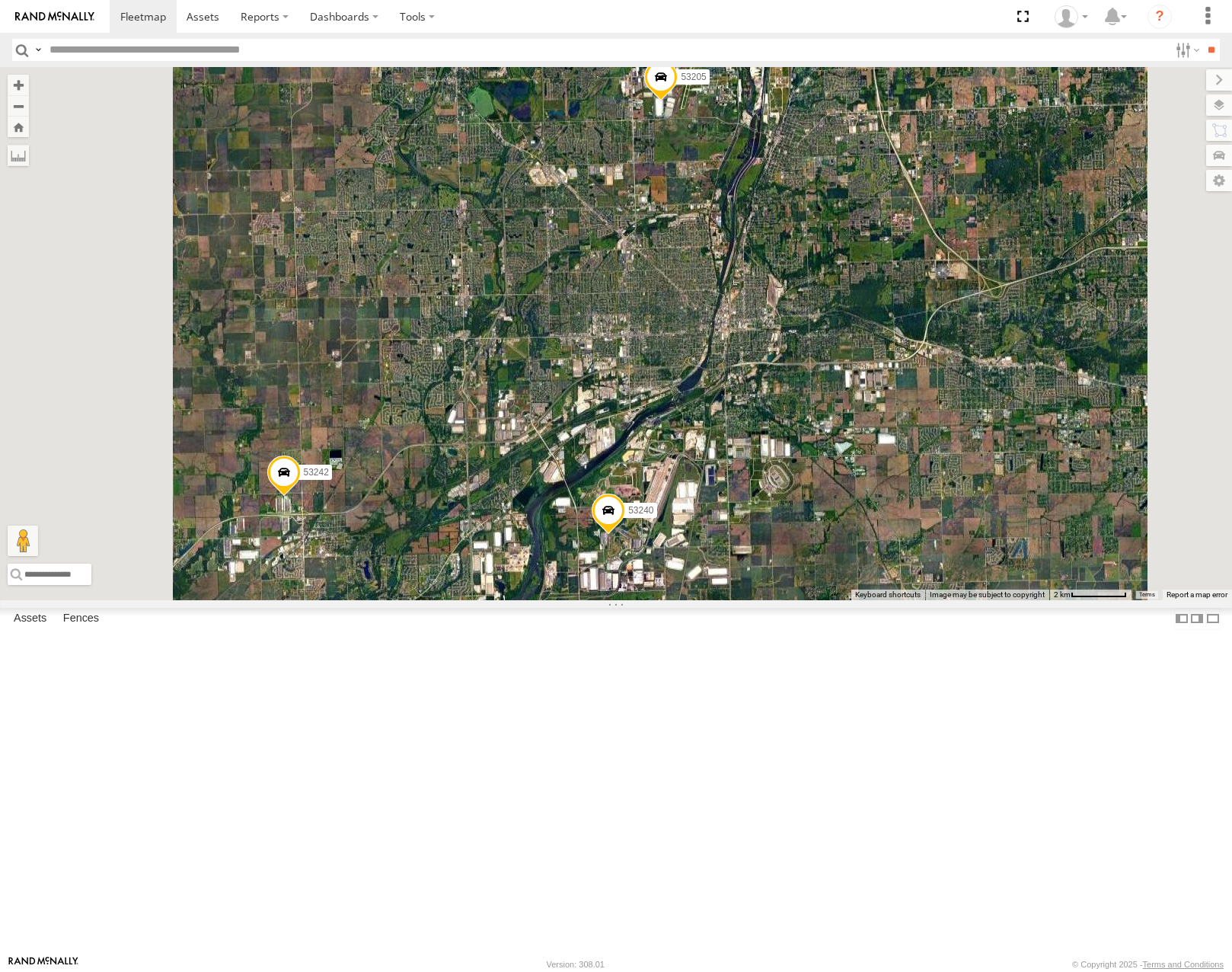
drag, startPoint x: 860, startPoint y: 441, endPoint x: 863, endPoint y: 429, distance: 12.4
click at [862, 431] on div "53271 53216 53251 53221 53133 53249 53283 53275 53207 53212 53264 53144 53149 5…" at bounding box center [616, 333] width 1232 height 532
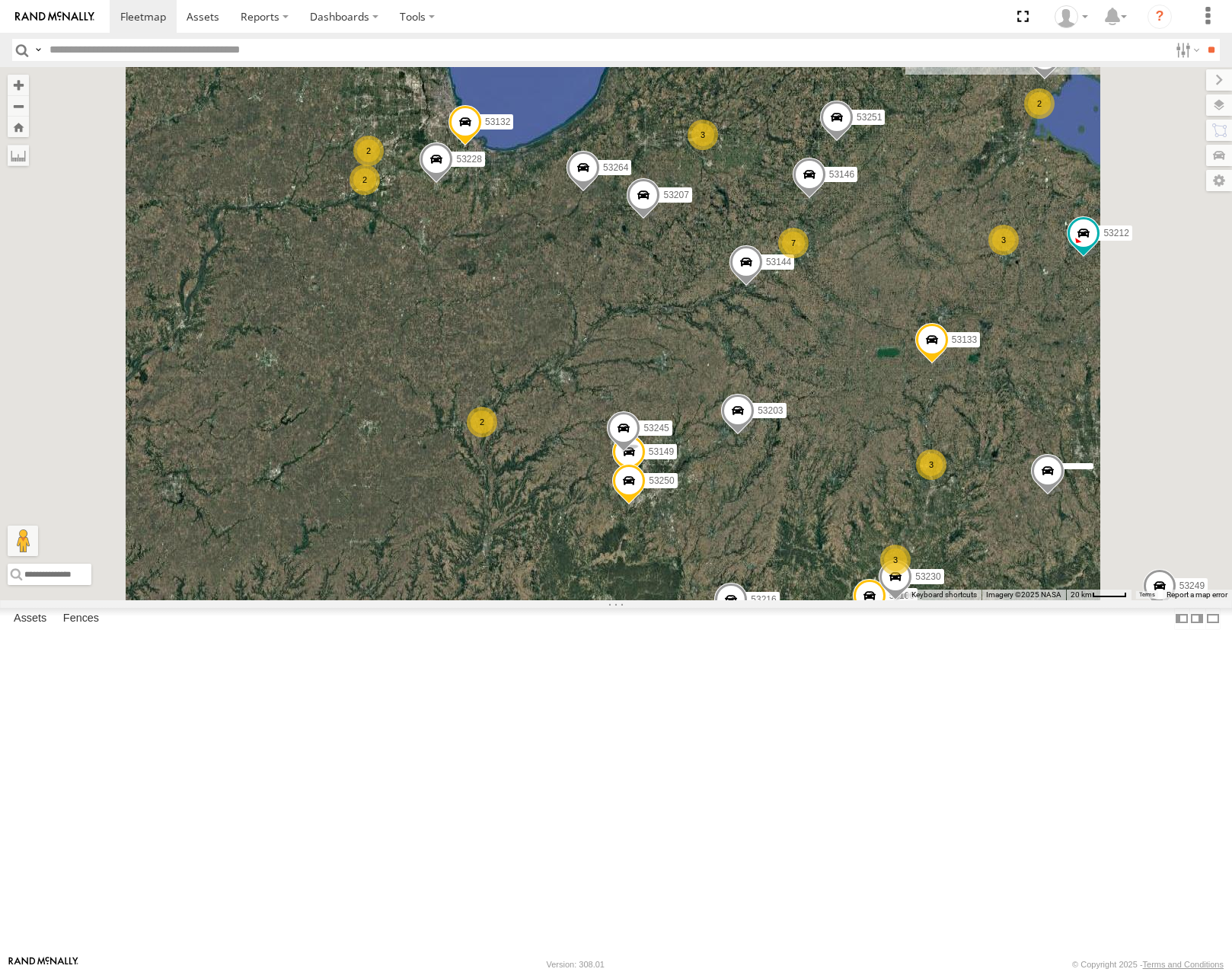
drag, startPoint x: 870, startPoint y: 300, endPoint x: 525, endPoint y: 392, distance: 357.1
click at [525, 393] on div "53271 53216 53251 53221 53133 53249 53283 53275 53207 53212 53264 53144 53149 5…" at bounding box center [616, 333] width 1232 height 532
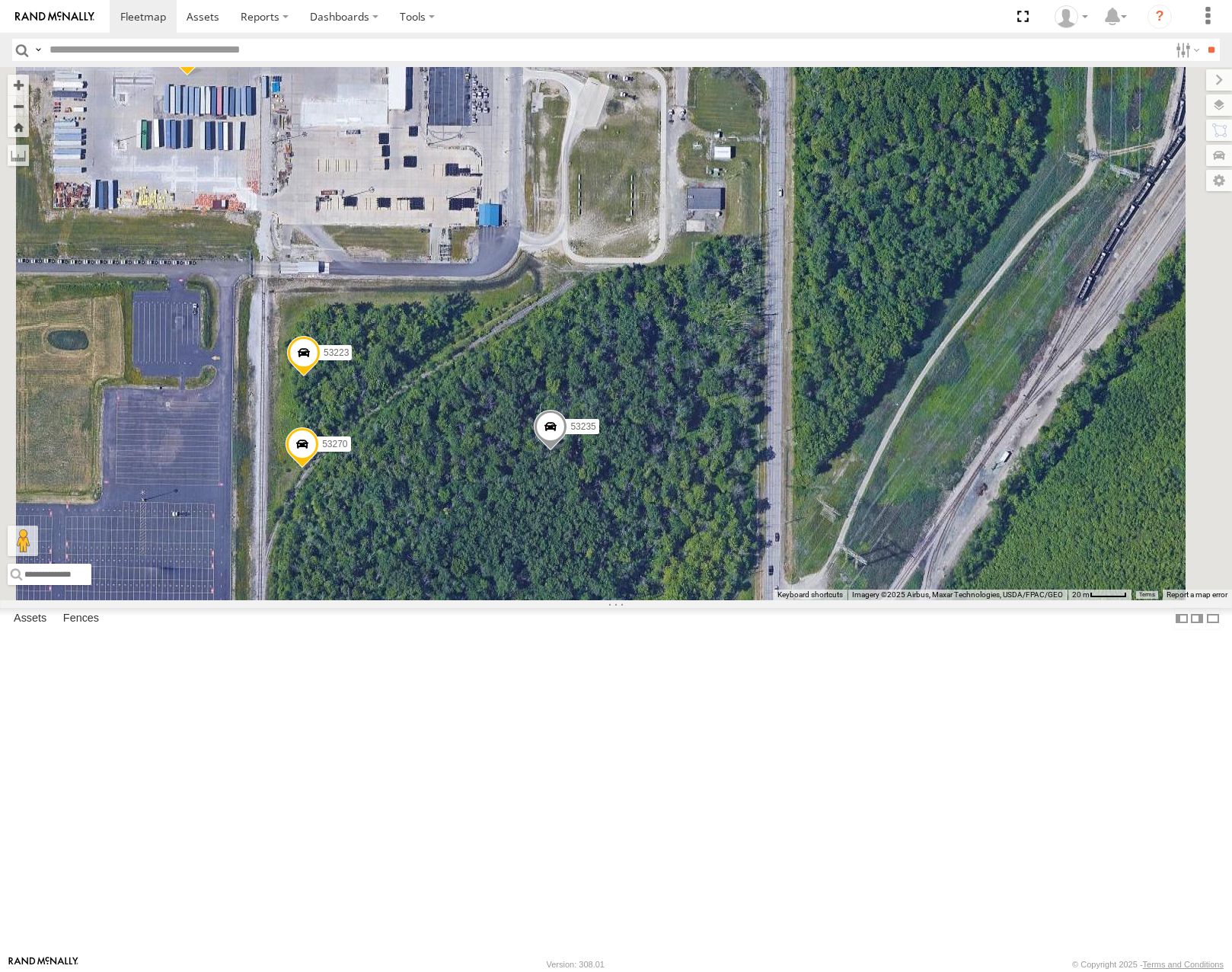
drag, startPoint x: 728, startPoint y: 441, endPoint x: 850, endPoint y: 491, distance: 131.8
click at [850, 491] on div "53271 53216 53251 53221 53133 53249 53283 53275 53207 53212 53264 53144 53149 5…" at bounding box center [616, 333] width 1232 height 532
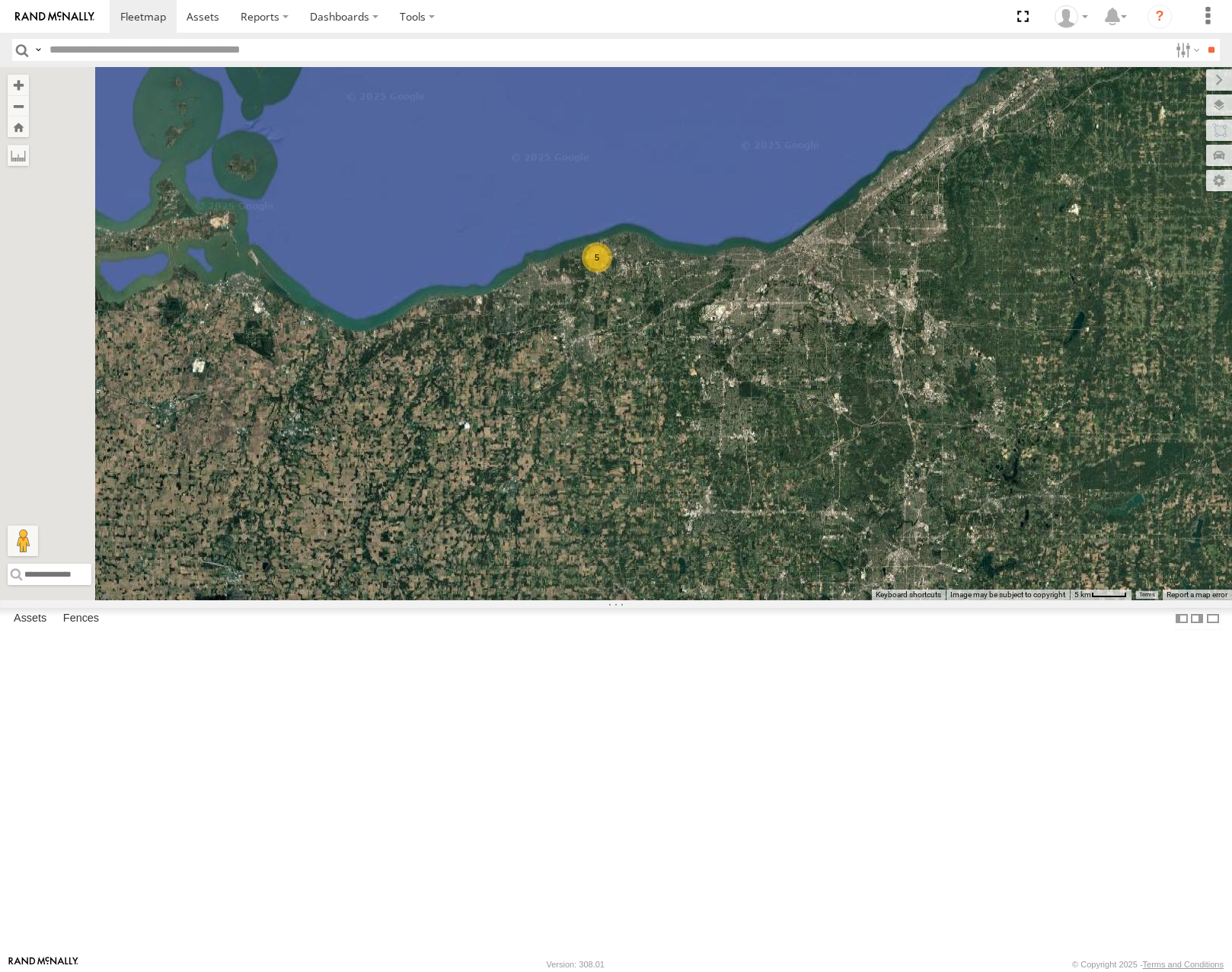
drag, startPoint x: 623, startPoint y: 494, endPoint x: 747, endPoint y: 519, distance: 126.5
click at [747, 519] on div "5" at bounding box center [616, 333] width 1232 height 532
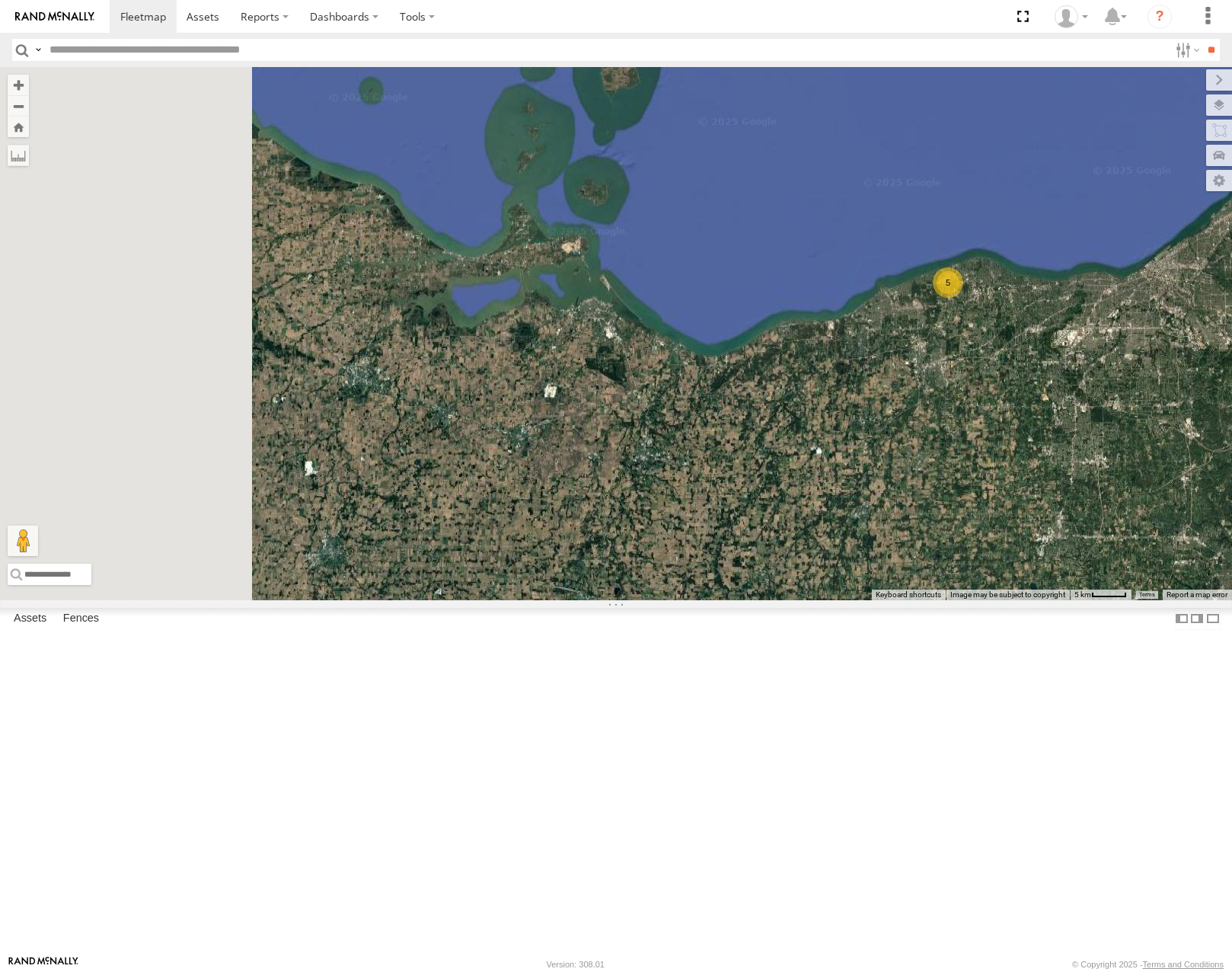
drag, startPoint x: 838, startPoint y: 526, endPoint x: 864, endPoint y: 527, distance: 26.0
click at [866, 527] on div "5" at bounding box center [616, 333] width 1232 height 532
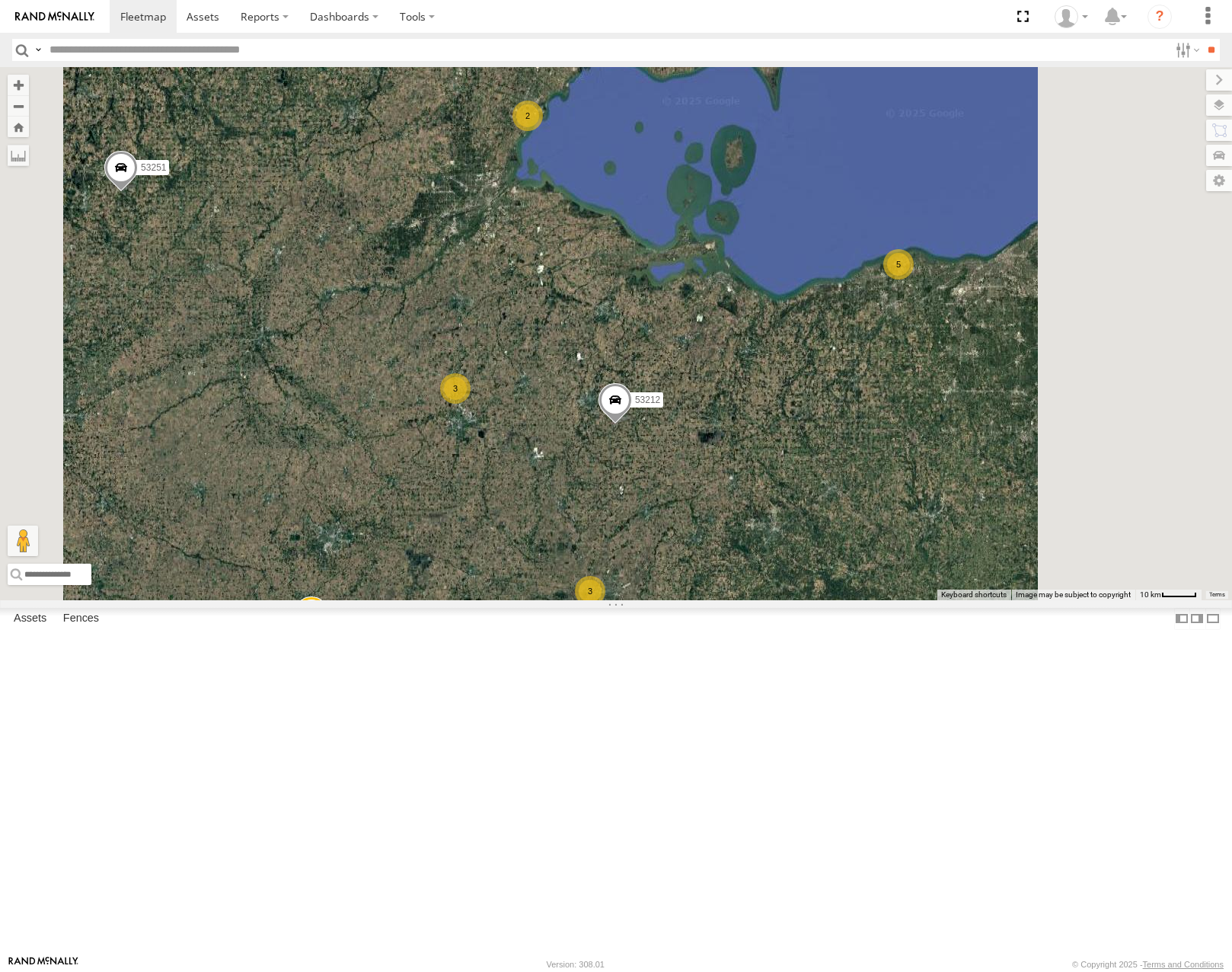
drag, startPoint x: 875, startPoint y: 502, endPoint x: 777, endPoint y: 451, distance: 110.5
click at [777, 451] on div "2 53280 5 3 3 5 53251 53213 53258 53212 53133 53269 2" at bounding box center [616, 333] width 1232 height 532
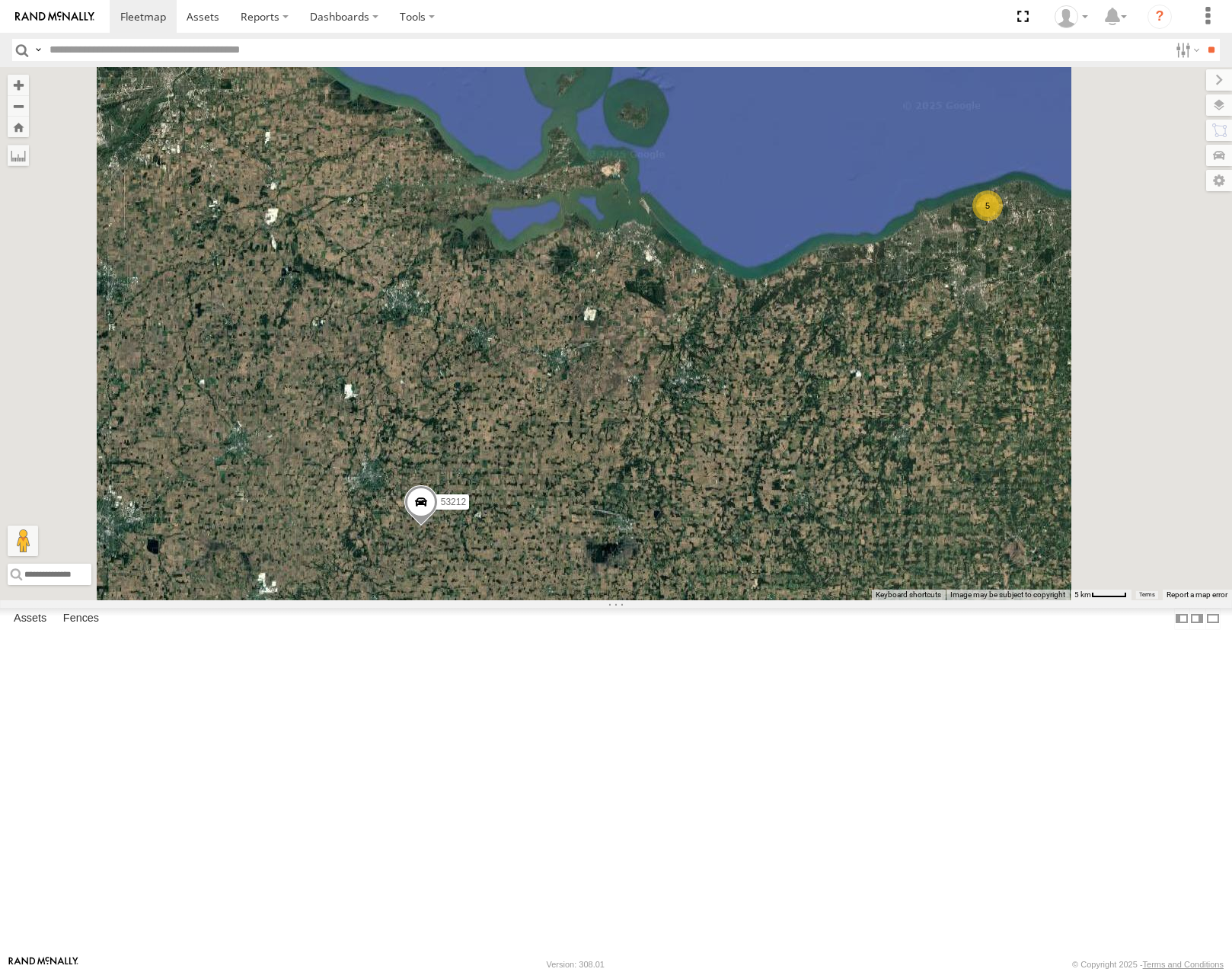
drag, startPoint x: 910, startPoint y: 383, endPoint x: 637, endPoint y: 488, distance: 292.5
click at [641, 486] on div "53280 53251 53213 53258 53212 53133 53269 2 5" at bounding box center [616, 333] width 1232 height 532
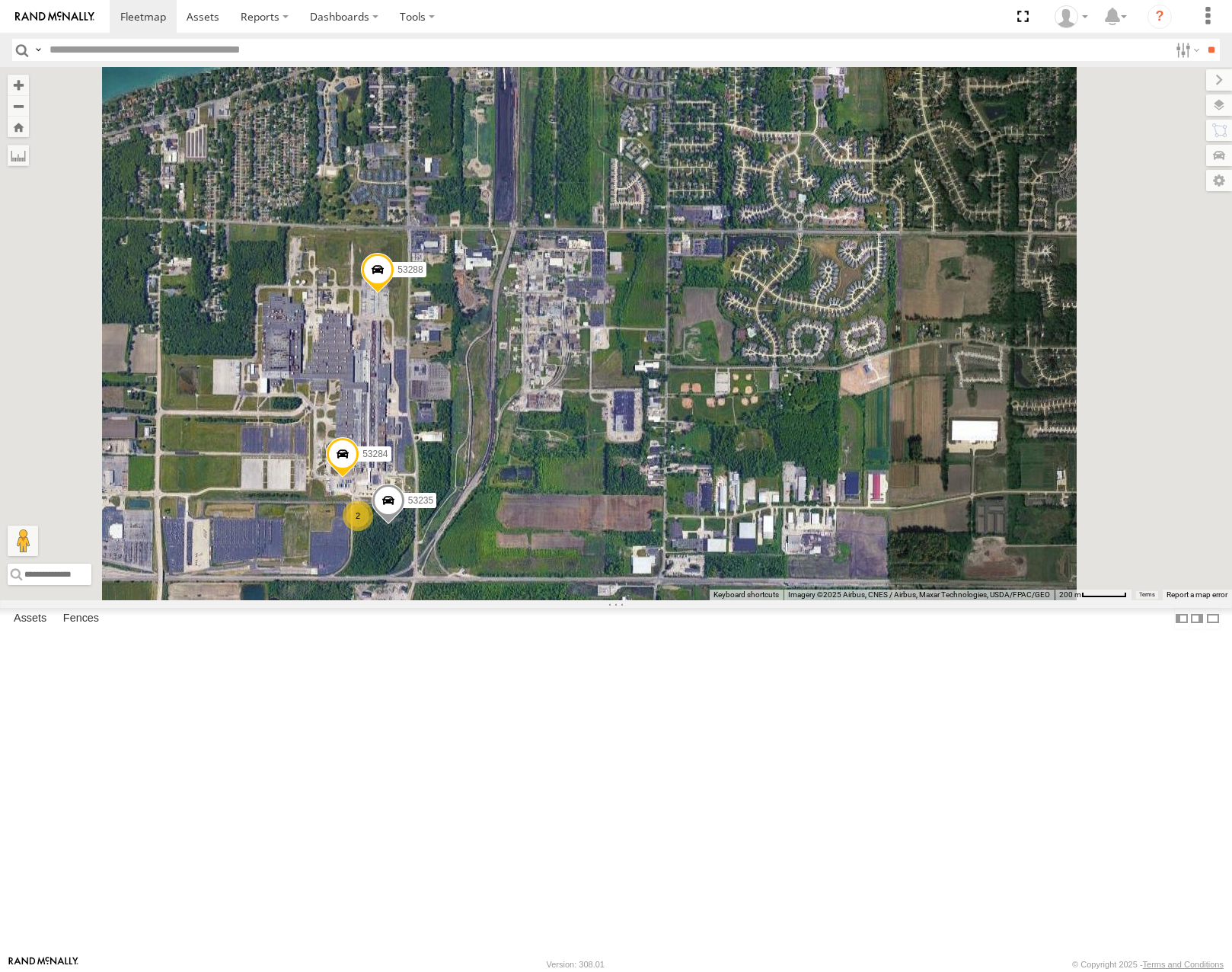
drag, startPoint x: 653, startPoint y: 576, endPoint x: 771, endPoint y: 525, distance: 128.5
click at [771, 525] on div "53280 53251 53213 53258 53212 53133 53269 53288 2 53235 53284" at bounding box center [616, 333] width 1232 height 532
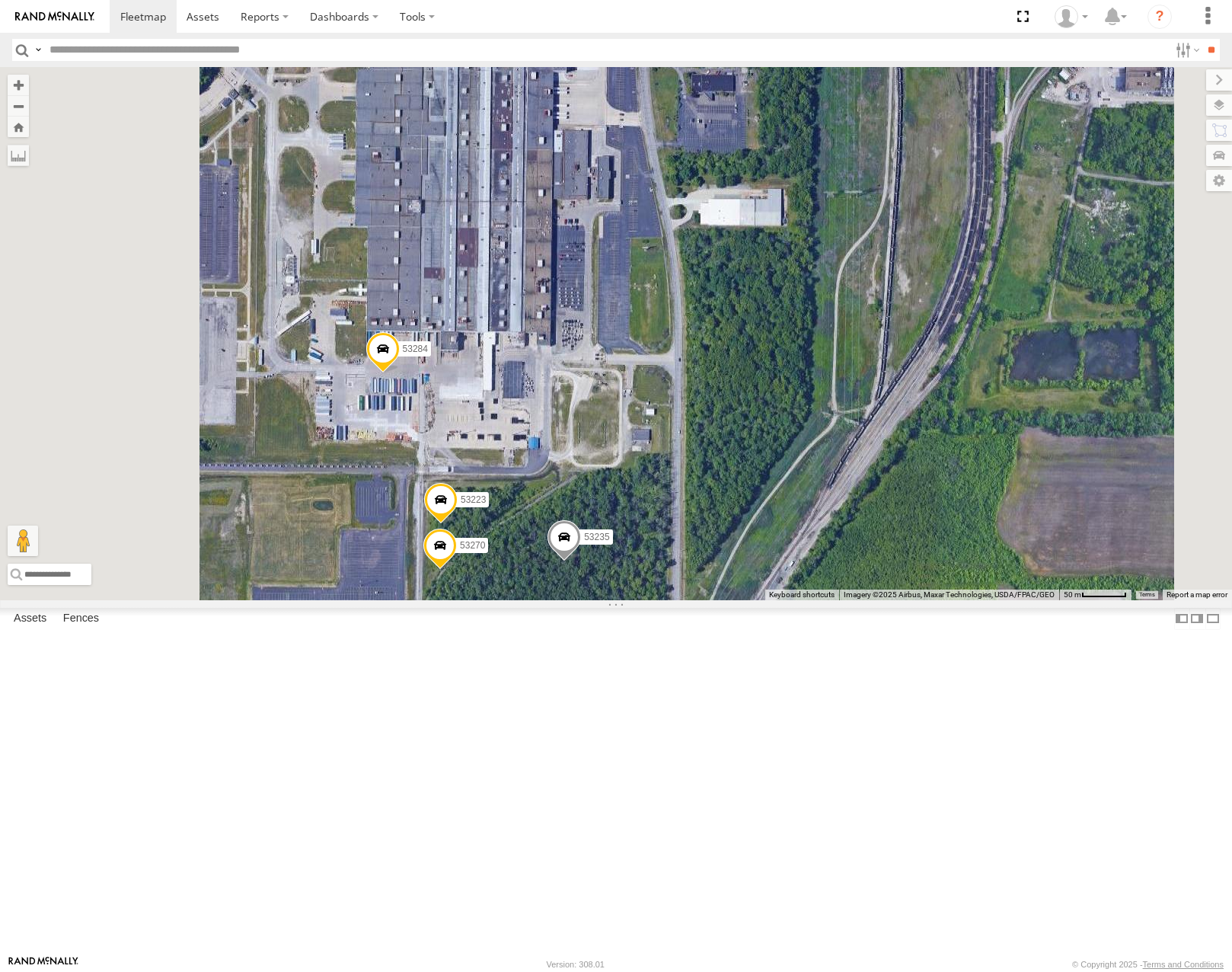
drag, startPoint x: 782, startPoint y: 623, endPoint x: 836, endPoint y: 606, distance: 56.6
click at [836, 599] on div "53280 53251 53213 53258 53212 53133 53269 53288 53235 53284 53223 53270" at bounding box center [616, 333] width 1232 height 532
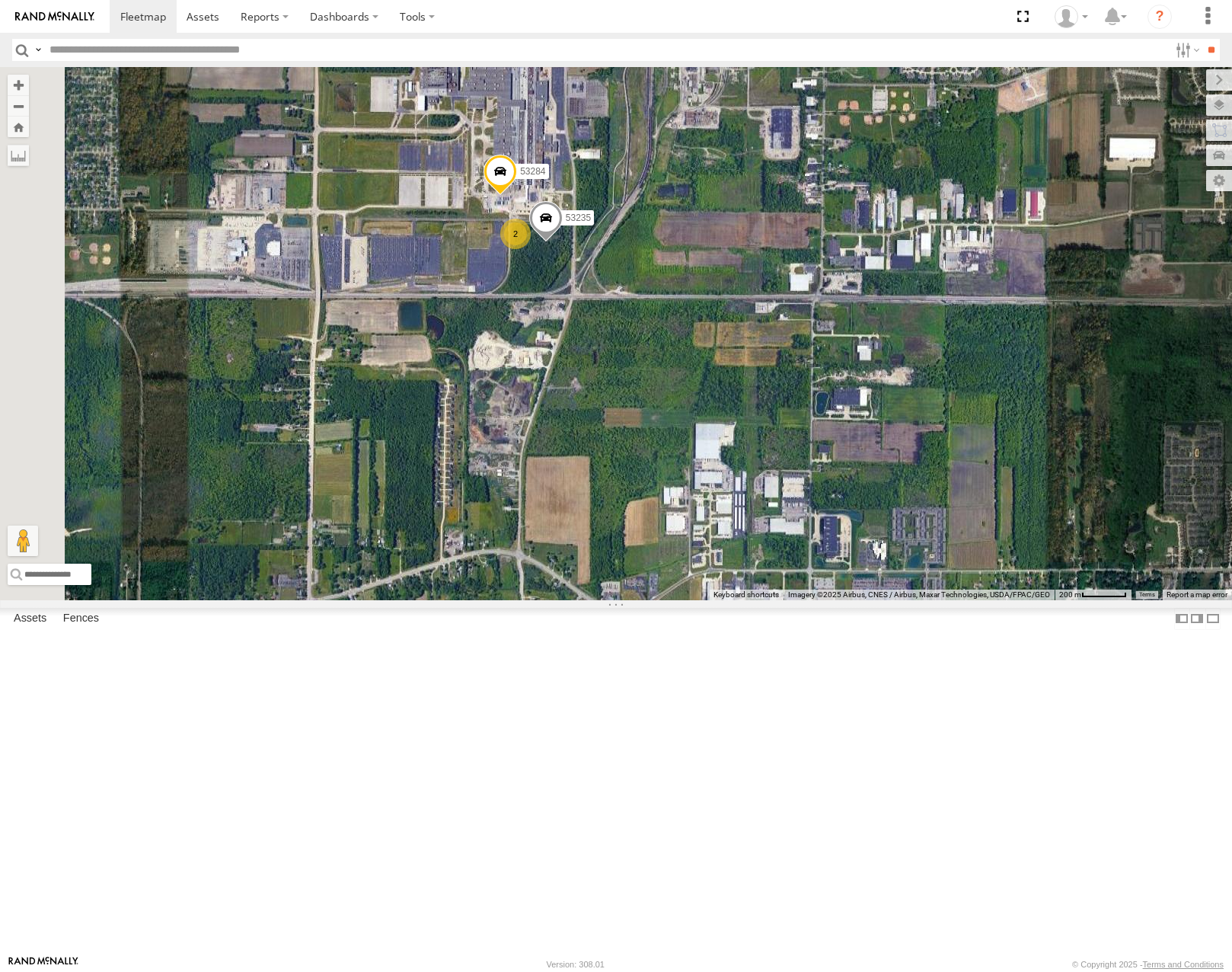
click at [101, 58] on input "text" at bounding box center [606, 49] width 1126 height 22
type input "*****"
click at [1203, 39] on input "**" at bounding box center [1211, 49] width 18 height 22
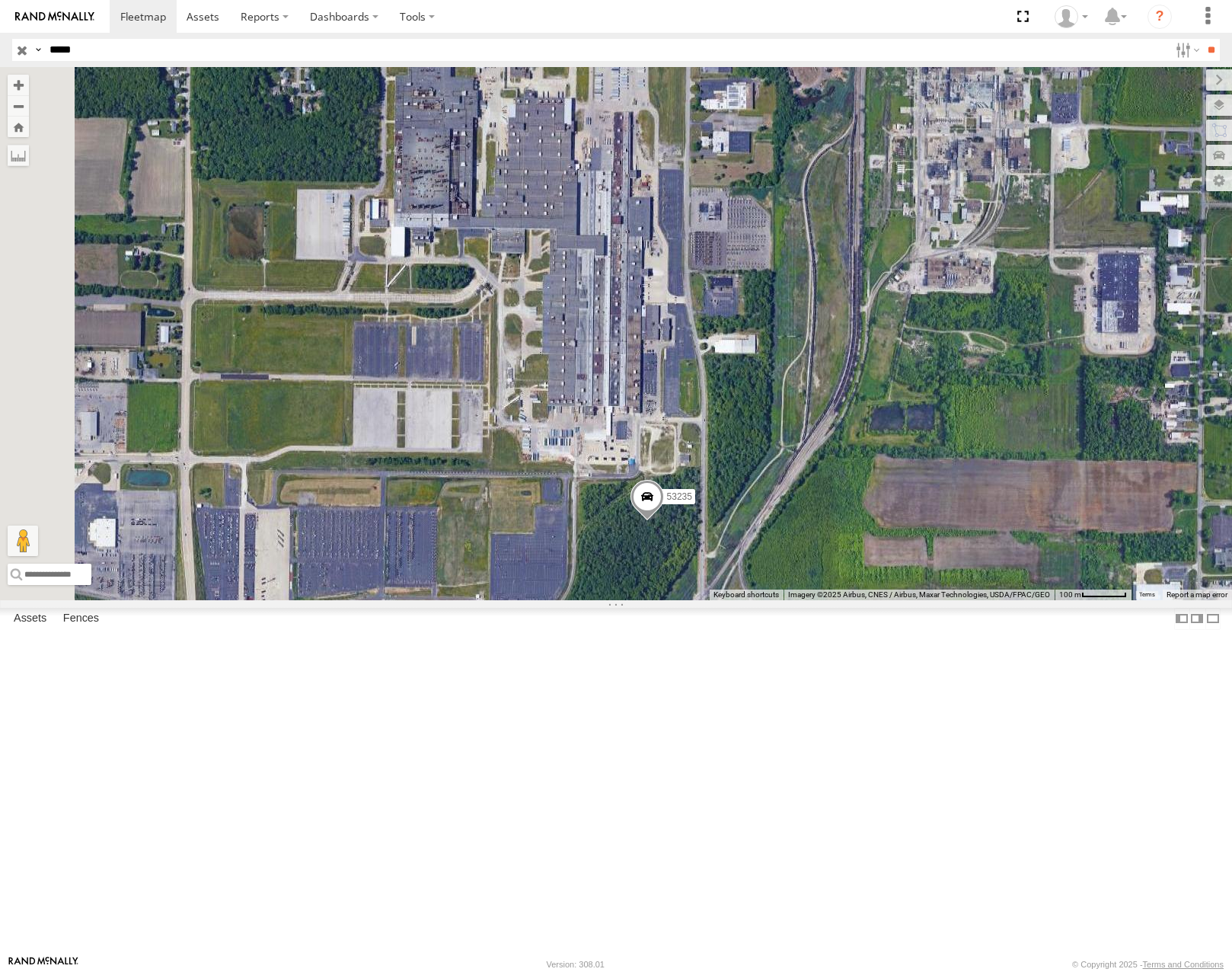
drag, startPoint x: 782, startPoint y: 294, endPoint x: 902, endPoint y: 444, distance: 192.1
click at [902, 444] on div "53235" at bounding box center [616, 333] width 1232 height 532
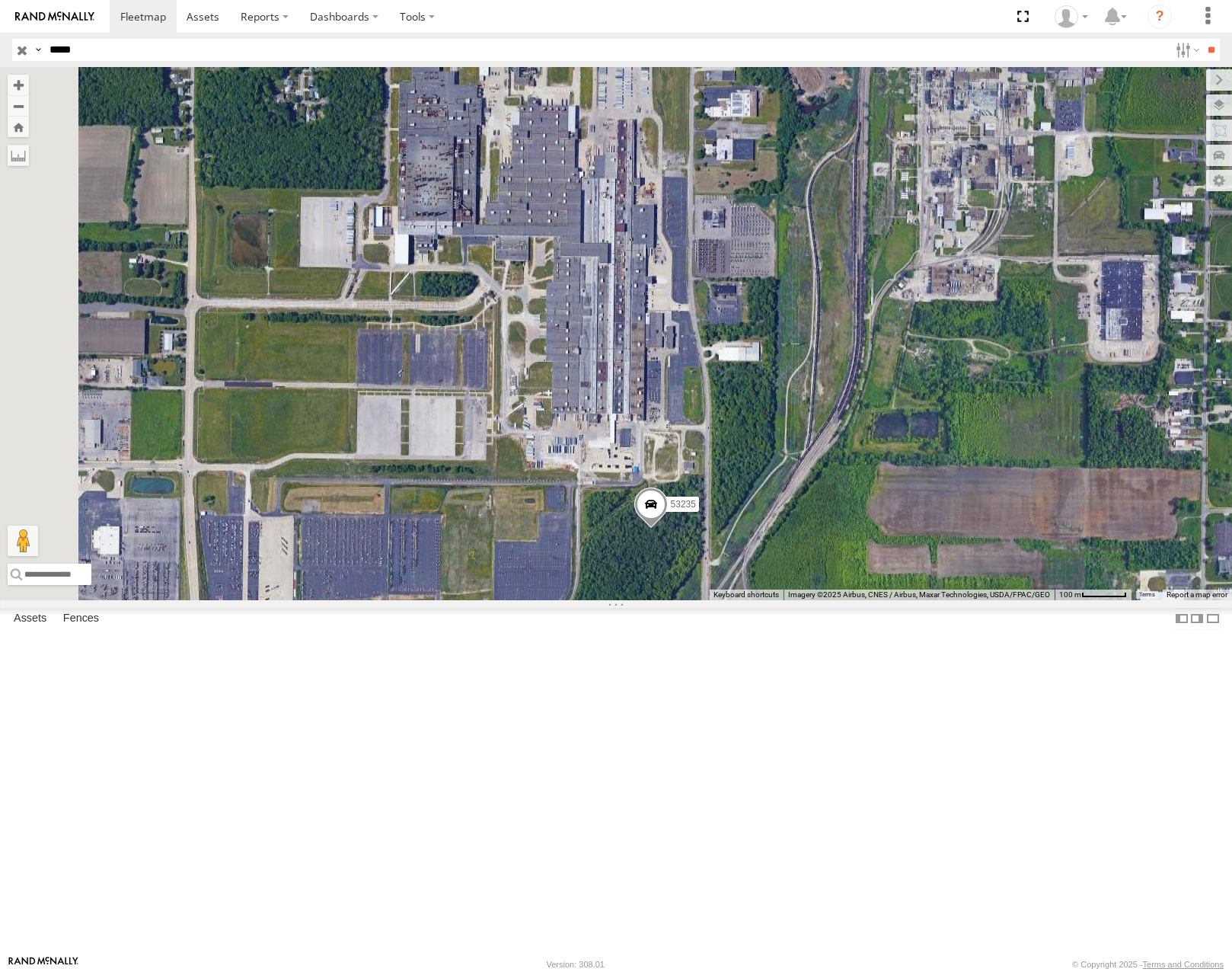
click at [25, 46] on input "button" at bounding box center [22, 49] width 20 height 22
